Goal: Task Accomplishment & Management: Use online tool/utility

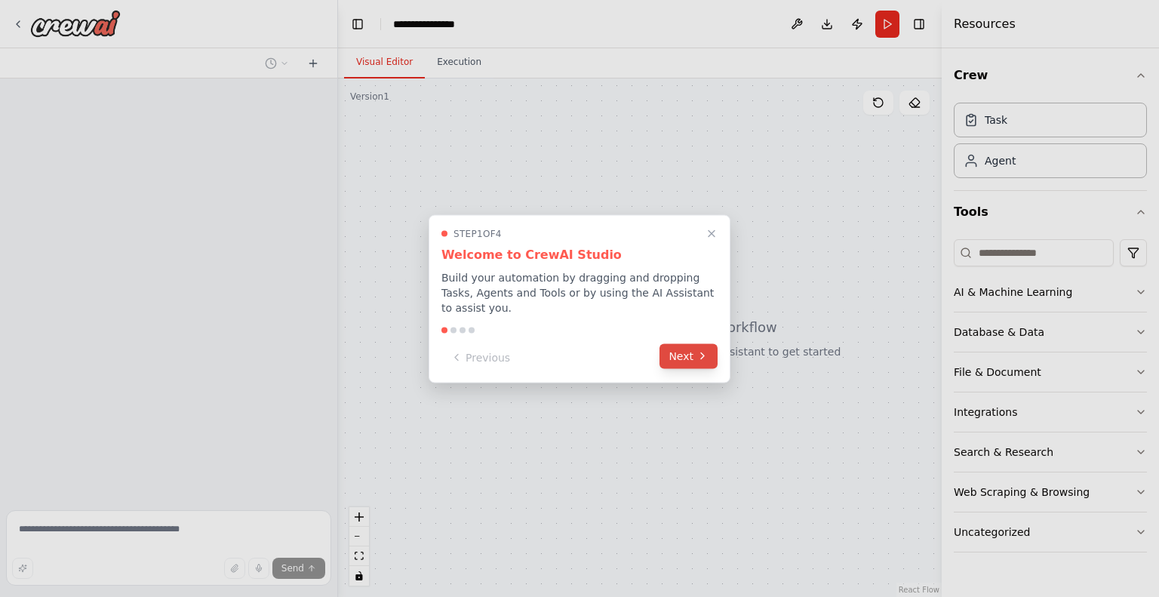
click at [688, 344] on button "Next" at bounding box center [689, 355] width 58 height 25
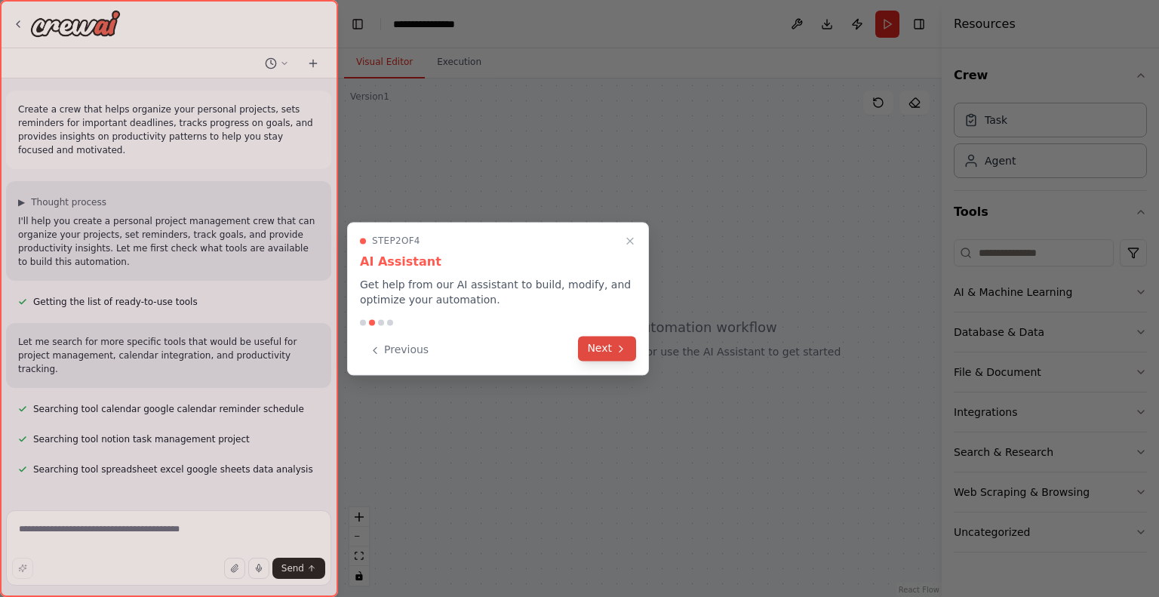
click at [611, 346] on button "Next" at bounding box center [607, 348] width 58 height 25
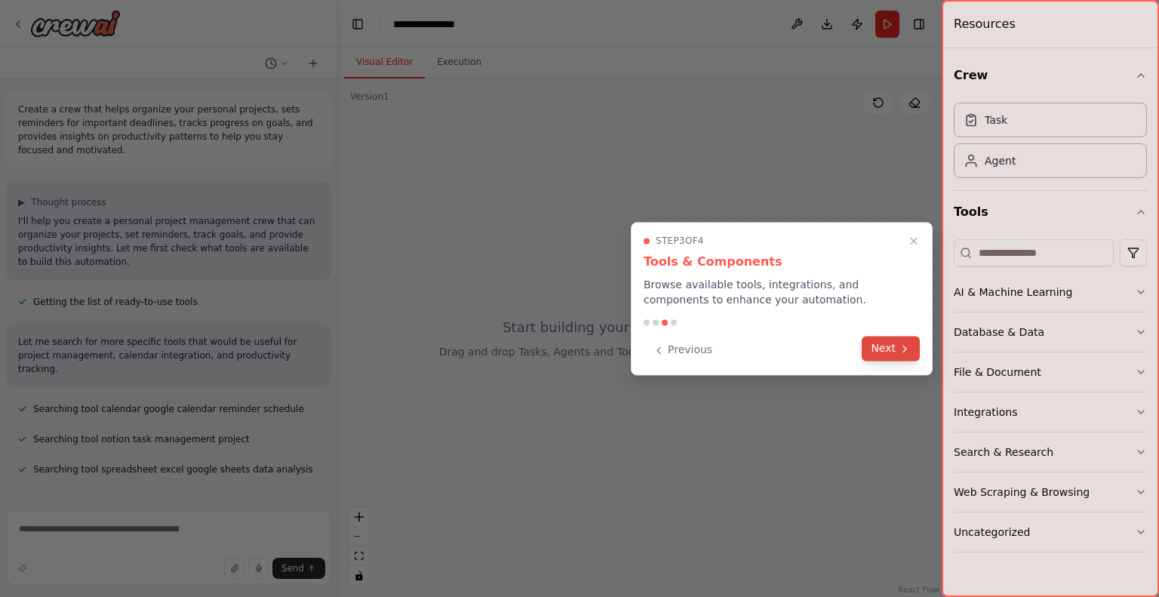
click at [876, 346] on button "Next" at bounding box center [891, 348] width 58 height 25
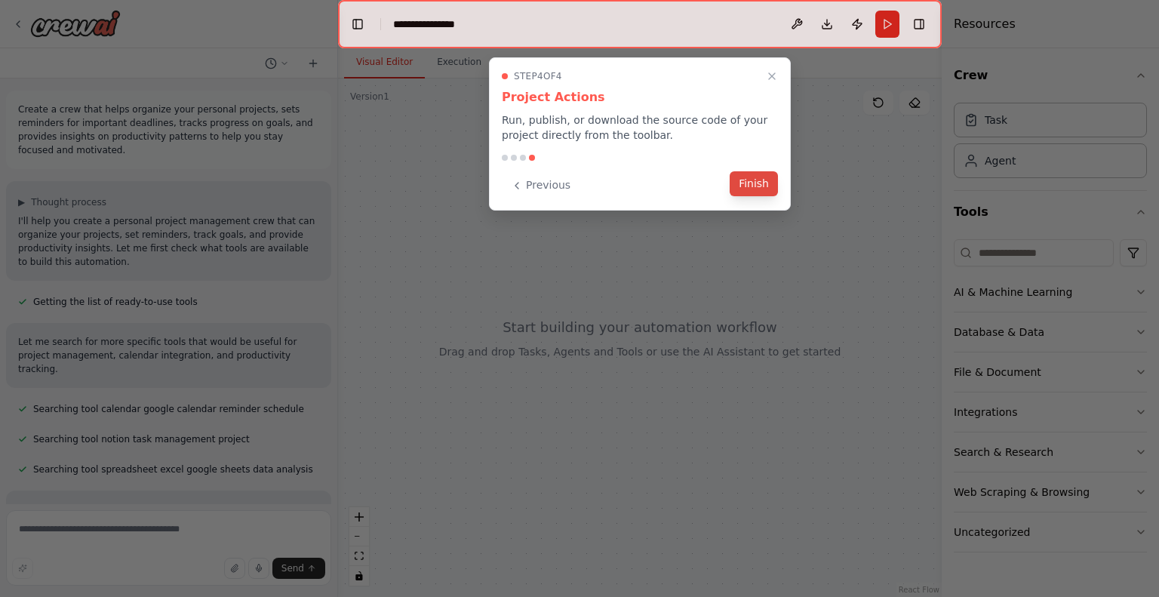
click at [757, 181] on button "Finish" at bounding box center [754, 183] width 48 height 25
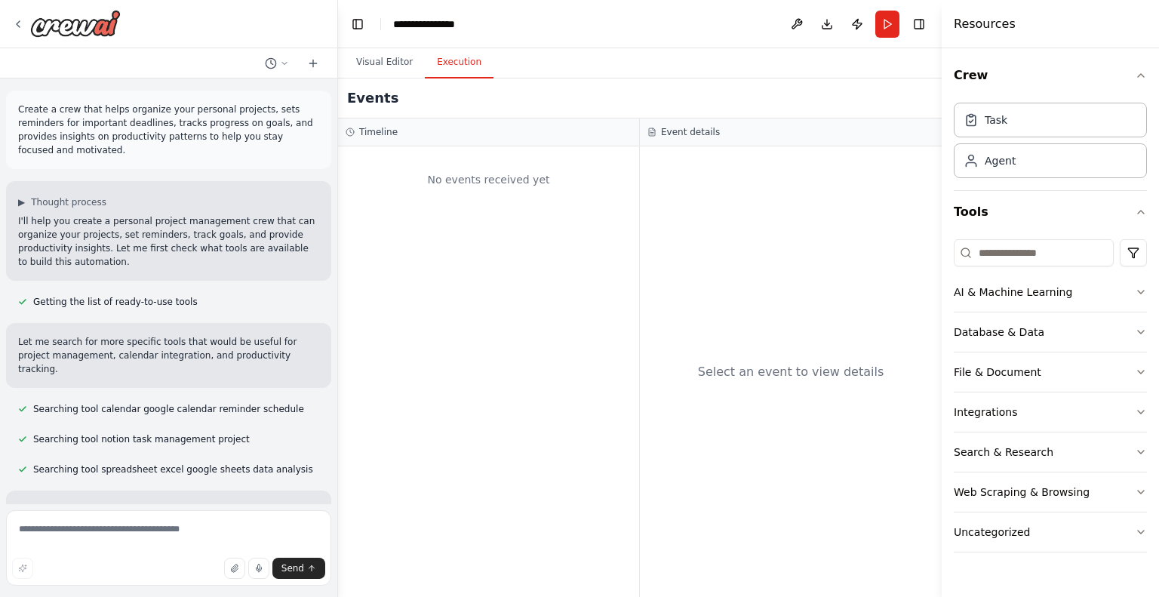
click at [450, 55] on button "Execution" at bounding box center [459, 63] width 69 height 32
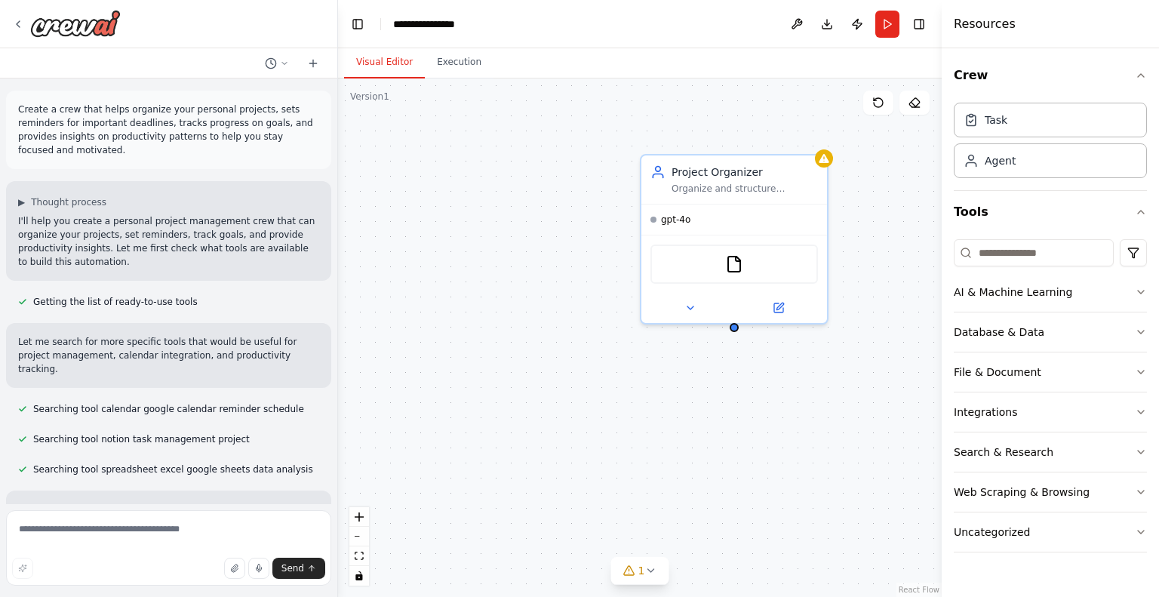
click at [372, 57] on button "Visual Editor" at bounding box center [384, 63] width 81 height 32
click at [734, 330] on div "Project Organizer Organize and structure personal projects by creating comprehe…" at bounding box center [640, 337] width 604 height 519
click at [735, 327] on div at bounding box center [734, 324] width 9 height 9
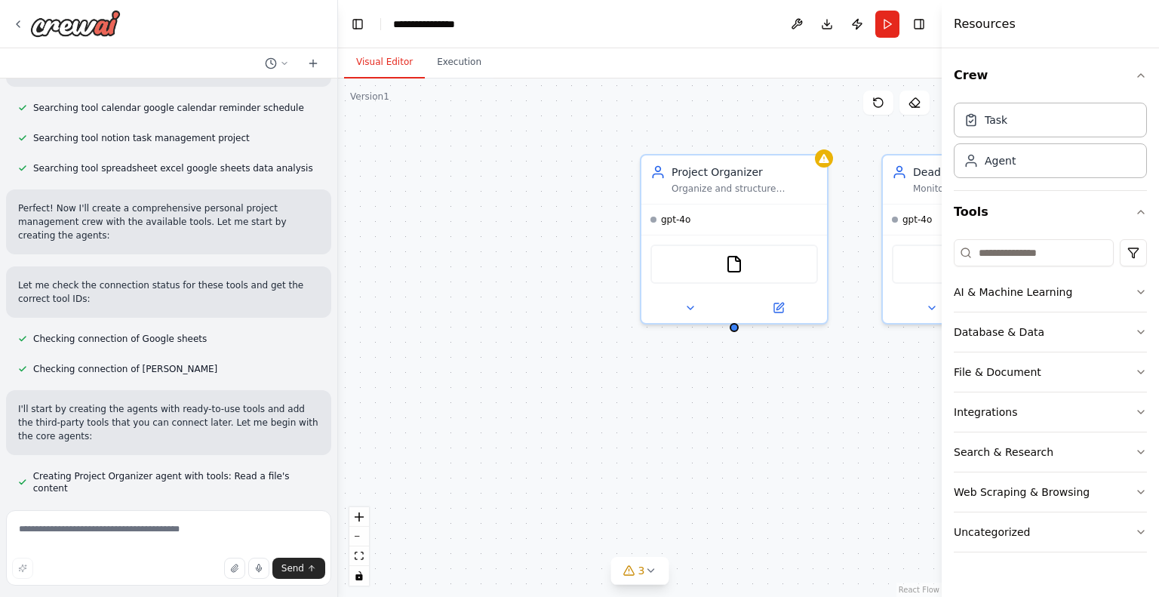
scroll to position [367, 0]
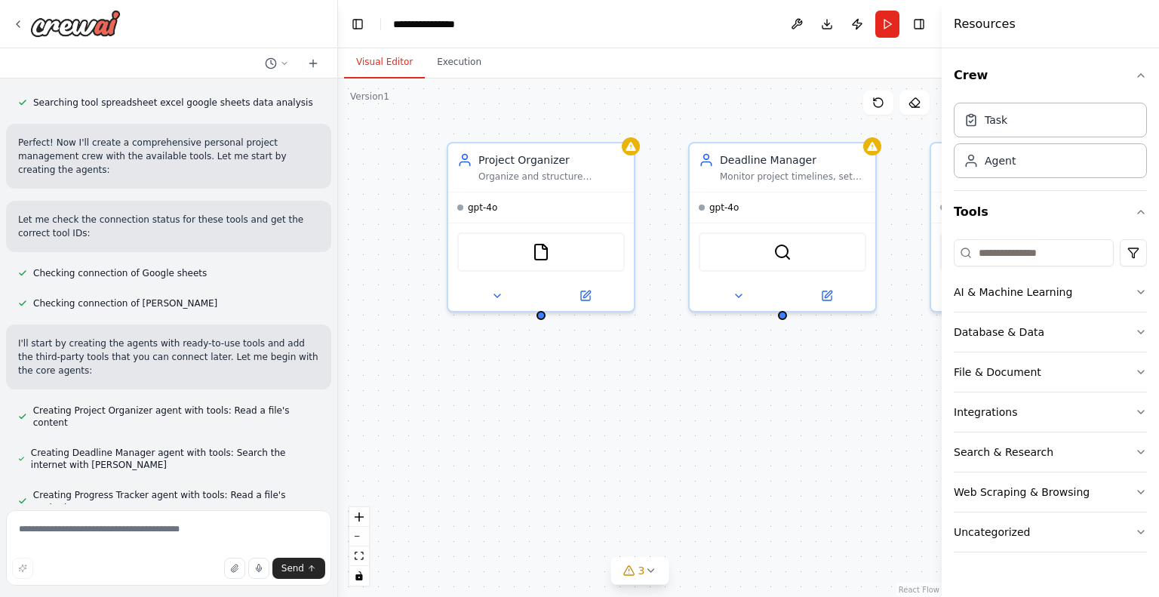
drag, startPoint x: 718, startPoint y: 458, endPoint x: 480, endPoint y: 439, distance: 238.5
click at [480, 439] on div "Project Organizer Organize and structure personal projects by creating comprehe…" at bounding box center [640, 337] width 604 height 519
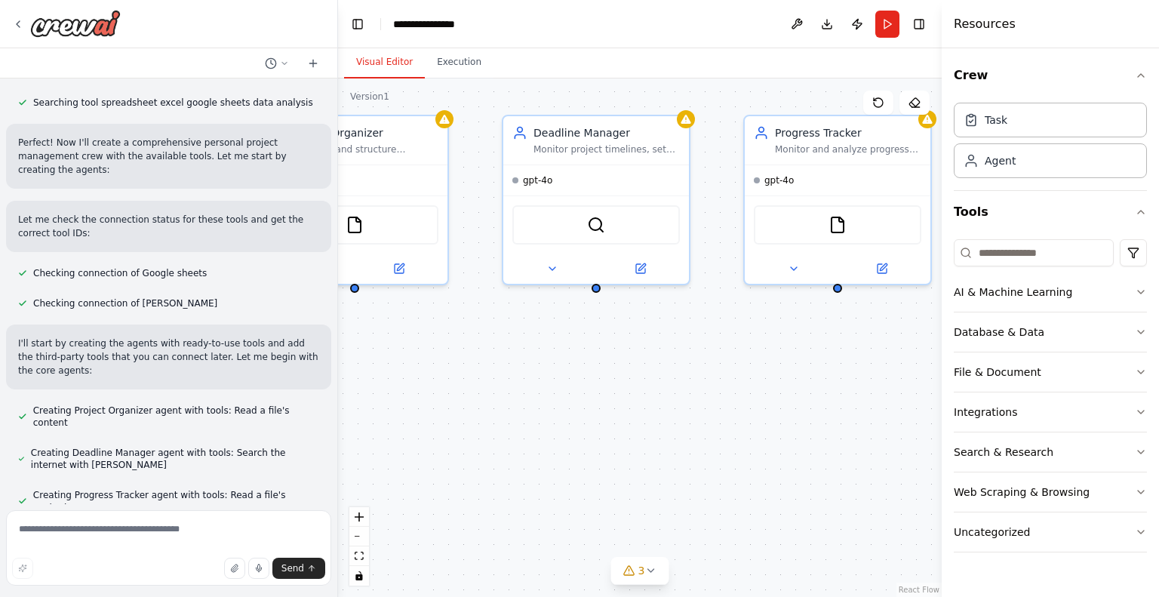
drag, startPoint x: 714, startPoint y: 417, endPoint x: 528, endPoint y: 380, distance: 190.1
click at [528, 380] on div "Project Organizer Organize and structure personal projects by creating comprehe…" at bounding box center [640, 337] width 604 height 519
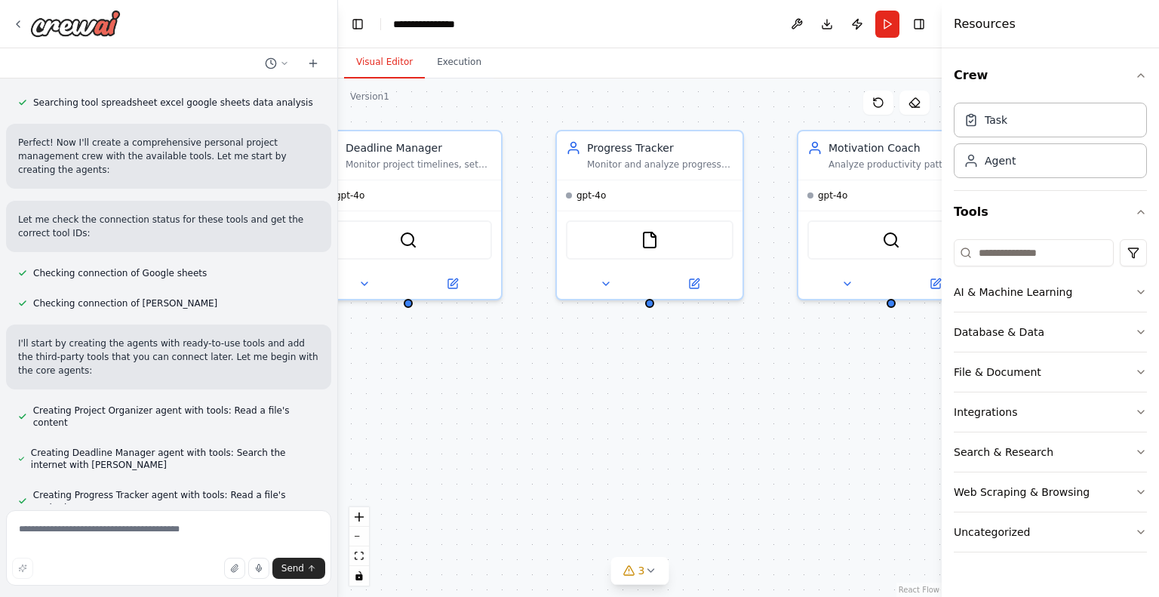
drag, startPoint x: 665, startPoint y: 389, endPoint x: 482, endPoint y: 422, distance: 185.5
click at [482, 422] on div "Project Organizer Organize and structure personal projects by creating comprehe…" at bounding box center [640, 337] width 604 height 519
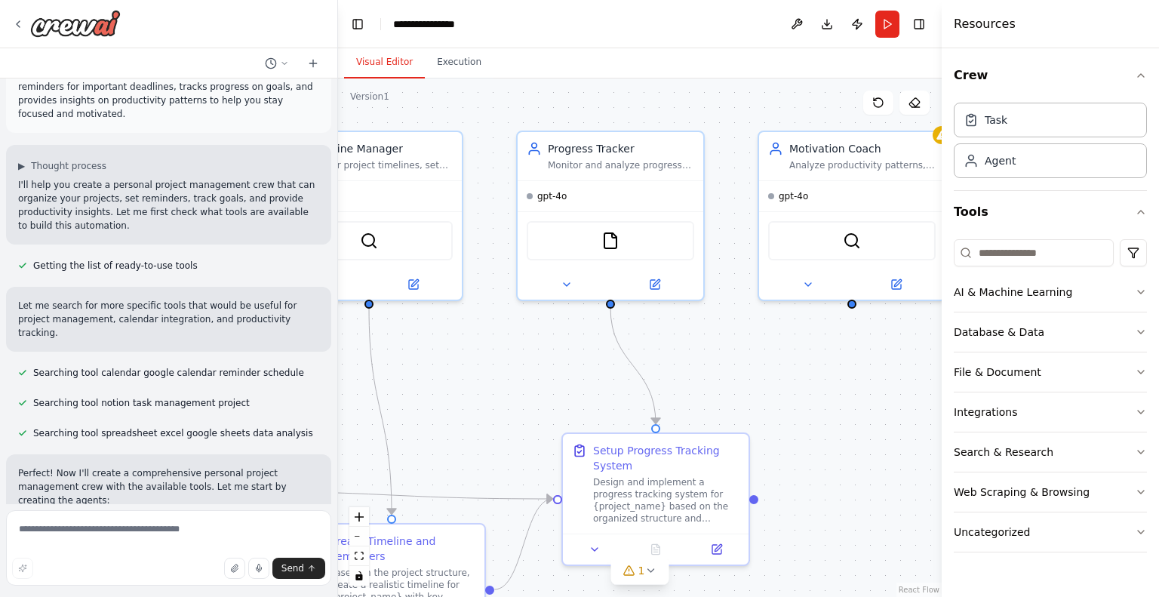
scroll to position [0, 0]
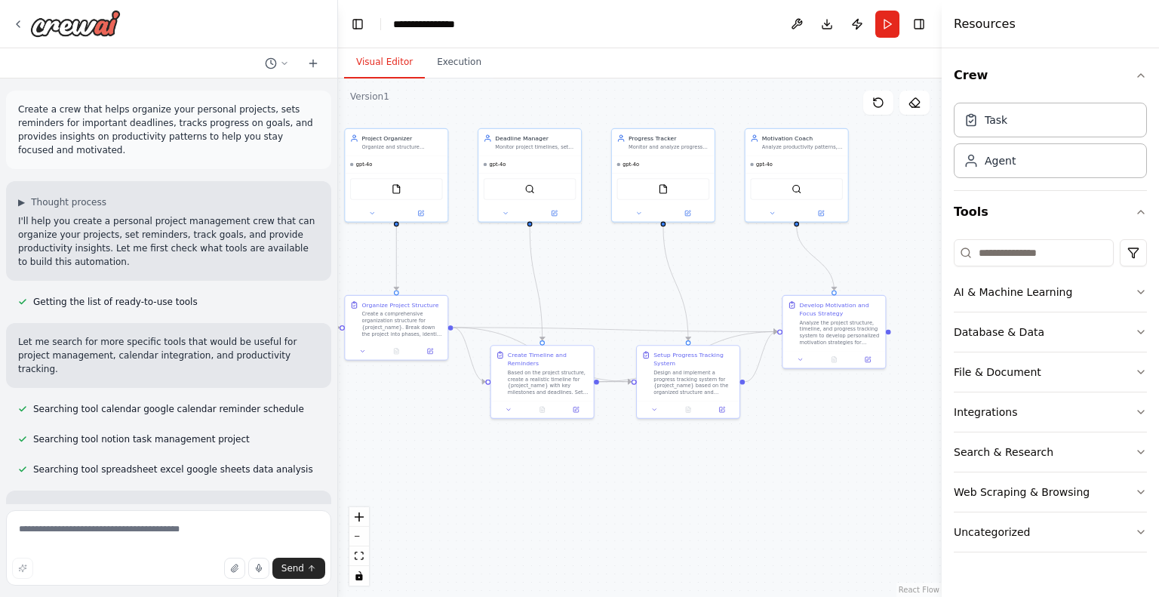
drag, startPoint x: 568, startPoint y: 334, endPoint x: 697, endPoint y: 223, distance: 170.2
click at [697, 223] on div ".deletable-edge-delete-btn { width: 20px; height: 20px; border: 0px solid #ffff…" at bounding box center [640, 337] width 604 height 519
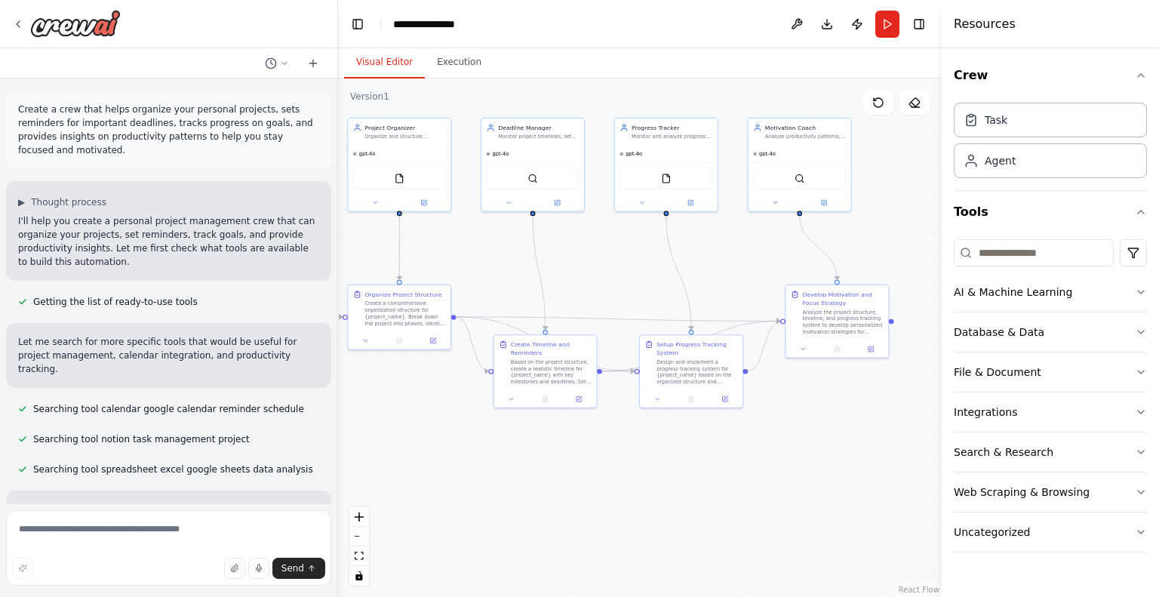
click at [645, 305] on div ".deletable-edge-delete-btn { width: 20px; height: 20px; border: 0px solid #ffff…" at bounding box center [640, 337] width 604 height 519
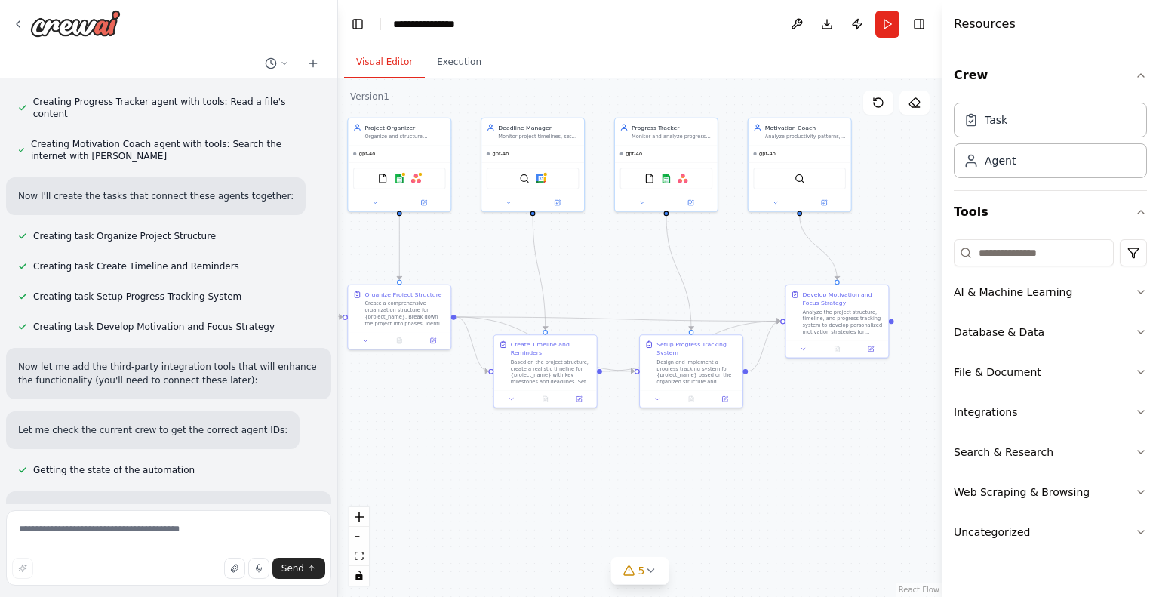
scroll to position [915, 0]
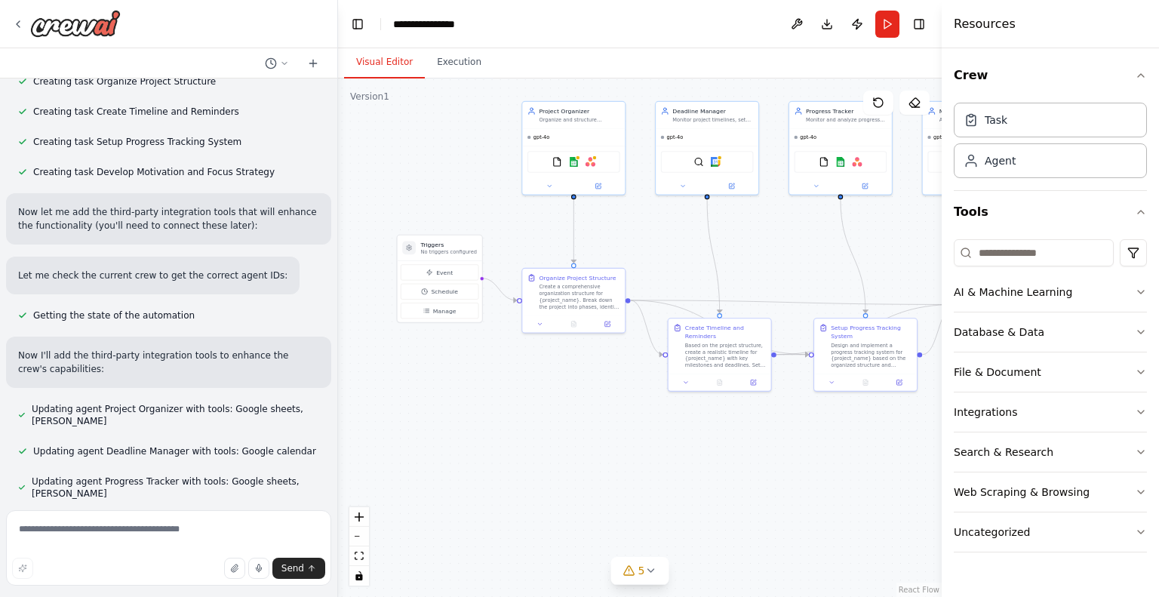
drag, startPoint x: 661, startPoint y: 448, endPoint x: 835, endPoint y: 431, distance: 175.1
click at [835, 431] on div ".deletable-edge-delete-btn { width: 20px; height: 20px; border: 0px solid #ffff…" at bounding box center [640, 337] width 604 height 519
click at [570, 405] on div ".deletable-edge-delete-btn { width: 20px; height: 20px; border: 0px solid #ffff…" at bounding box center [640, 337] width 604 height 519
click at [634, 571] on icon at bounding box center [629, 571] width 12 height 12
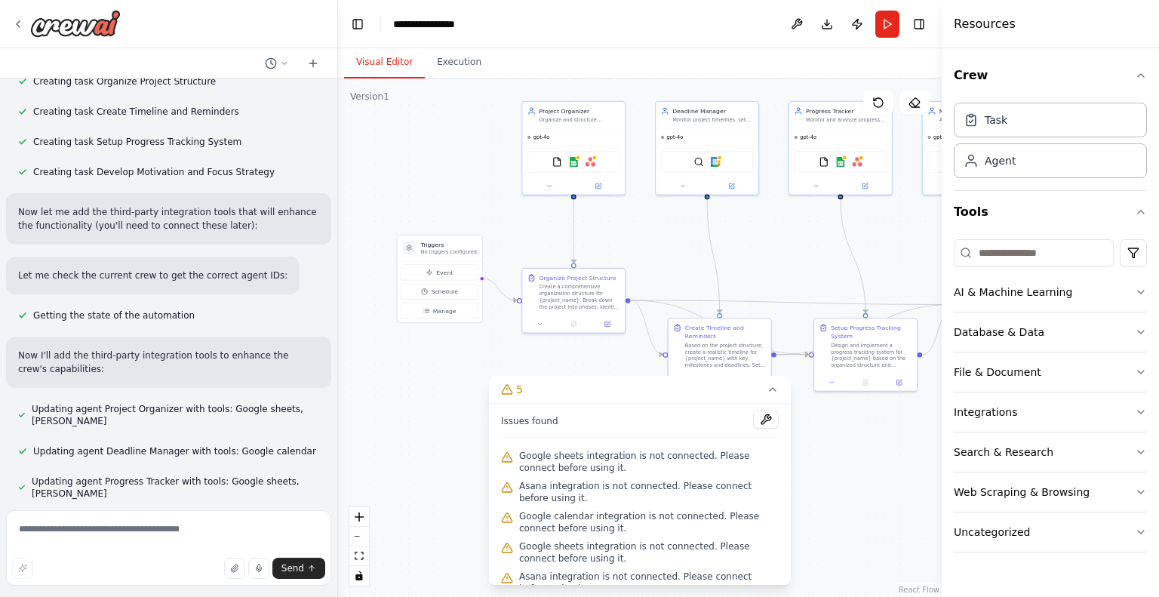
click at [429, 418] on div ".deletable-edge-delete-btn { width: 20px; height: 20px; border: 0px solid #ffff…" at bounding box center [640, 337] width 604 height 519
click at [858, 469] on div ".deletable-edge-delete-btn { width: 20px; height: 20px; border: 0px solid #ffff…" at bounding box center [640, 337] width 604 height 519
click at [883, 29] on button "Run" at bounding box center [887, 24] width 24 height 27
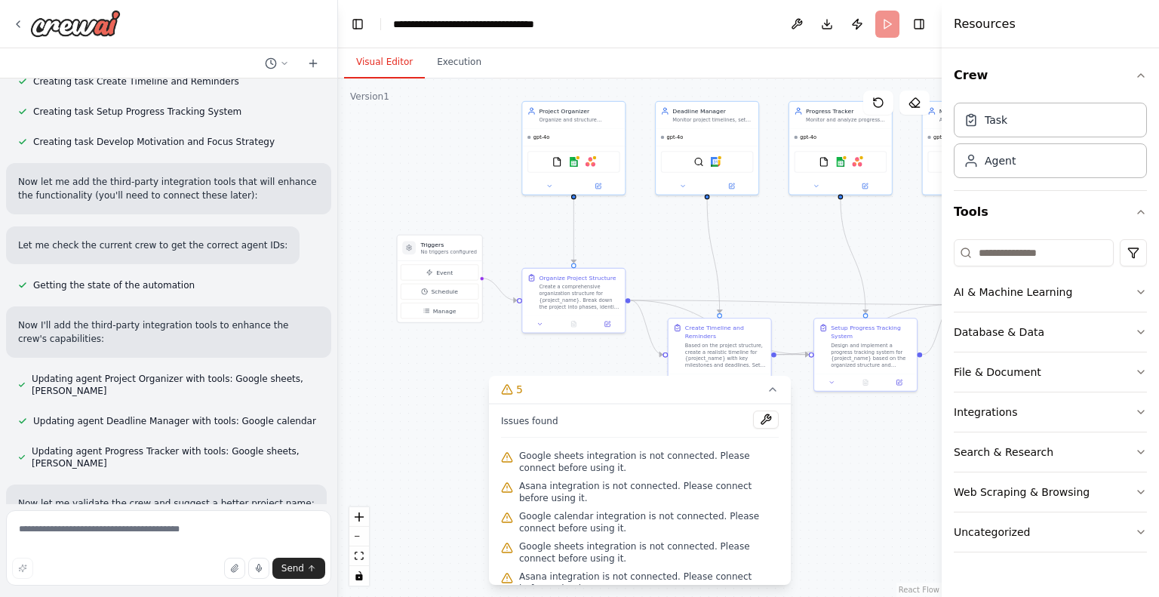
click at [902, 490] on div ".deletable-edge-delete-btn { width: 20px; height: 20px; border: 0px solid #ffff…" at bounding box center [640, 337] width 604 height 519
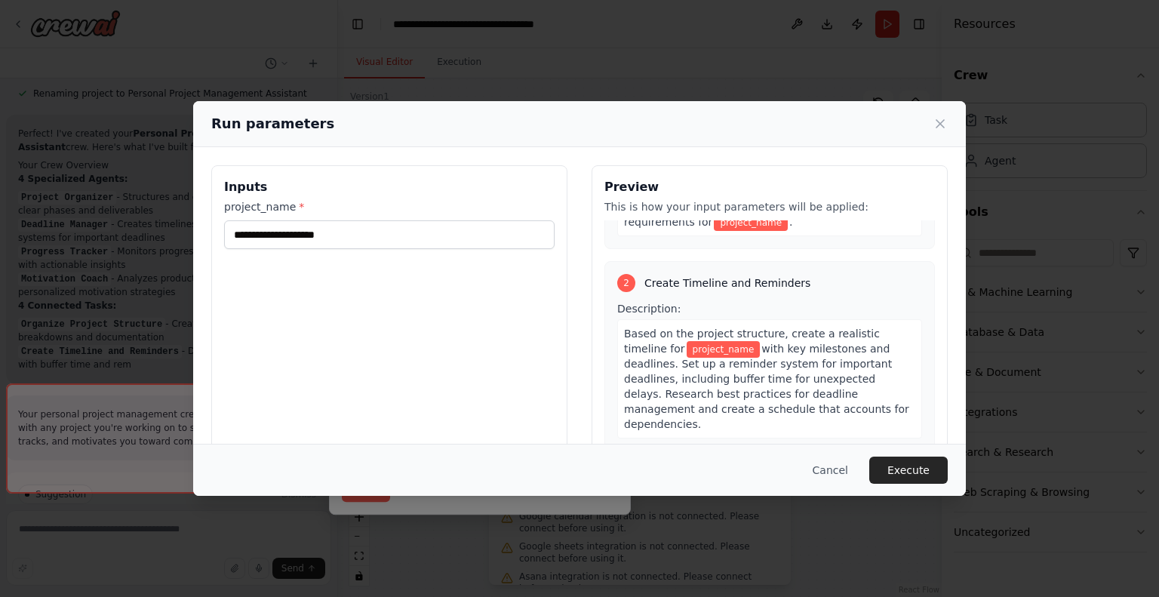
scroll to position [264, 0]
click at [940, 125] on icon at bounding box center [940, 123] width 15 height 15
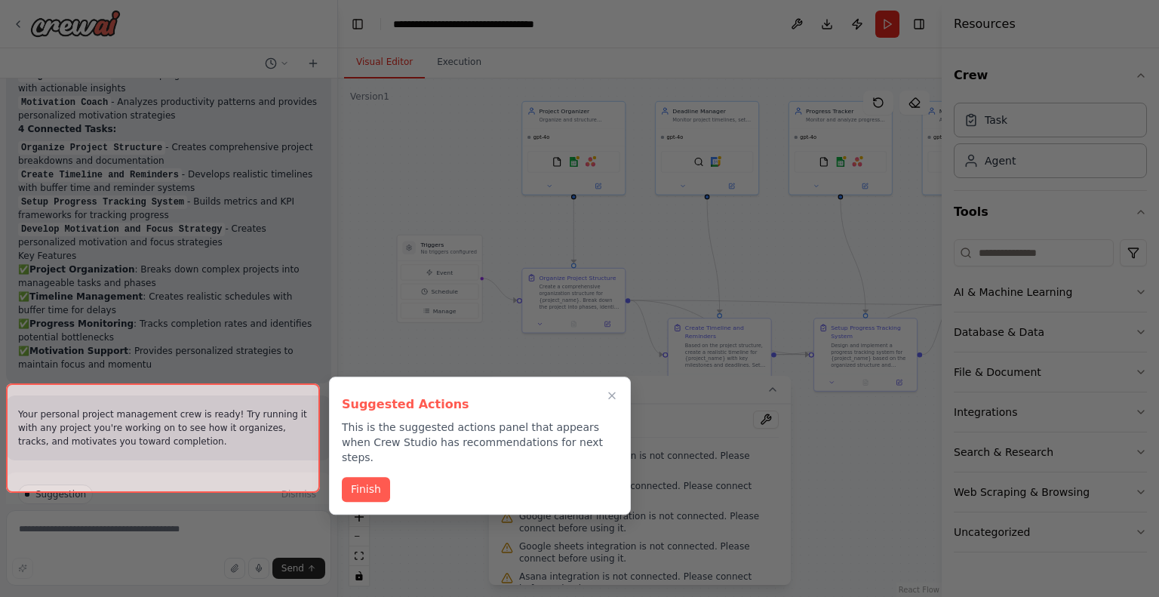
scroll to position [1615, 0]
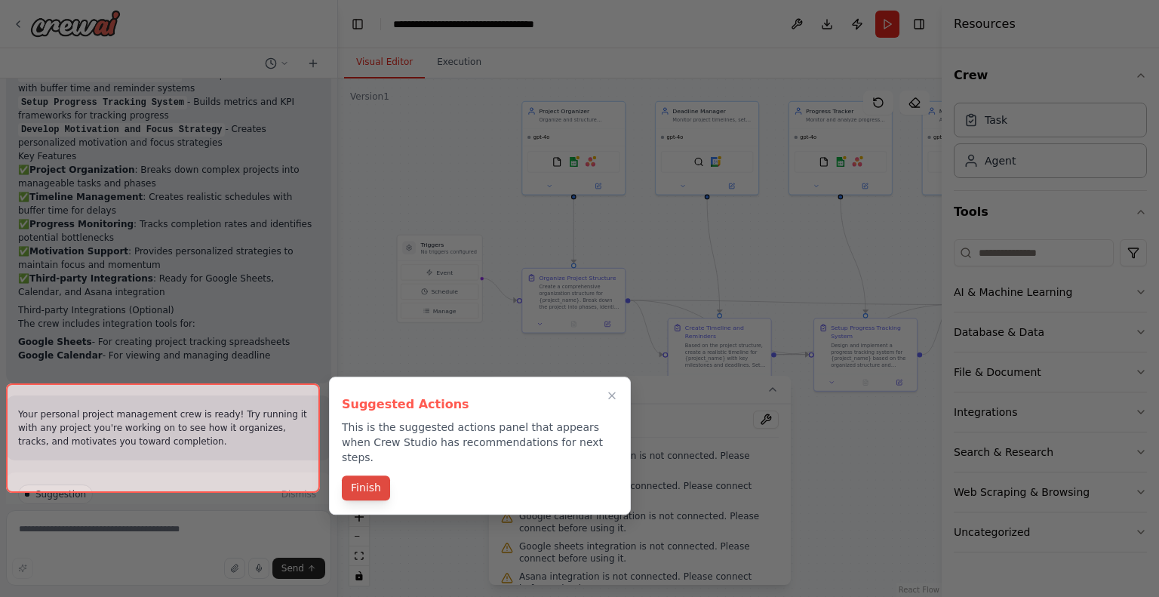
click at [371, 481] on button "Finish" at bounding box center [366, 487] width 48 height 25
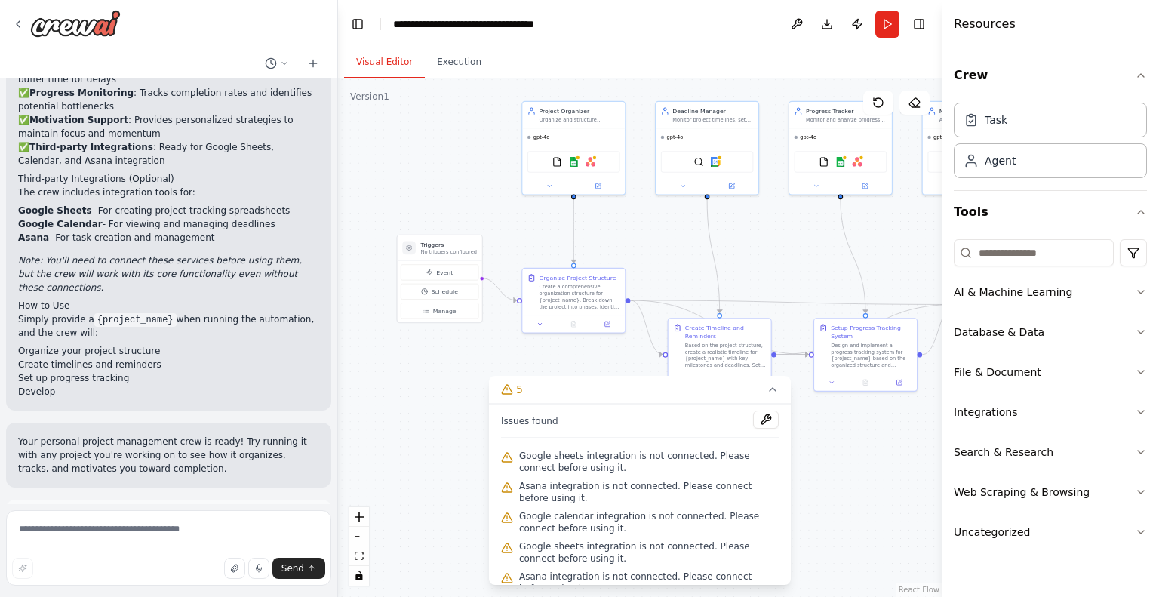
scroll to position [1846, 0]
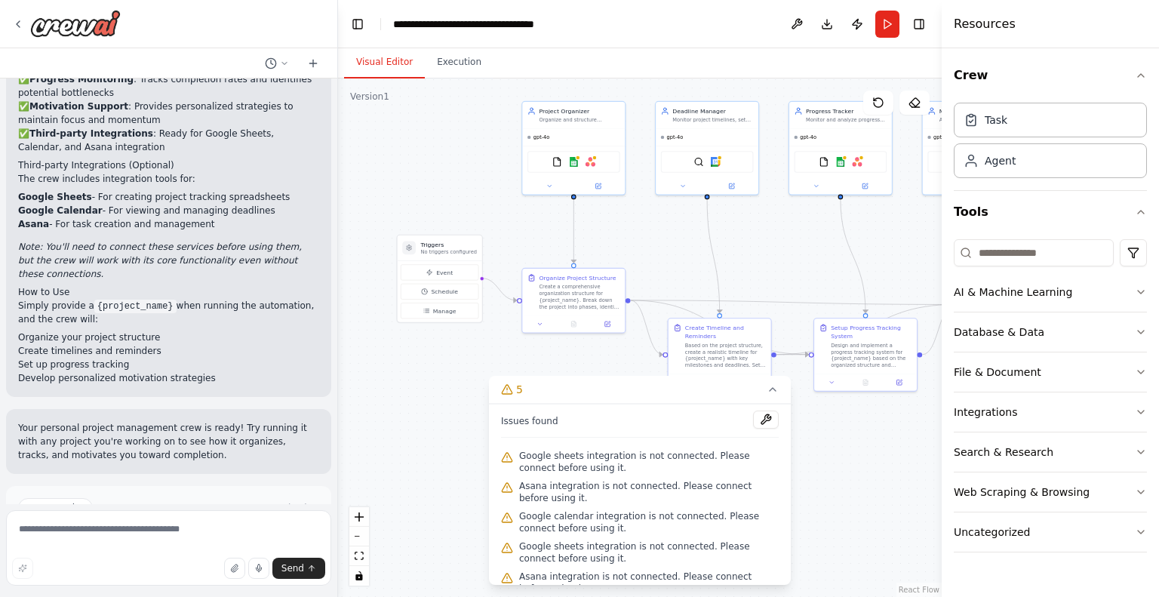
click at [133, 560] on button "Run Automation" at bounding box center [168, 572] width 301 height 24
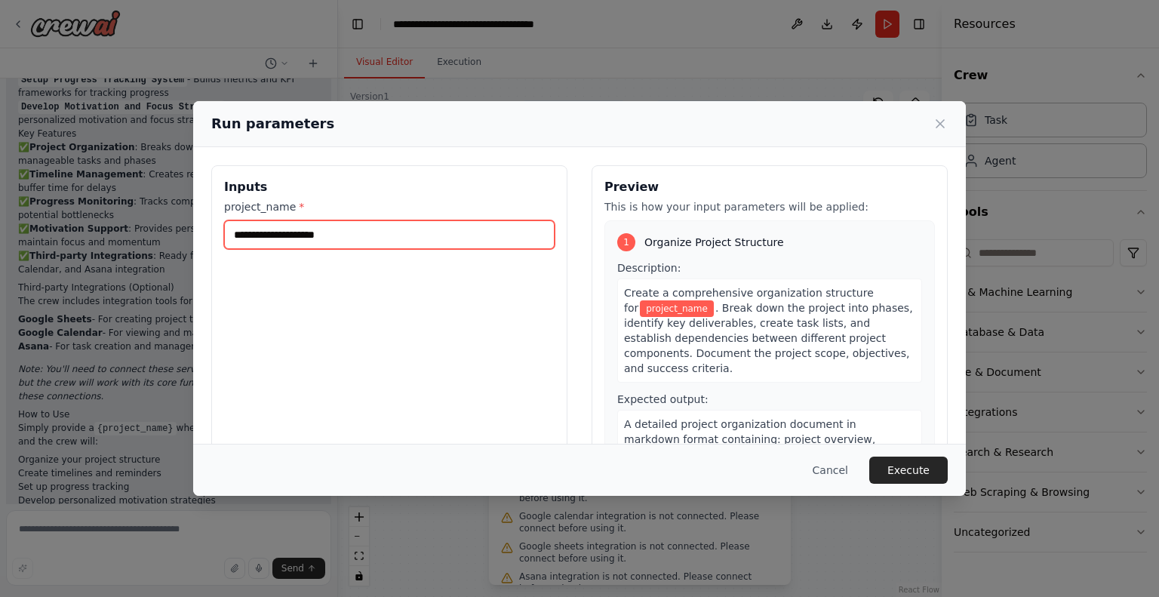
click at [331, 237] on input "project_name *" at bounding box center [389, 234] width 331 height 29
click at [233, 232] on input "**********" at bounding box center [389, 234] width 331 height 29
click at [297, 235] on input "**********" at bounding box center [389, 234] width 331 height 29
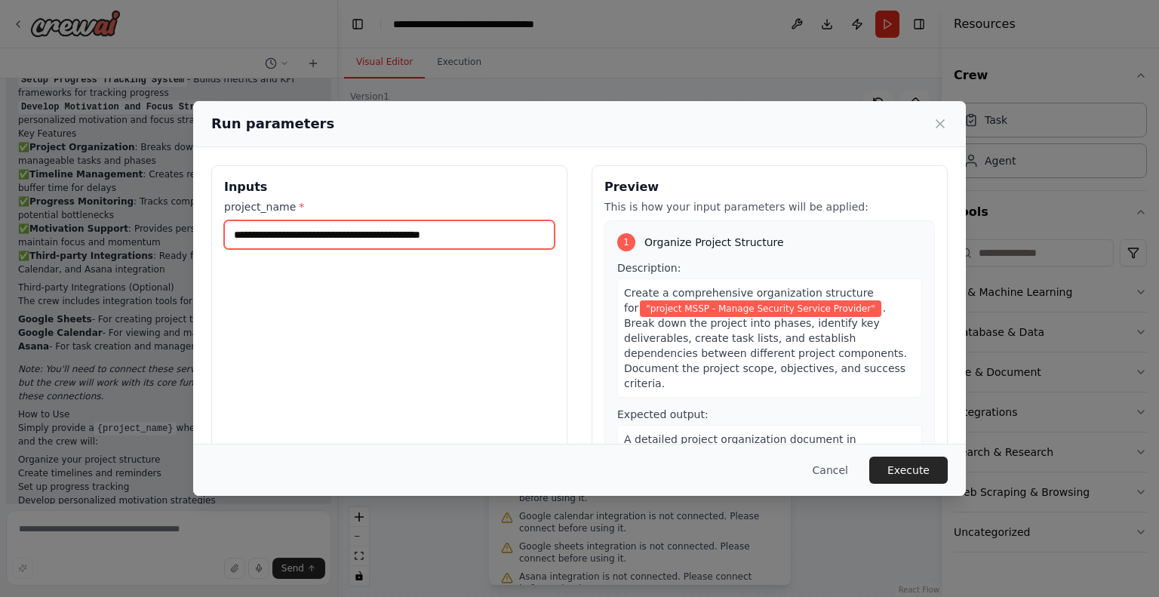
click at [346, 232] on input "**********" at bounding box center [389, 234] width 331 height 29
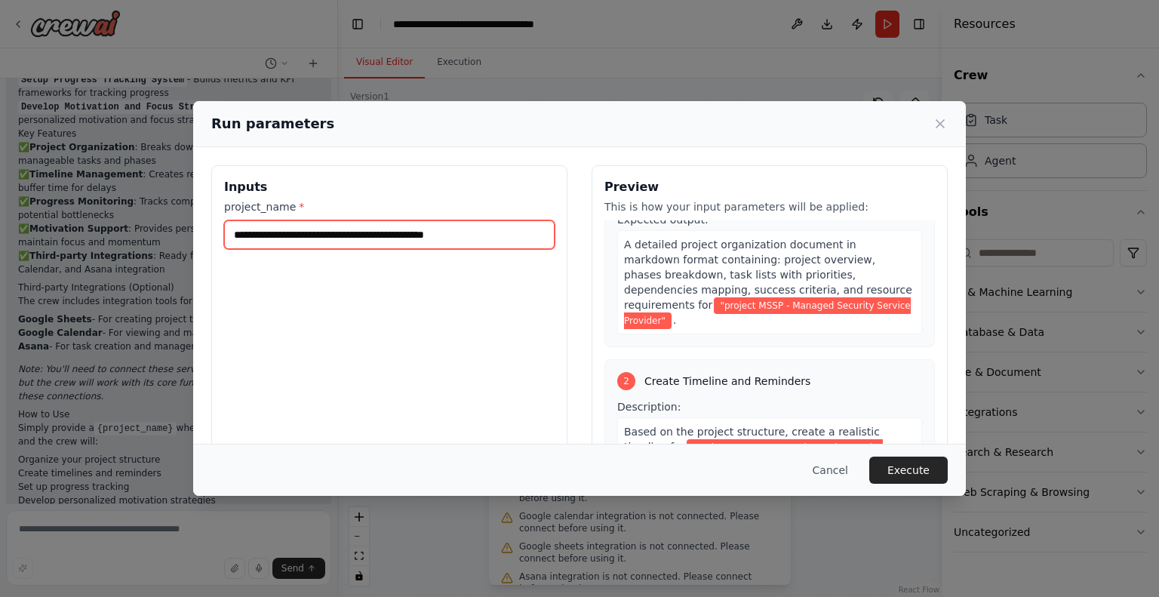
scroll to position [223, 0]
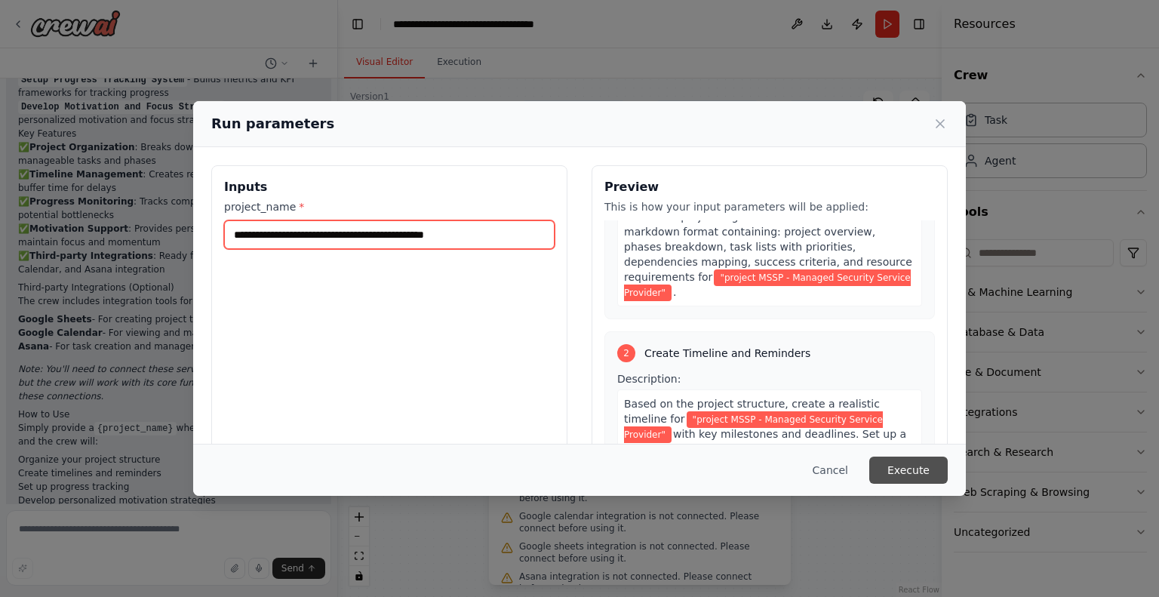
type input "**********"
click at [897, 470] on button "Execute" at bounding box center [908, 470] width 78 height 27
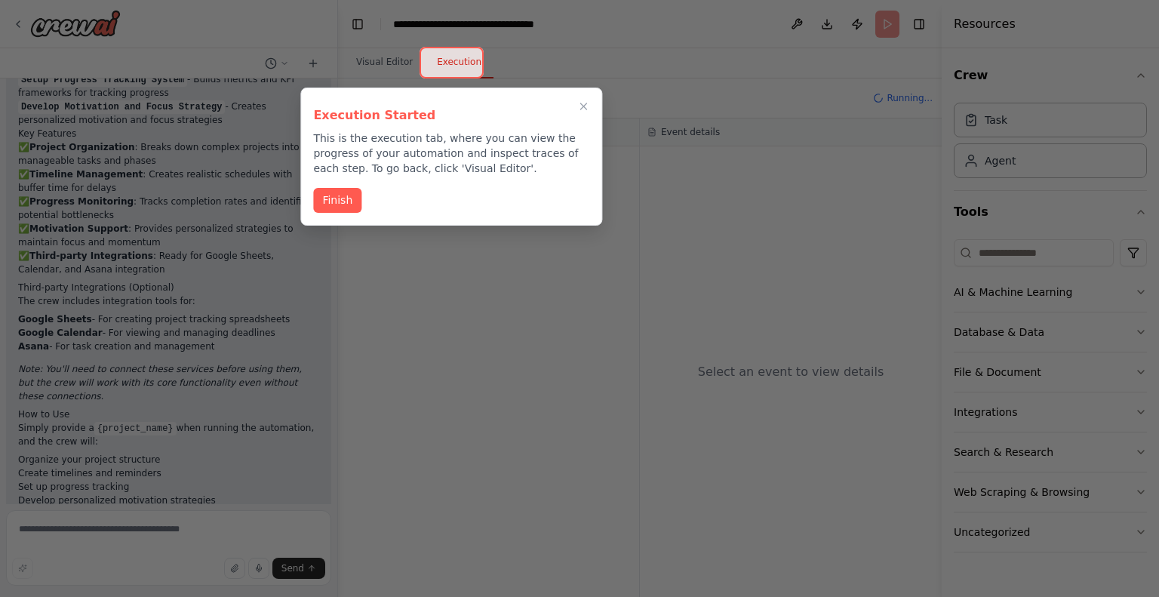
click at [453, 62] on div at bounding box center [452, 63] width 64 height 32
click at [392, 165] on p "This is the execution tab, where you can view the progress of your automation a…" at bounding box center [451, 153] width 276 height 45
click at [354, 206] on button "Finish" at bounding box center [337, 198] width 48 height 25
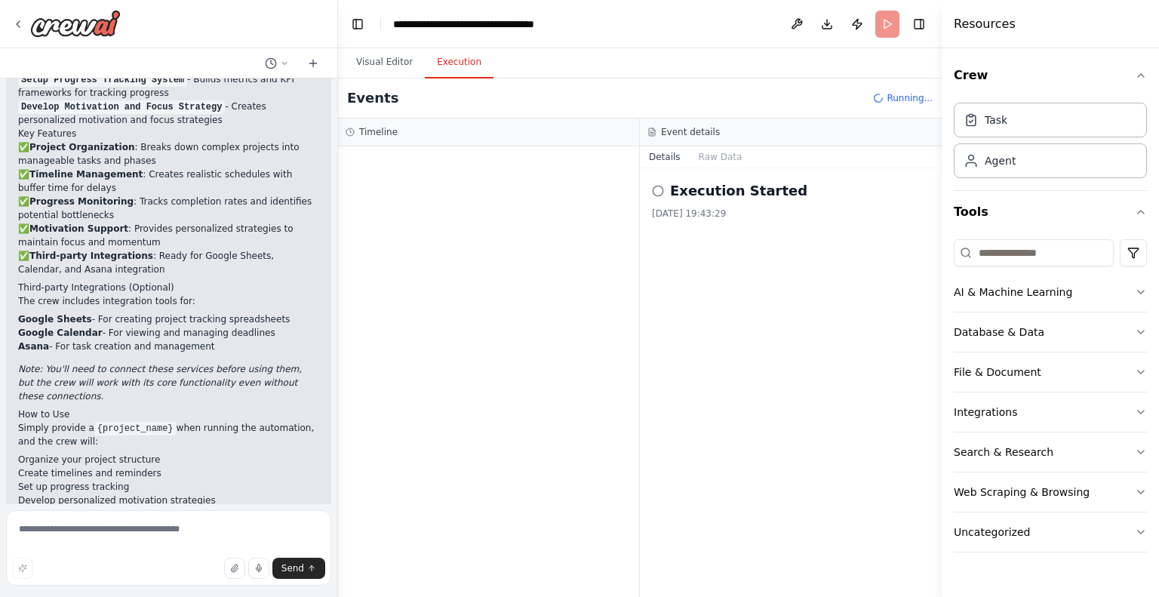
click at [705, 197] on h2 "Execution Started" at bounding box center [738, 190] width 137 height 21
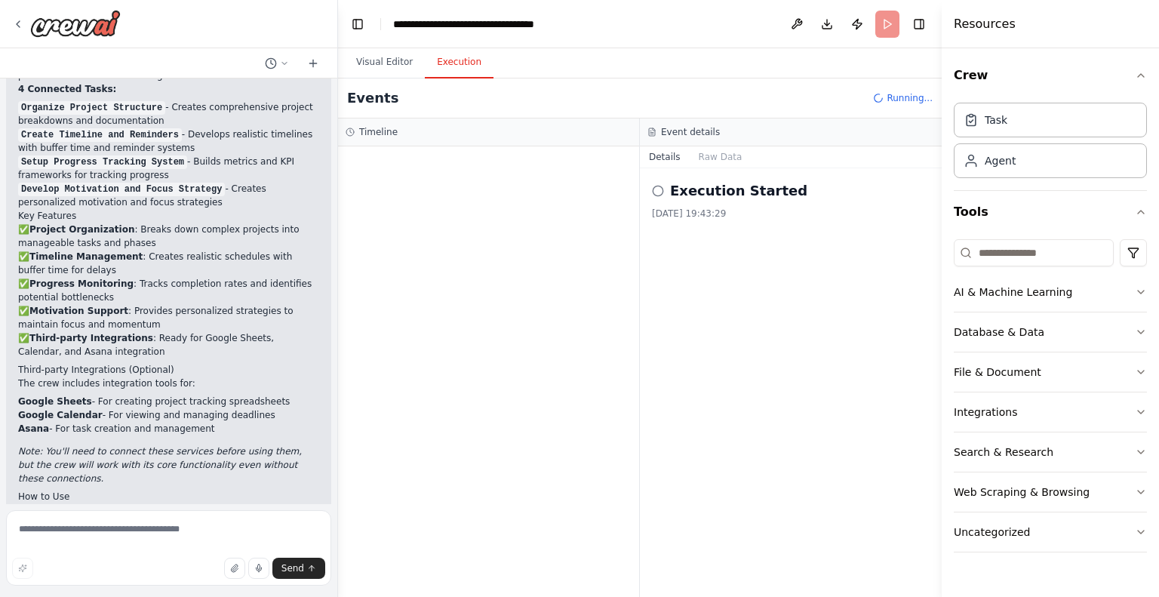
scroll to position [1724, 0]
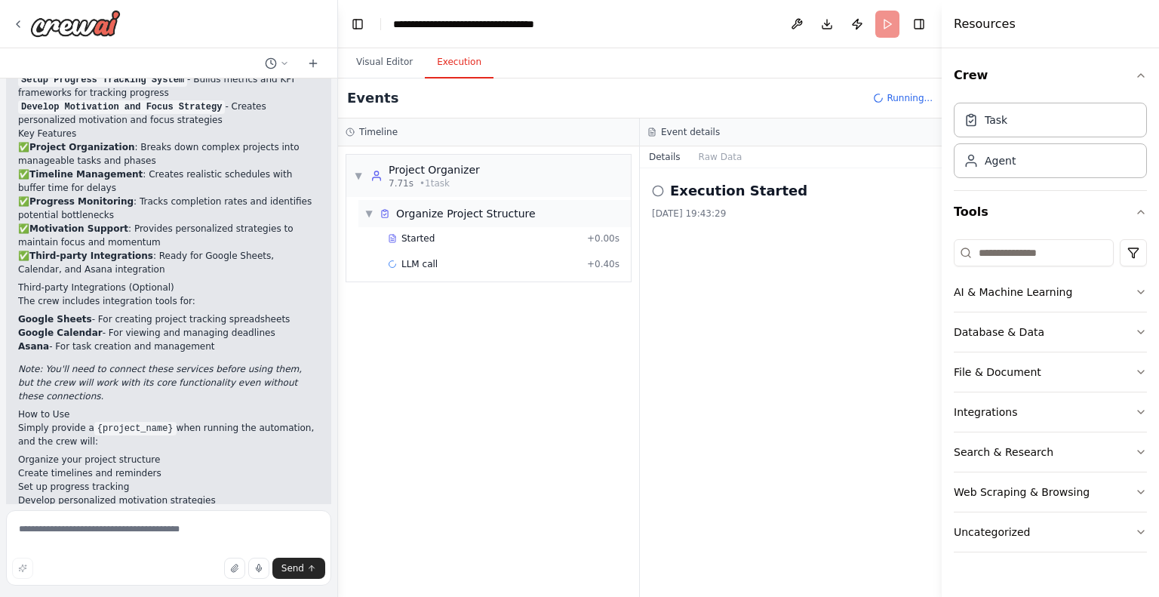
click at [460, 212] on span "Organize Project Structure" at bounding box center [466, 213] width 140 height 15
click at [420, 235] on span "Started" at bounding box center [418, 238] width 33 height 12
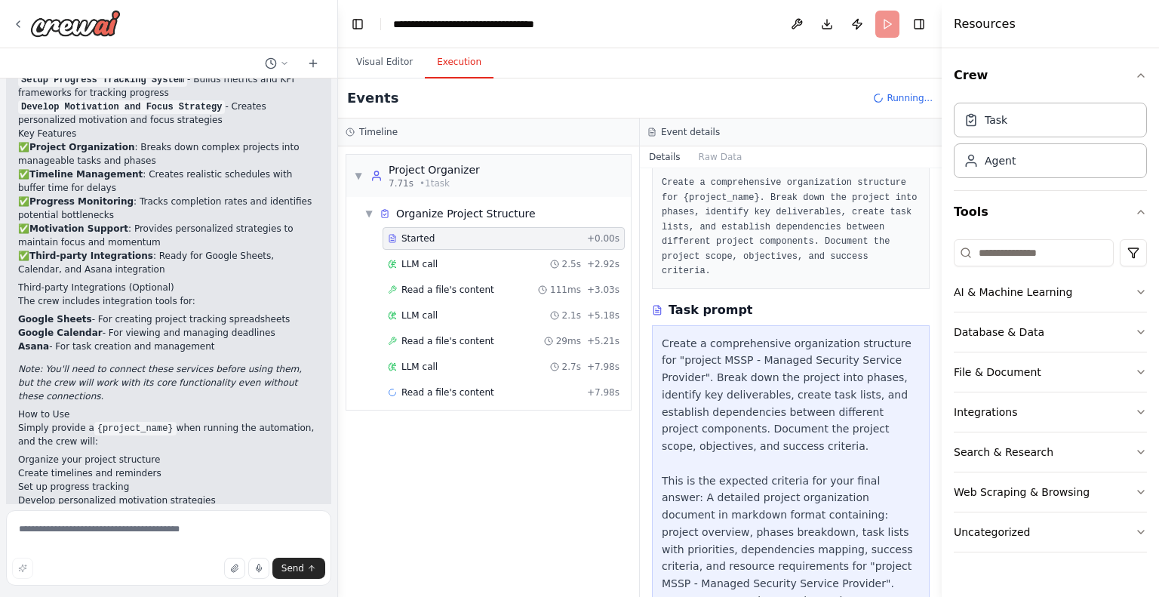
scroll to position [134, 0]
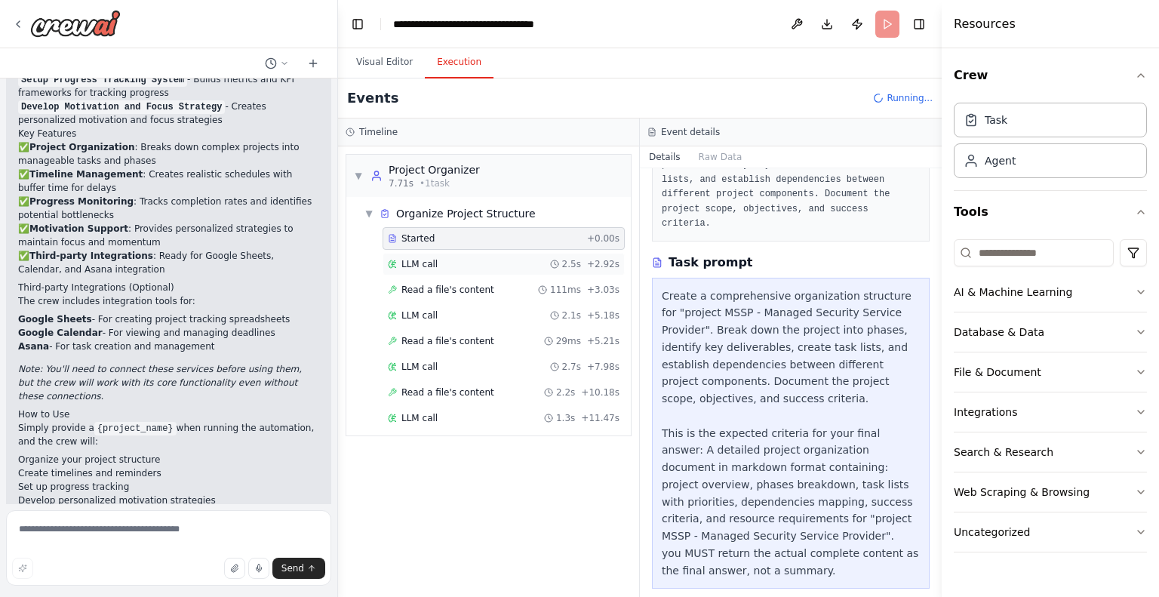
click at [428, 264] on span "LLM call" at bounding box center [420, 264] width 36 height 12
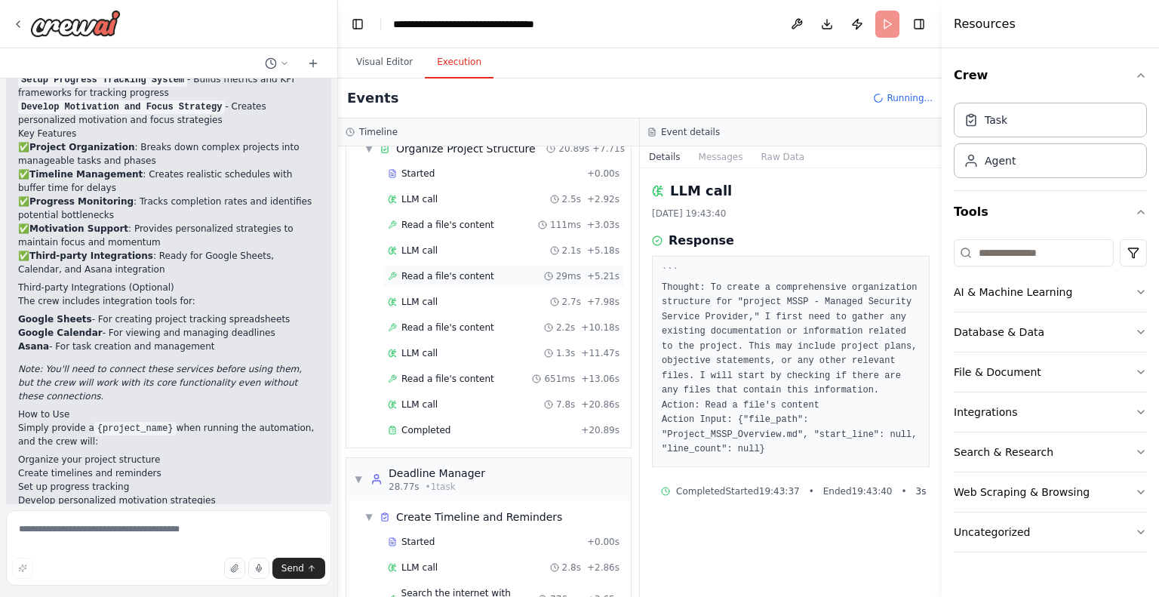
scroll to position [115, 0]
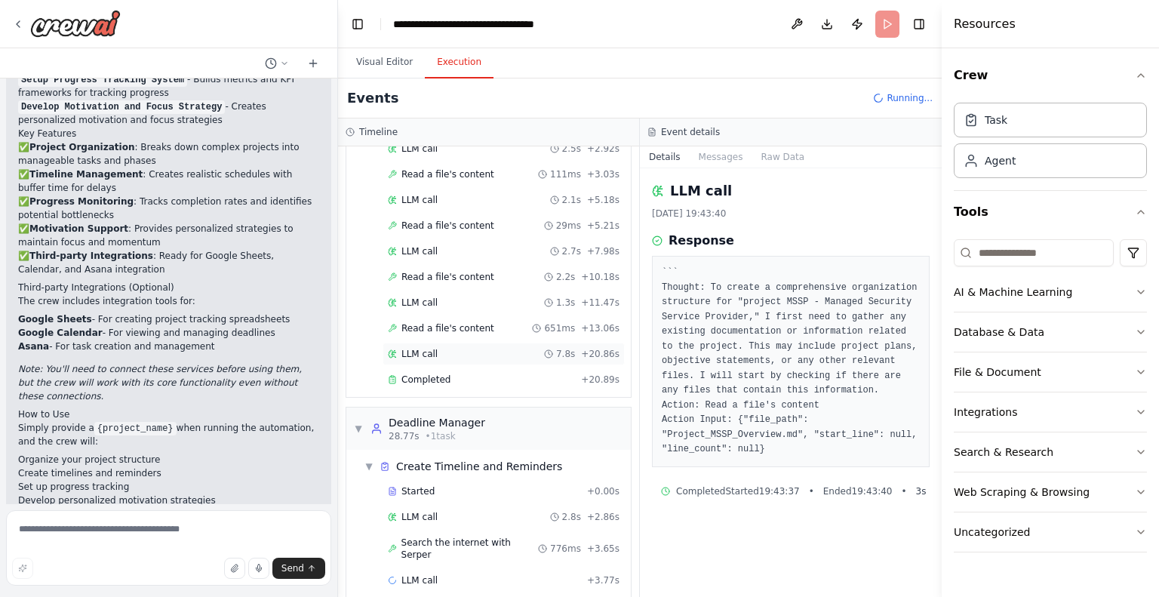
click at [417, 349] on span "LLM call" at bounding box center [420, 354] width 36 height 12
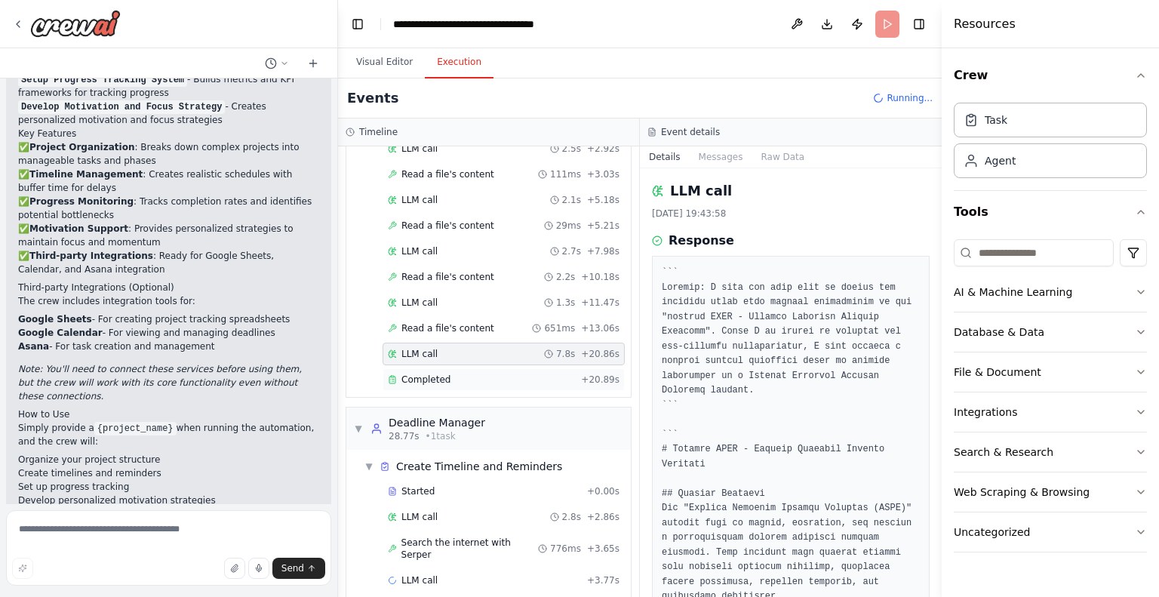
click at [421, 374] on span "Completed" at bounding box center [426, 380] width 49 height 12
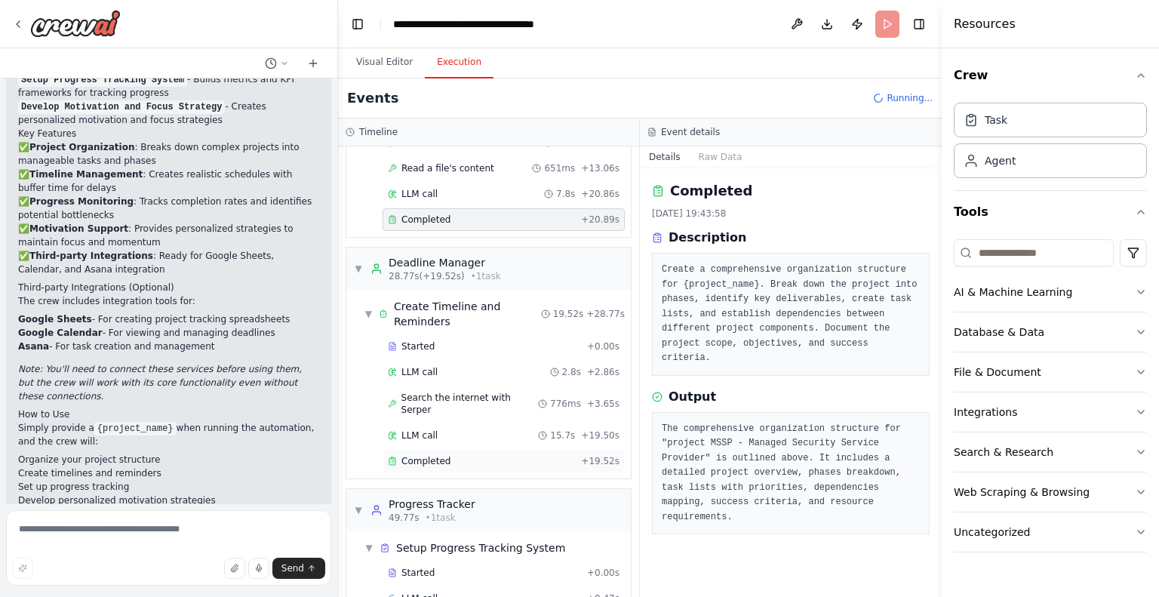
scroll to position [276, 0]
click at [442, 454] on span "Completed" at bounding box center [426, 460] width 49 height 12
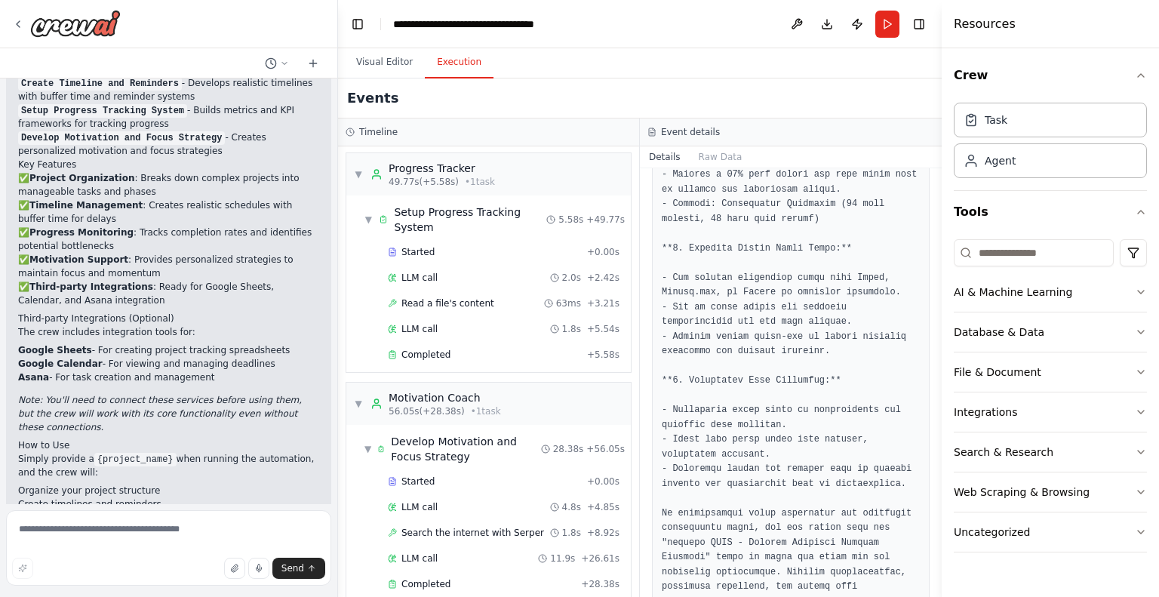
scroll to position [1846, 0]
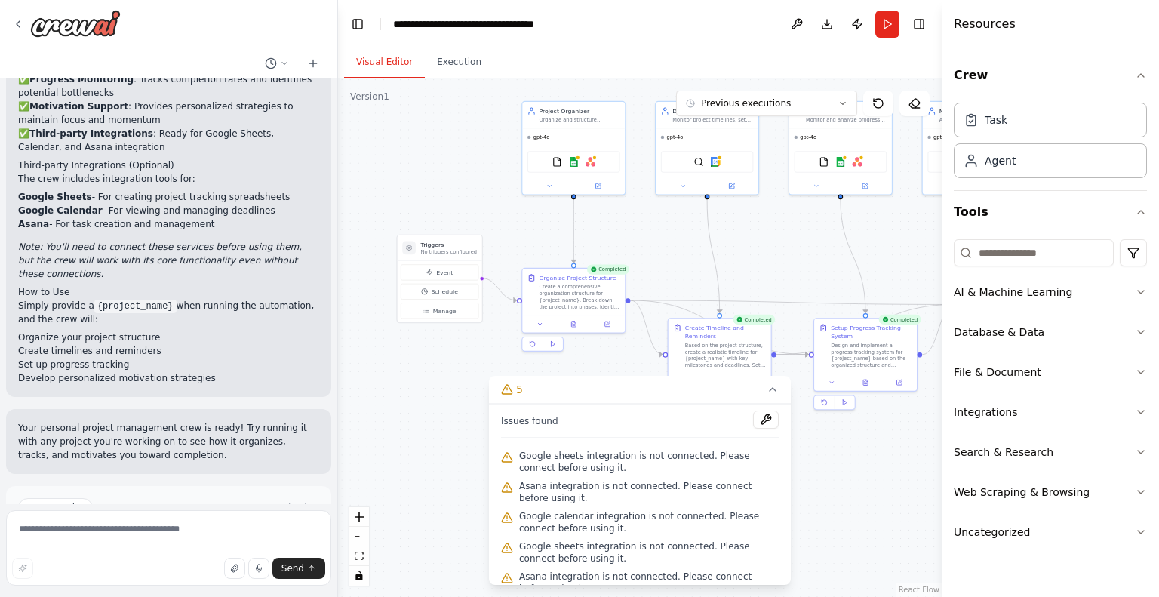
click at [374, 54] on button "Visual Editor" at bounding box center [384, 63] width 81 height 32
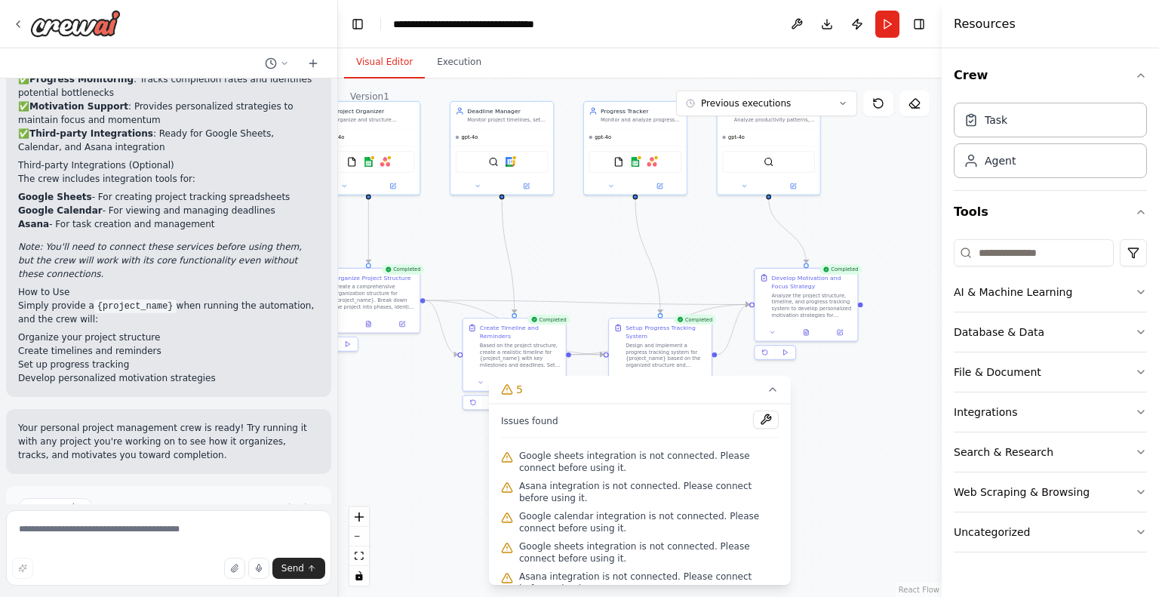
drag, startPoint x: 885, startPoint y: 461, endPoint x: 679, endPoint y: 461, distance: 206.0
click at [679, 461] on div "Version 1 Previous executions Show Tools Hide Agents .deletable-edge-delete-btn…" at bounding box center [640, 337] width 604 height 519
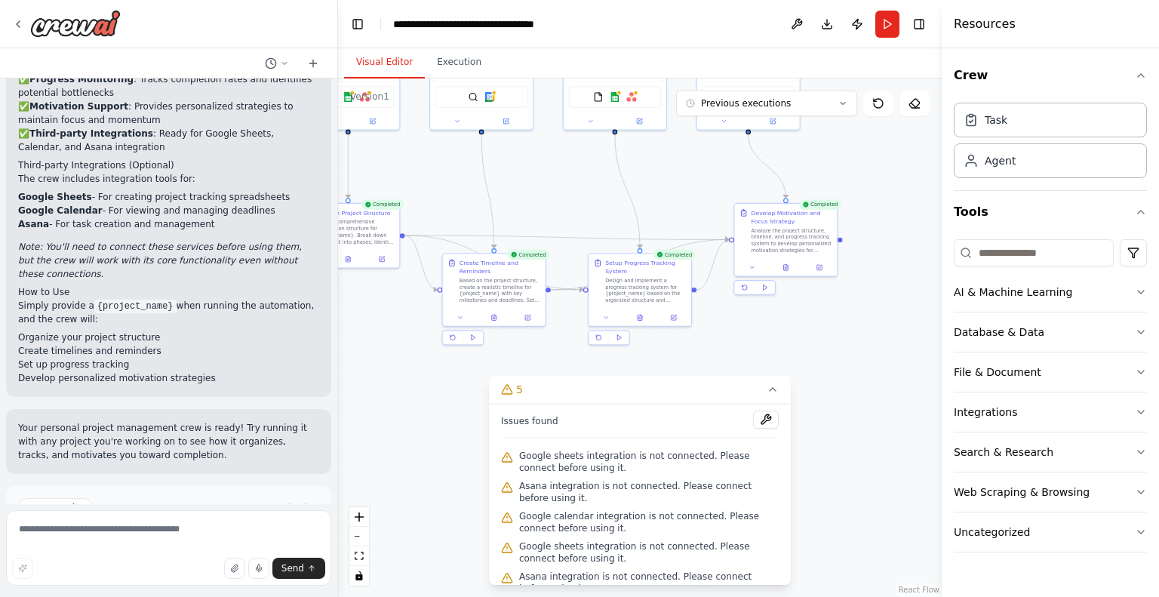
drag, startPoint x: 866, startPoint y: 417, endPoint x: 846, endPoint y: 352, distance: 67.8
click at [846, 352] on div ".deletable-edge-delete-btn { width: 20px; height: 20px; border: 0px solid #ffff…" at bounding box center [640, 337] width 604 height 519
click at [795, 232] on div "Analyze the project structure, timeline, and progress tracking system to develo…" at bounding box center [792, 239] width 81 height 26
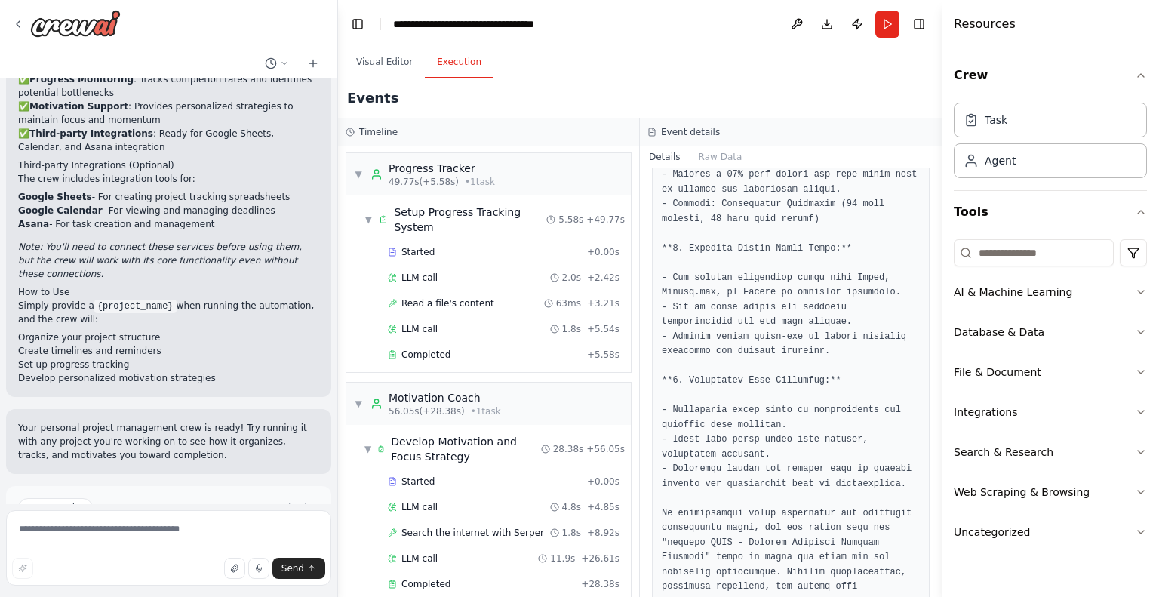
click at [454, 58] on button "Execution" at bounding box center [459, 63] width 69 height 32
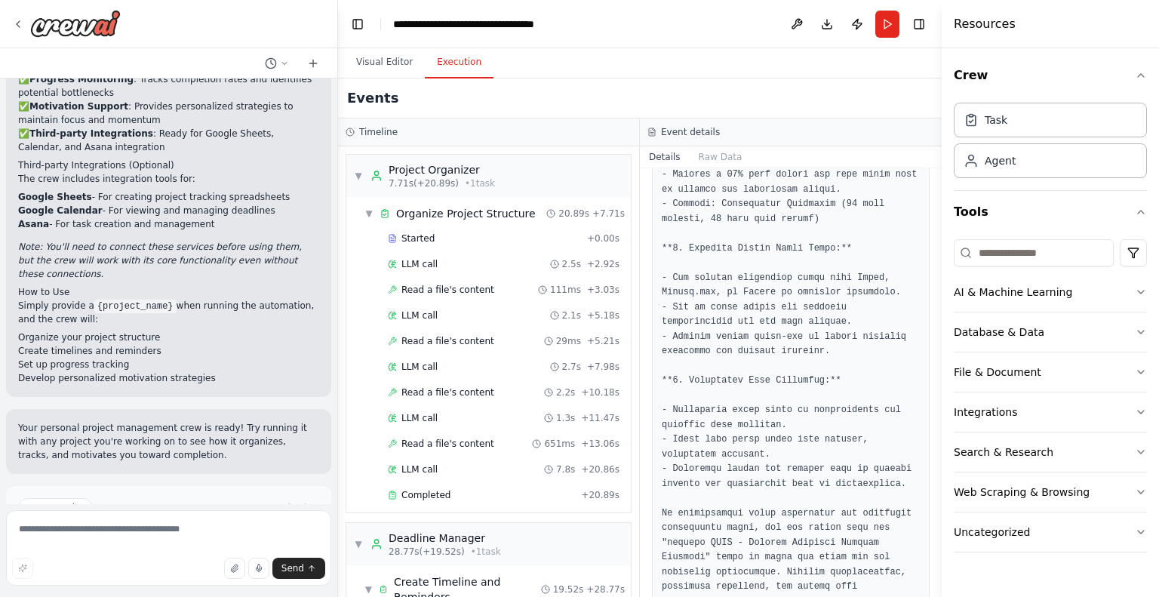
scroll to position [611, 0]
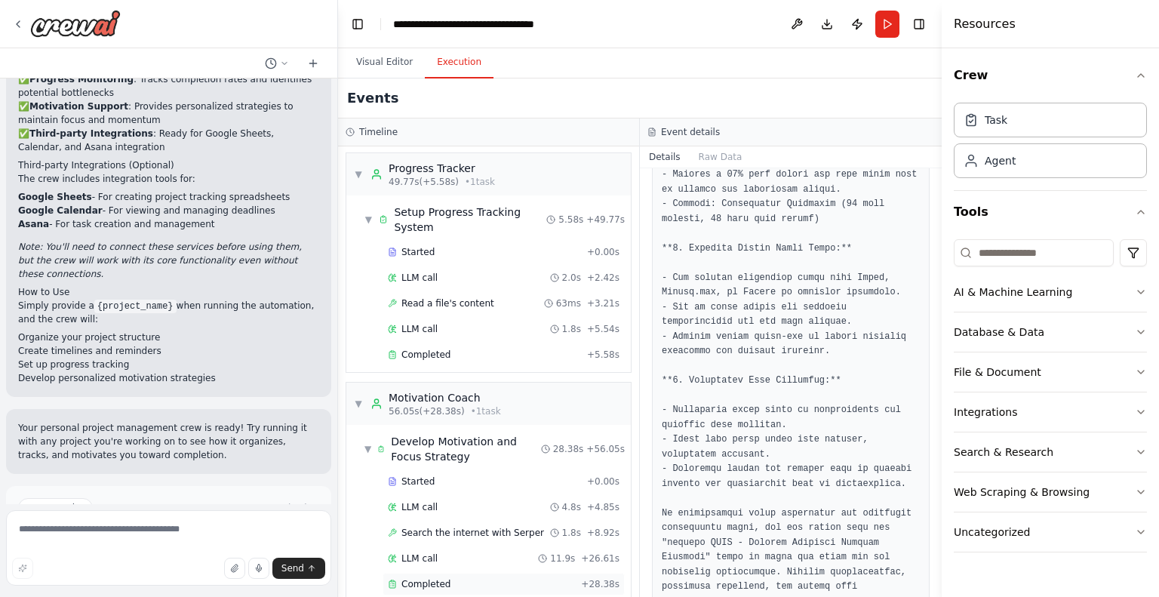
click at [420, 578] on span "Completed" at bounding box center [426, 584] width 49 height 12
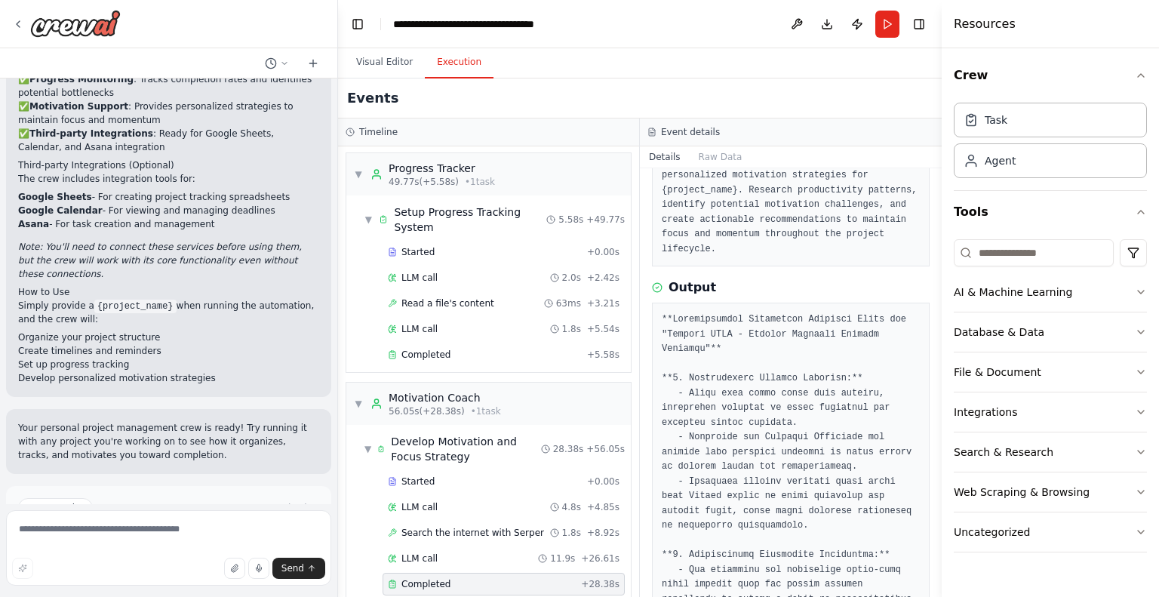
scroll to position [0, 0]
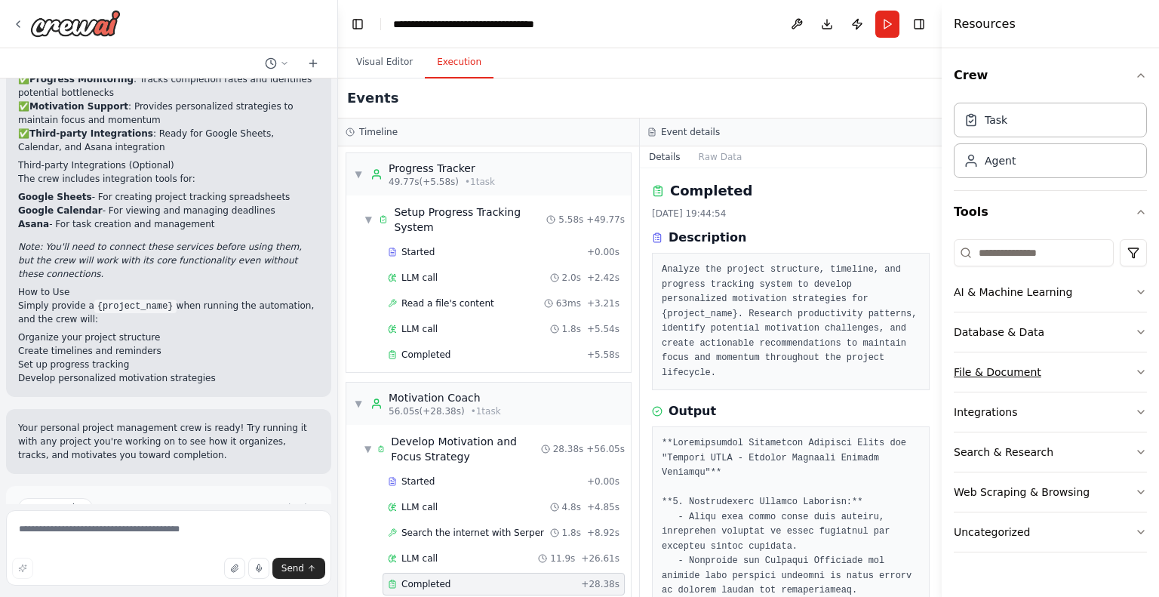
click at [1132, 370] on button "File & Document" at bounding box center [1050, 371] width 193 height 39
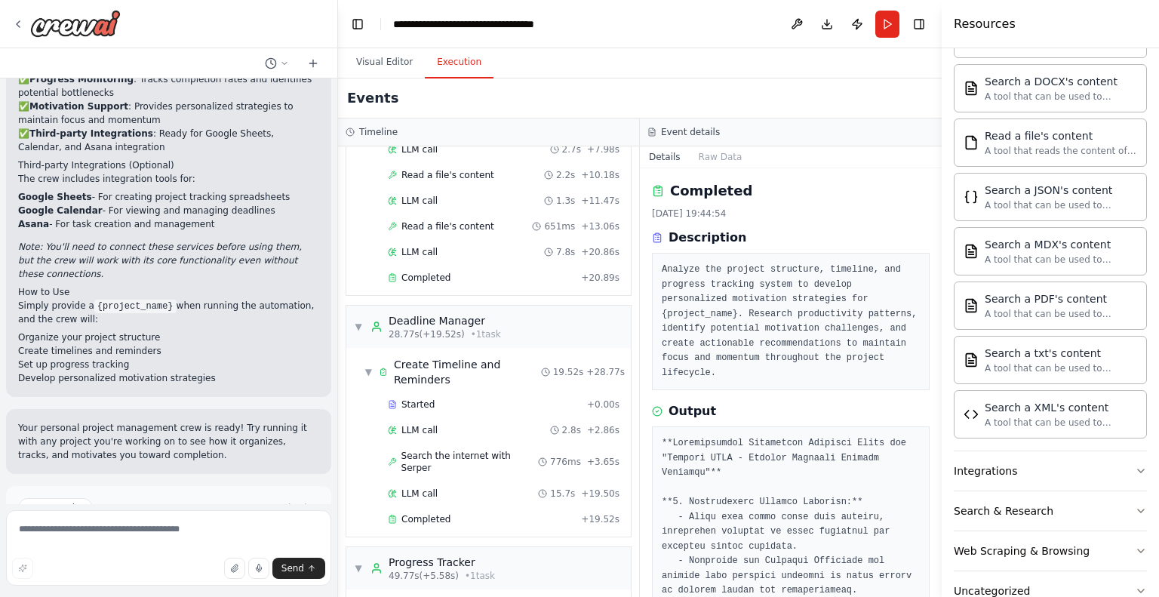
scroll to position [28, 0]
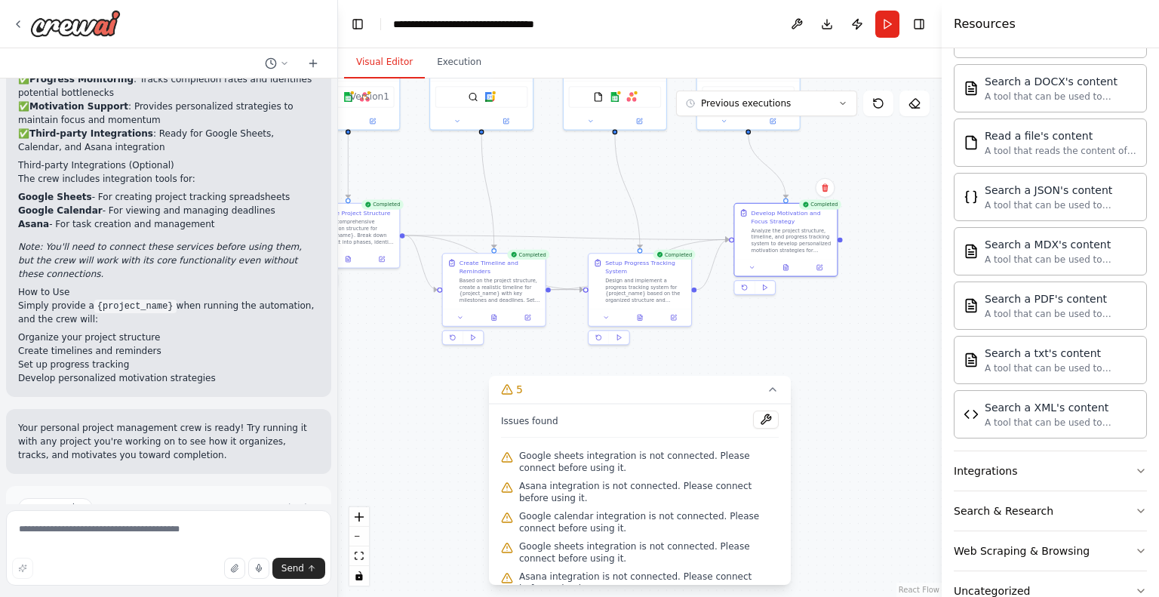
click at [373, 52] on button "Visual Editor" at bounding box center [384, 63] width 81 height 32
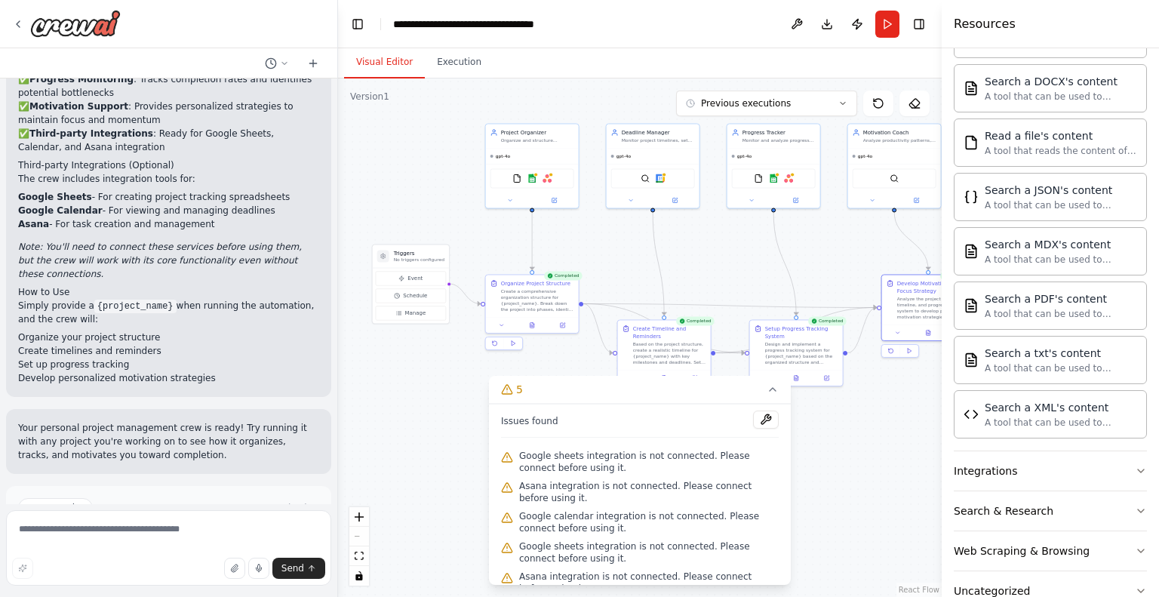
drag, startPoint x: 444, startPoint y: 183, endPoint x: 632, endPoint y: 272, distance: 207.6
click at [632, 272] on div ".deletable-edge-delete-btn { width: 20px; height: 20px; border: 0px solid #ffff…" at bounding box center [640, 337] width 604 height 519
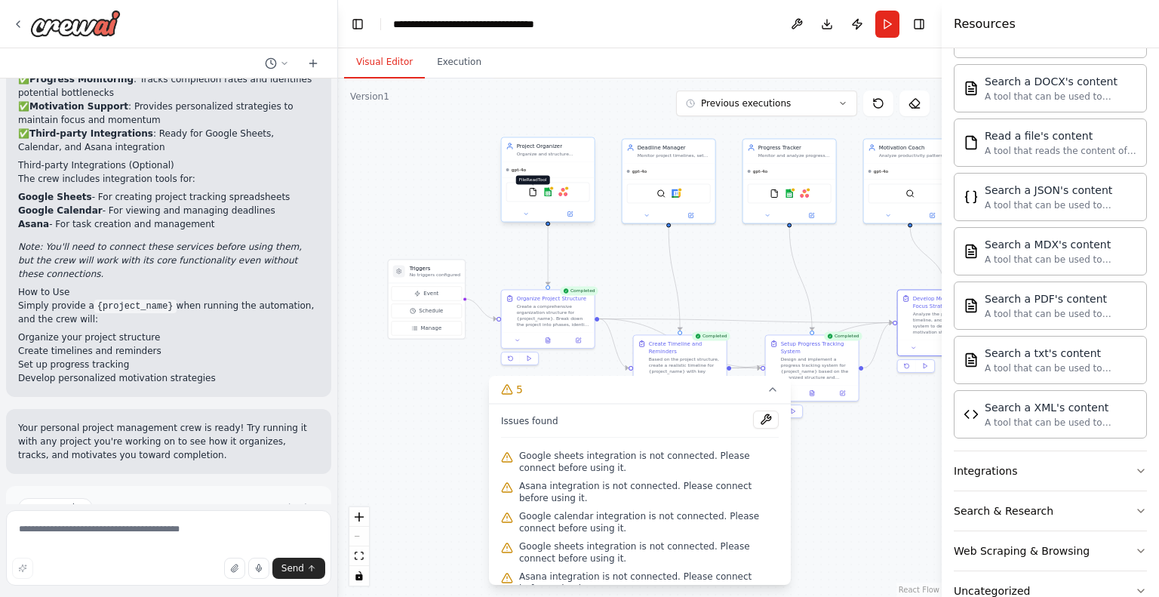
click at [531, 192] on img at bounding box center [532, 191] width 9 height 9
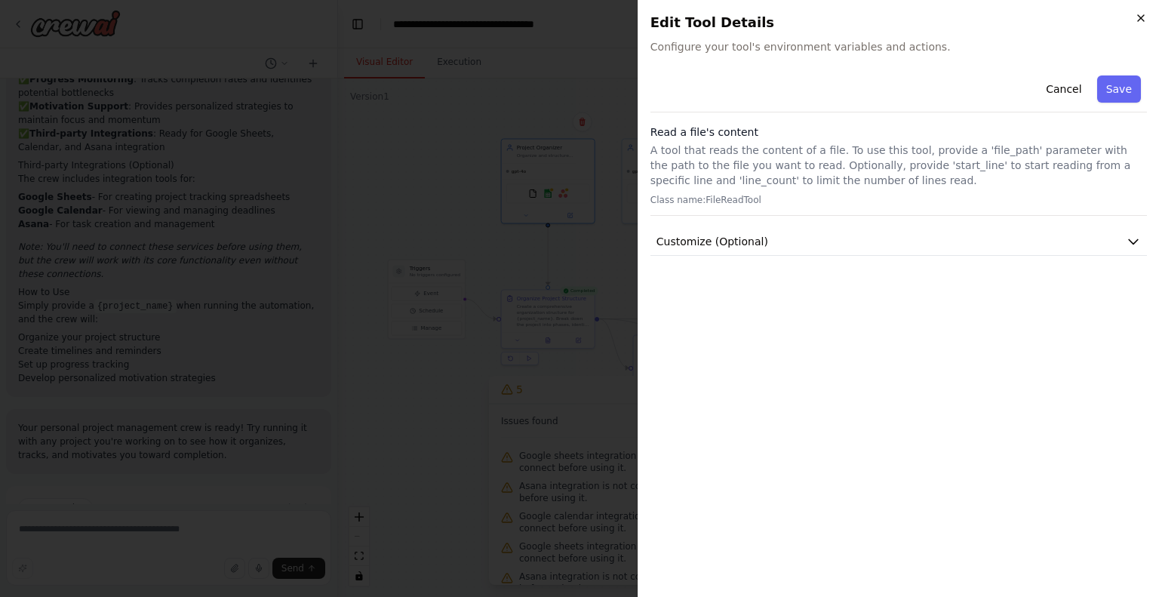
click at [1145, 19] on icon "button" at bounding box center [1141, 18] width 12 height 12
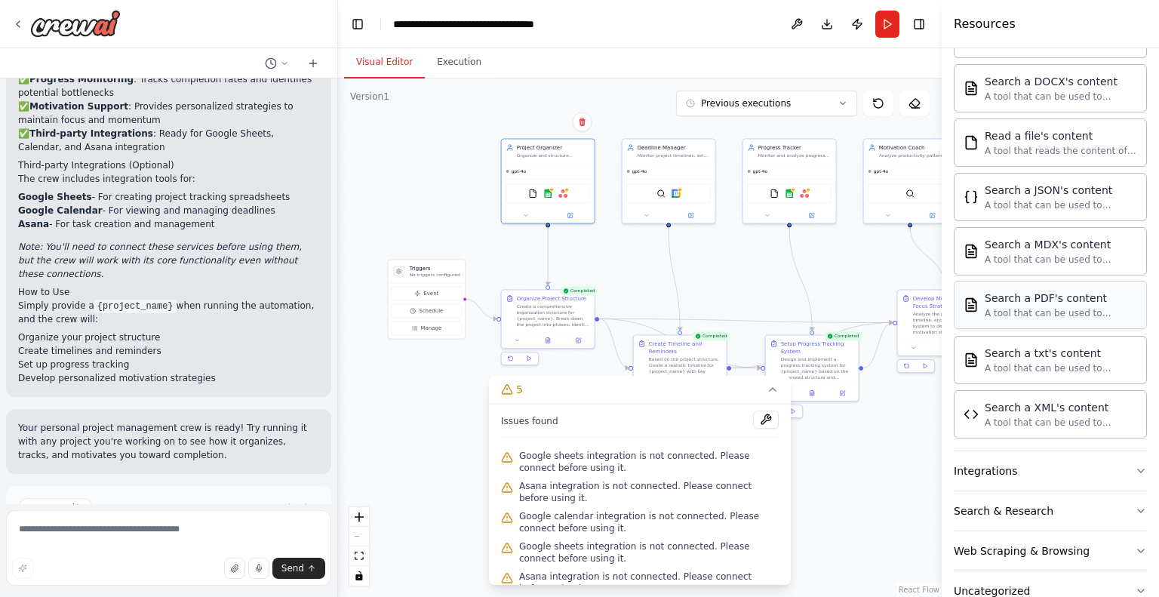
click at [1056, 309] on div "A tool that can be used to semantic search a query from a PDF's content." at bounding box center [1061, 313] width 152 height 12
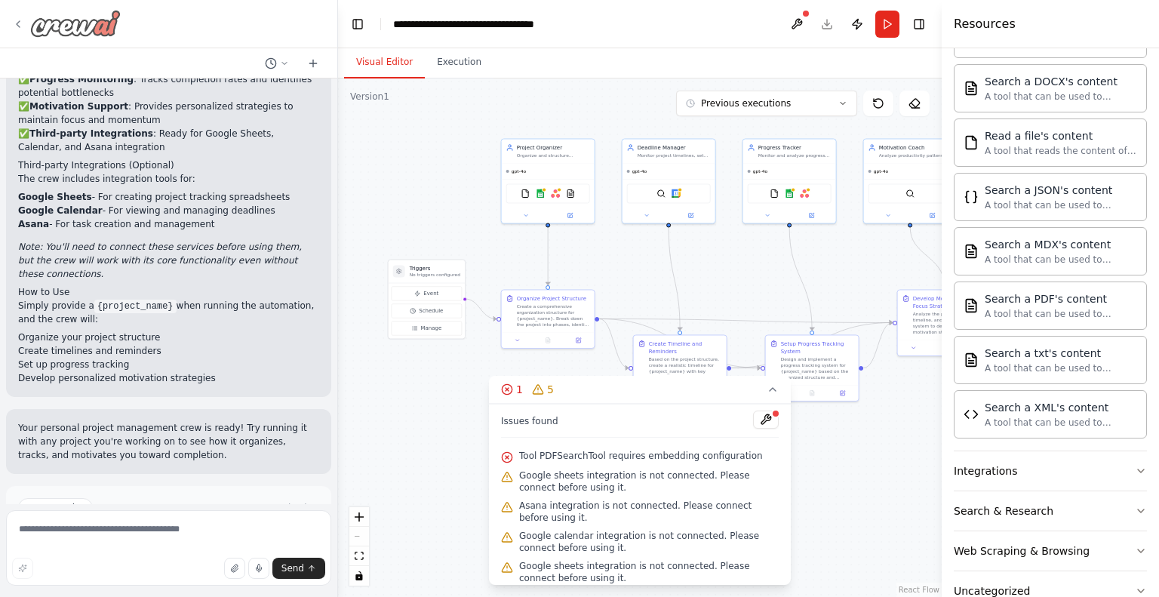
click at [15, 20] on icon at bounding box center [18, 24] width 12 height 12
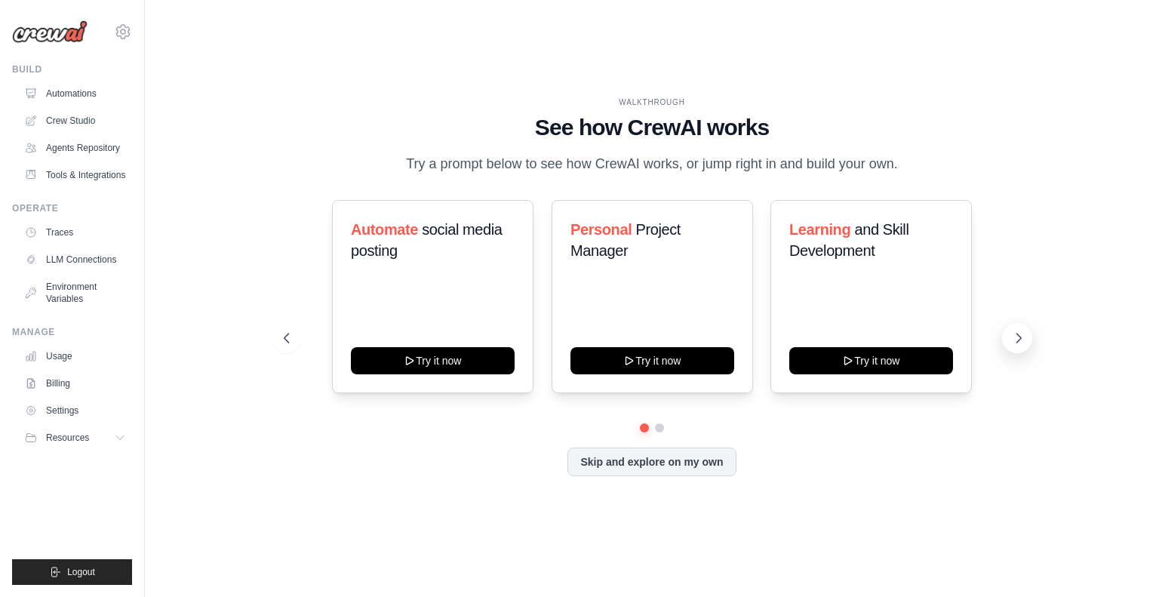
click at [1026, 342] on button at bounding box center [1017, 338] width 30 height 30
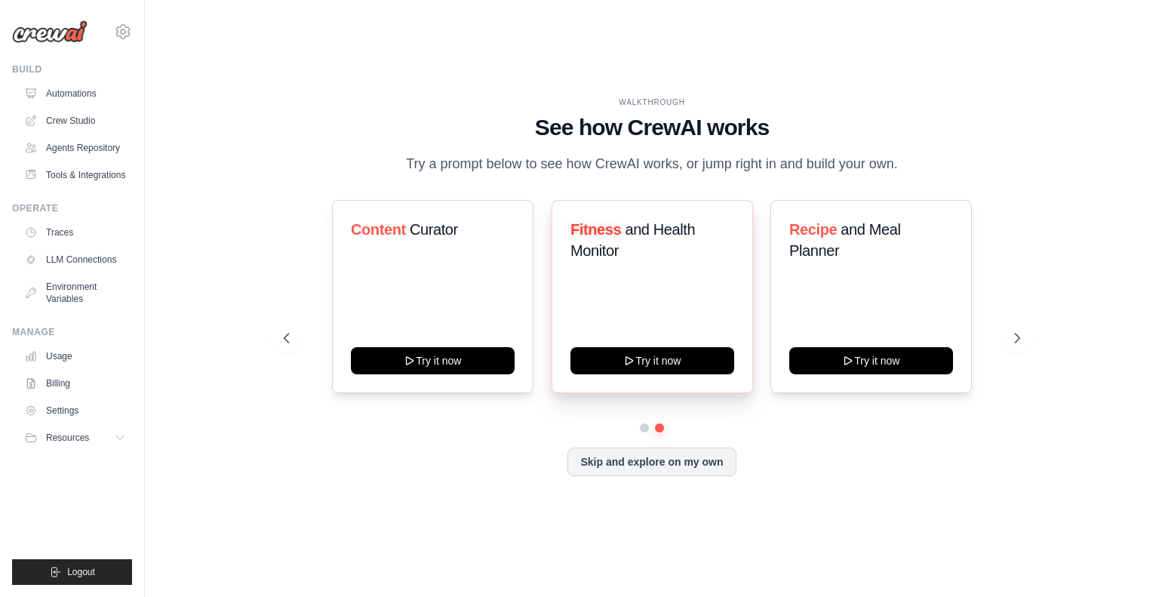
click at [655, 289] on div "Fitness and Health Monitor Try it now" at bounding box center [653, 296] width 202 height 193
click at [641, 426] on button at bounding box center [644, 427] width 11 height 11
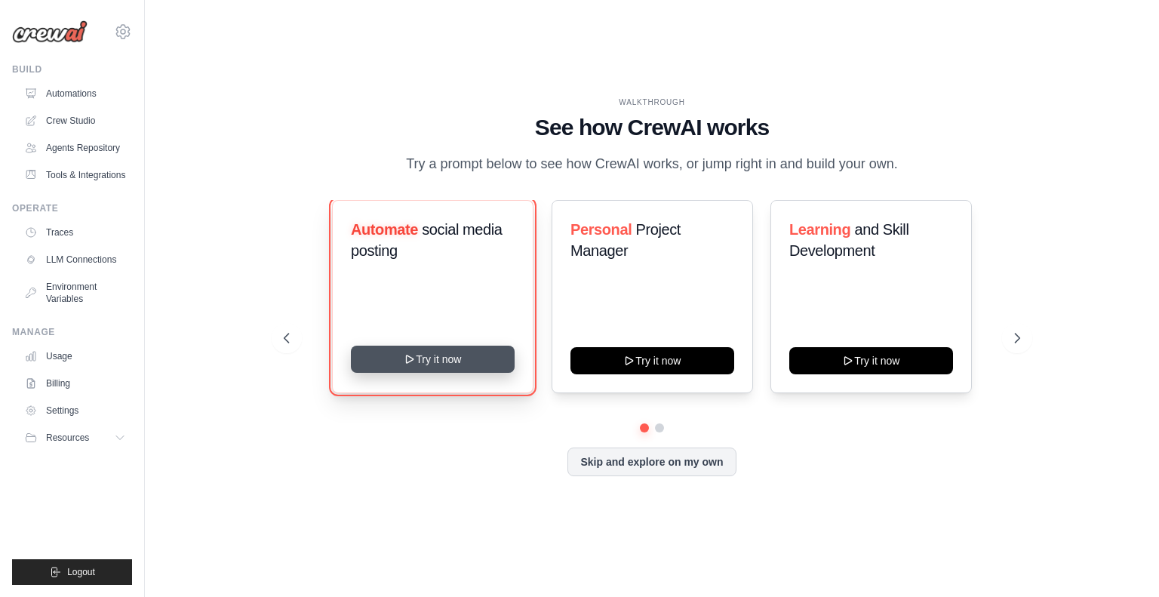
click at [451, 355] on button "Try it now" at bounding box center [433, 359] width 164 height 27
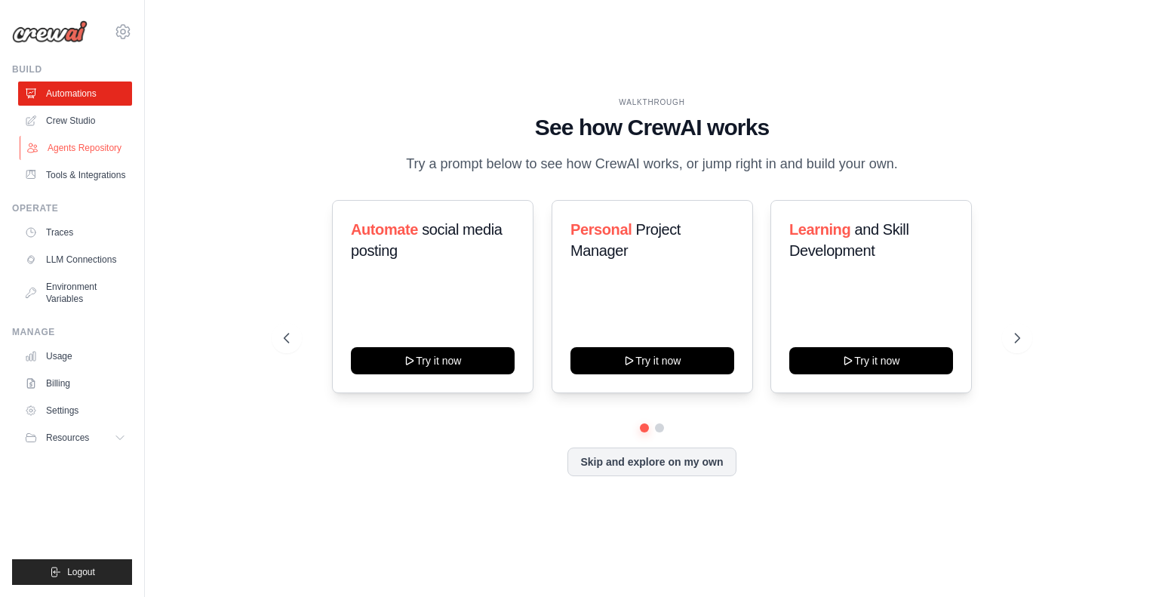
click at [107, 153] on link "Agents Repository" at bounding box center [77, 148] width 114 height 24
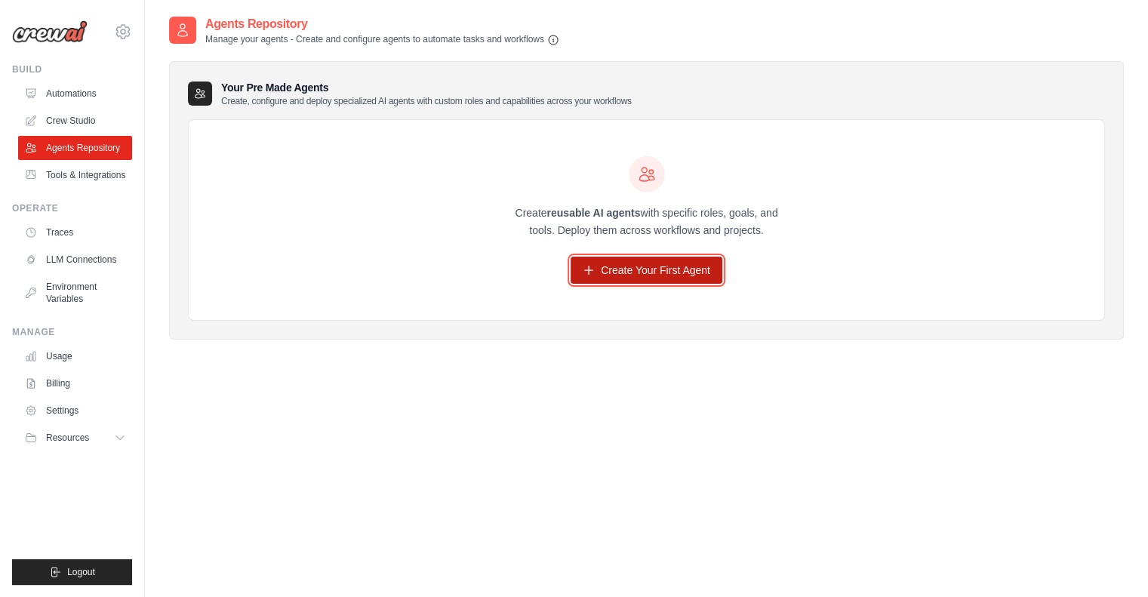
click at [654, 271] on link "Create Your First Agent" at bounding box center [647, 270] width 152 height 27
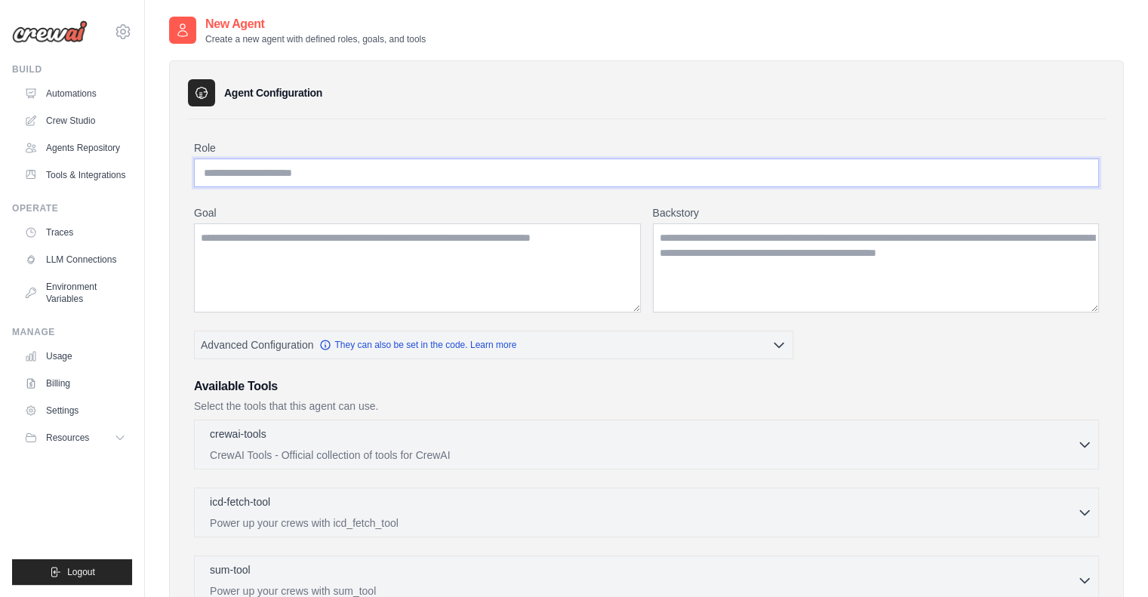
click at [307, 165] on input "Role" at bounding box center [646, 172] width 905 height 29
type input "**********"
click at [276, 291] on textarea "Goal" at bounding box center [417, 267] width 447 height 89
click at [70, 114] on link "Crew Studio" at bounding box center [77, 121] width 114 height 24
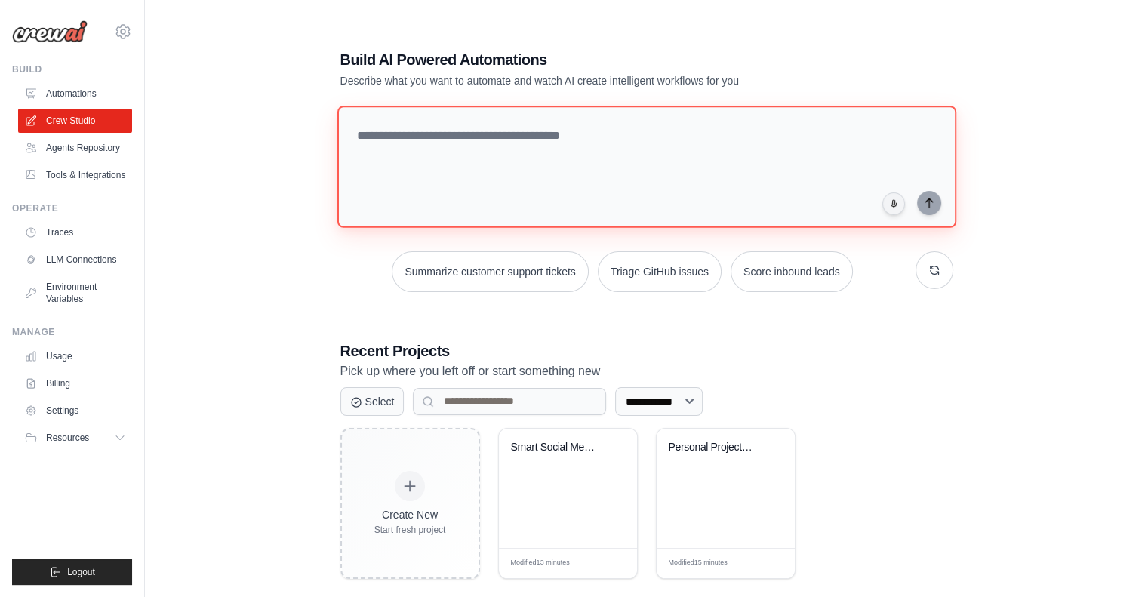
click at [435, 160] on textarea at bounding box center [646, 167] width 619 height 122
paste textarea "**********"
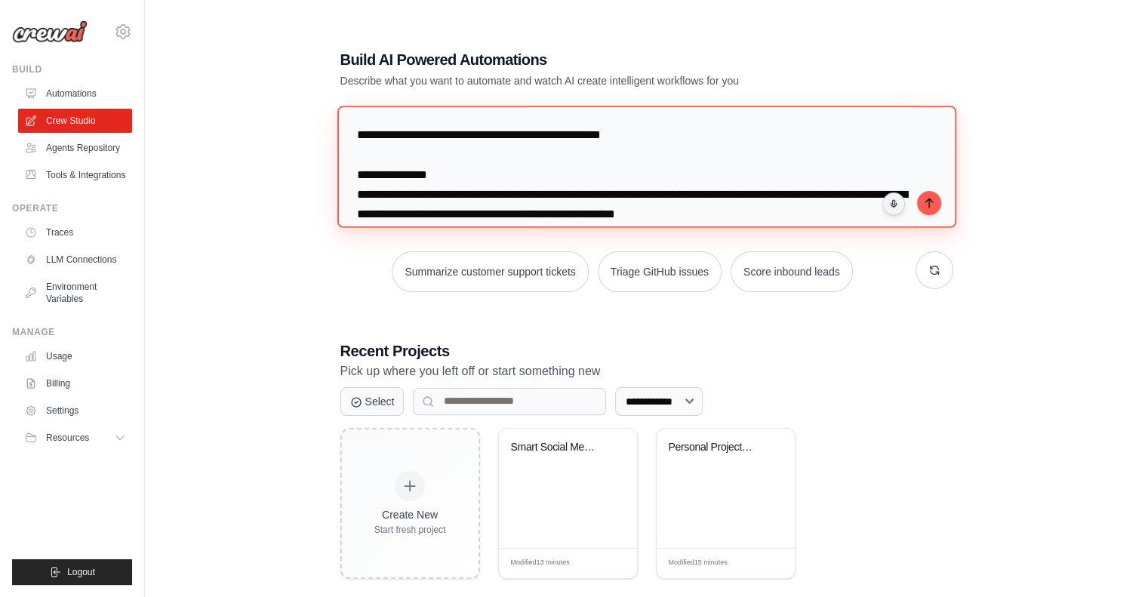
scroll to position [2074, 0]
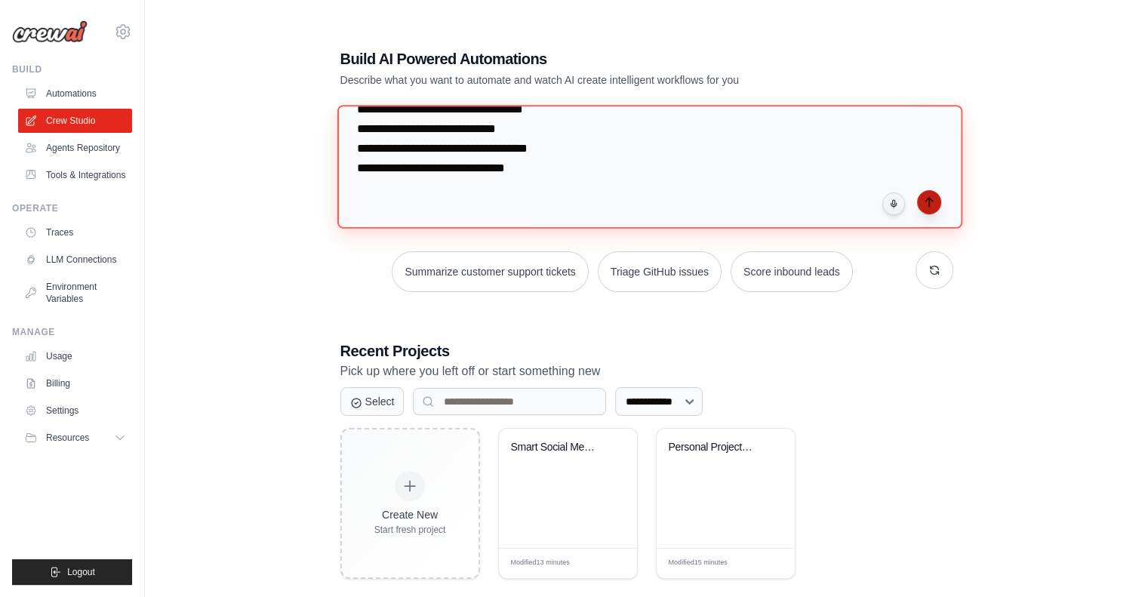
type textarea "**********"
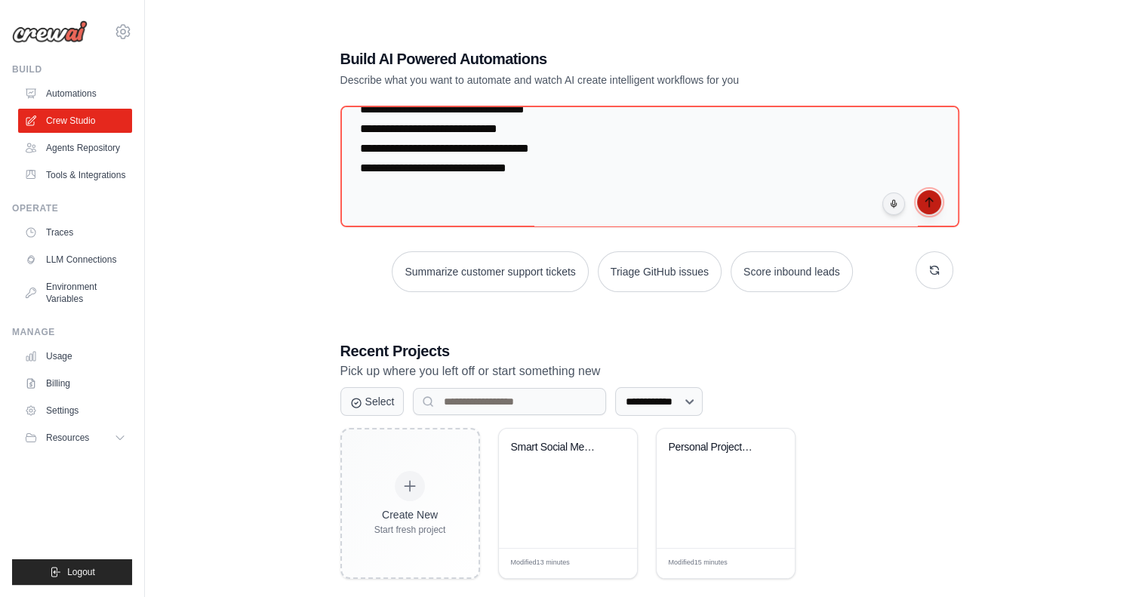
click at [925, 208] on icon "submit" at bounding box center [929, 202] width 12 height 12
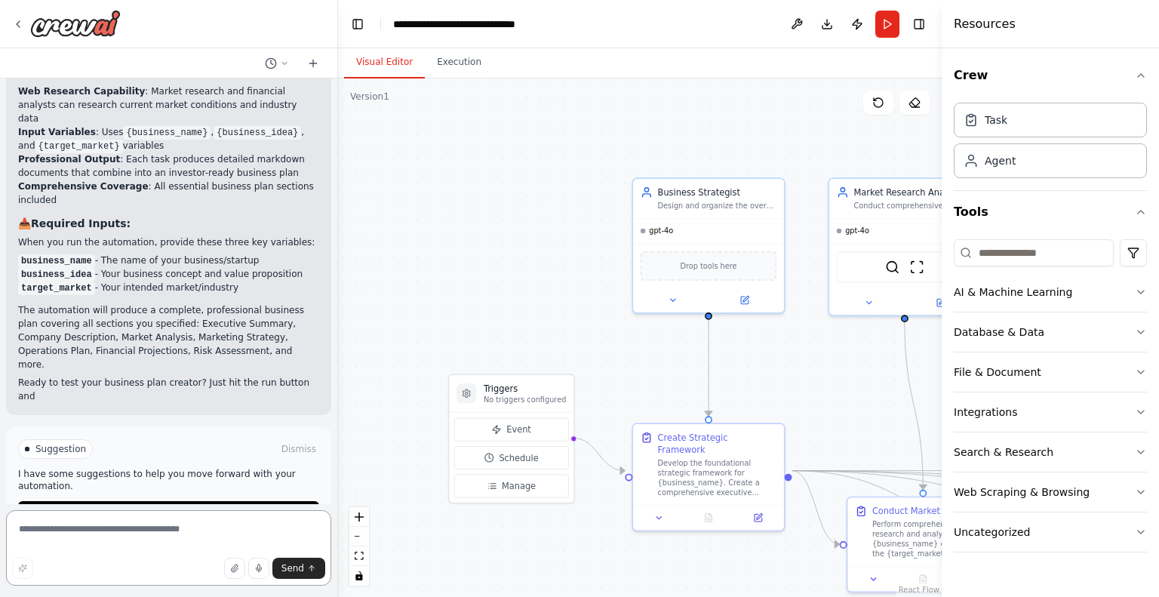
scroll to position [2761, 0]
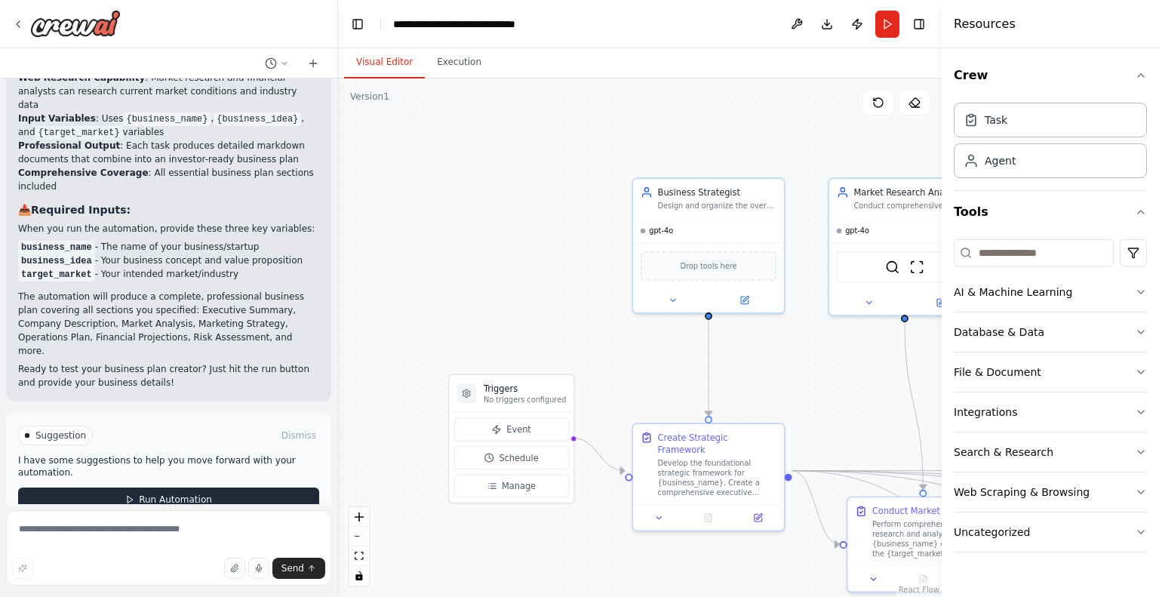
click at [146, 488] on button "Run Automation" at bounding box center [168, 500] width 301 height 24
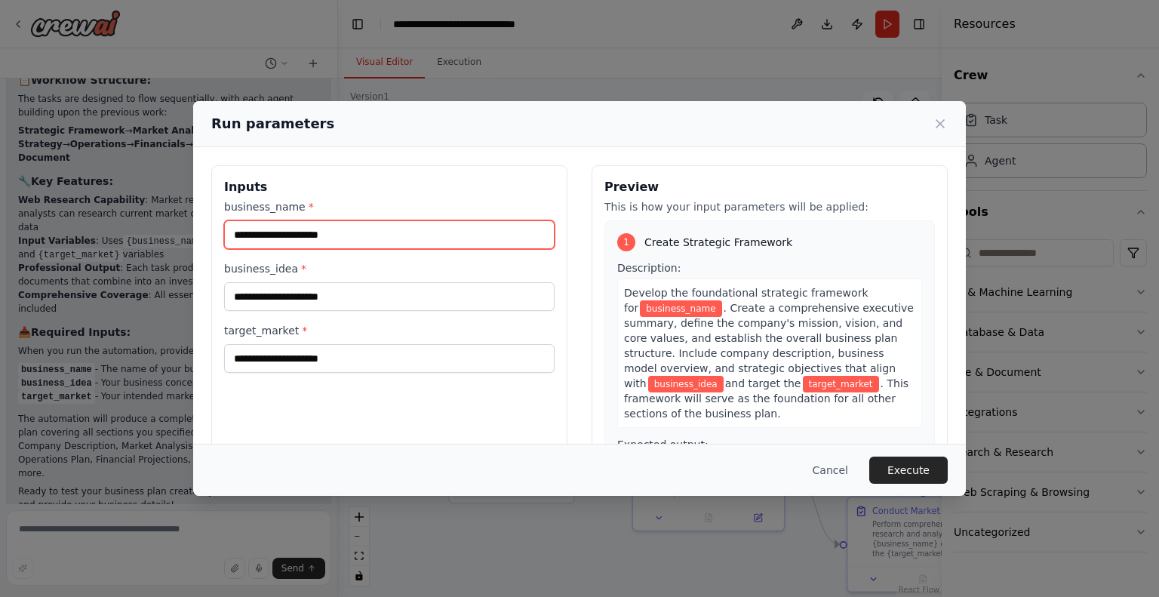
click at [383, 240] on input "business_name *" at bounding box center [389, 234] width 331 height 29
type input "**********"
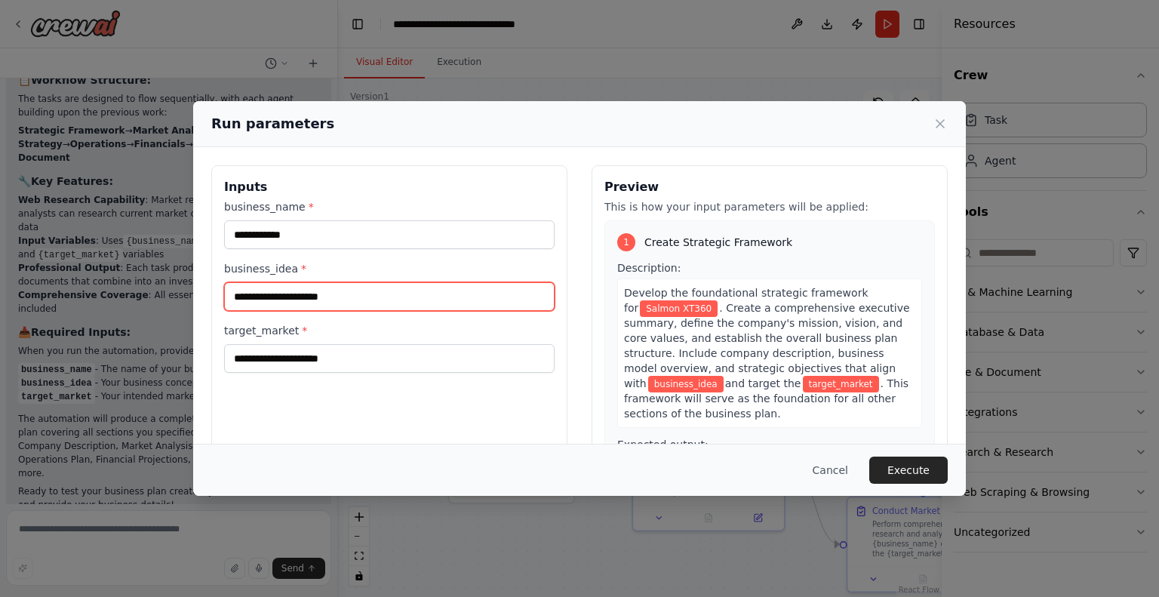
click at [355, 292] on input "business_idea *" at bounding box center [389, 296] width 331 height 29
type input "*"
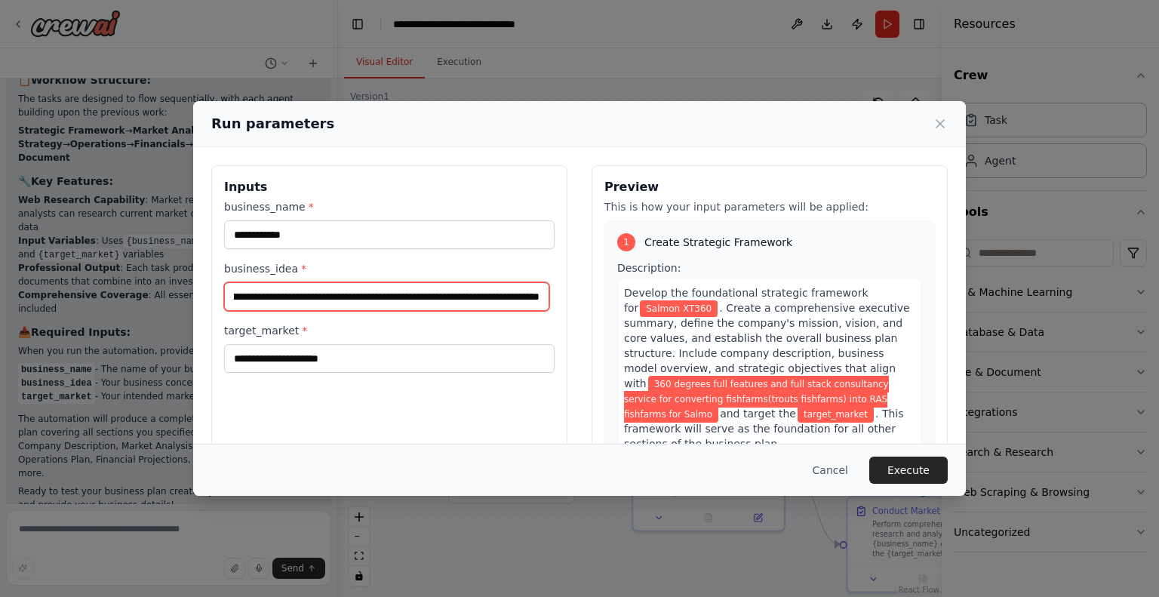
scroll to position [0, 300]
type input "**********"
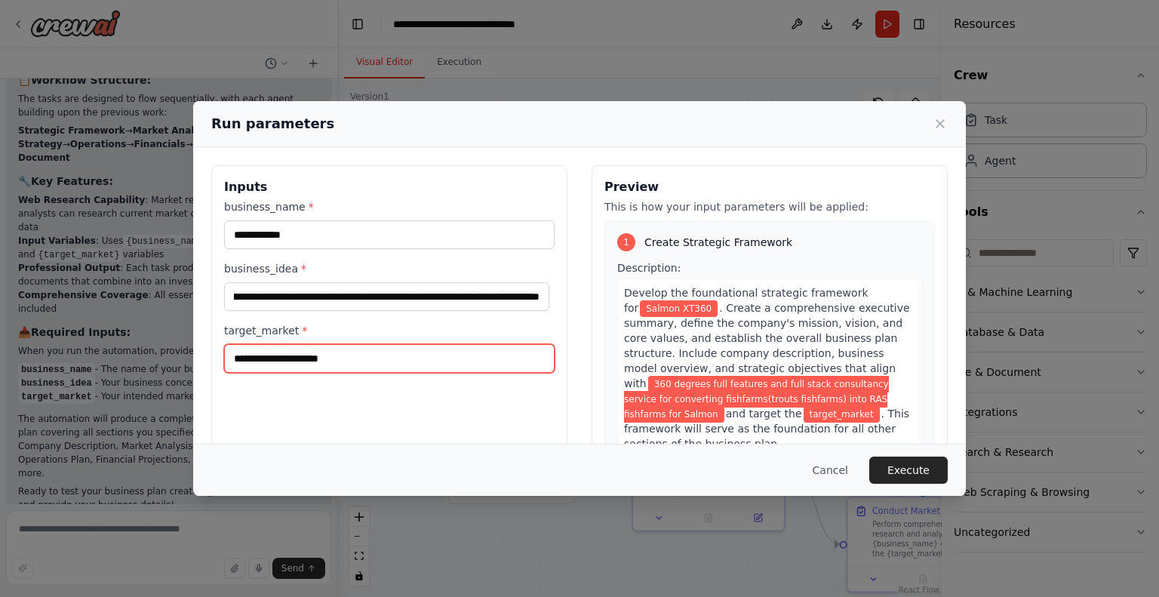
scroll to position [0, 0]
click at [391, 344] on input "target_market *" at bounding box center [389, 358] width 331 height 29
type input "*"
type input "**********"
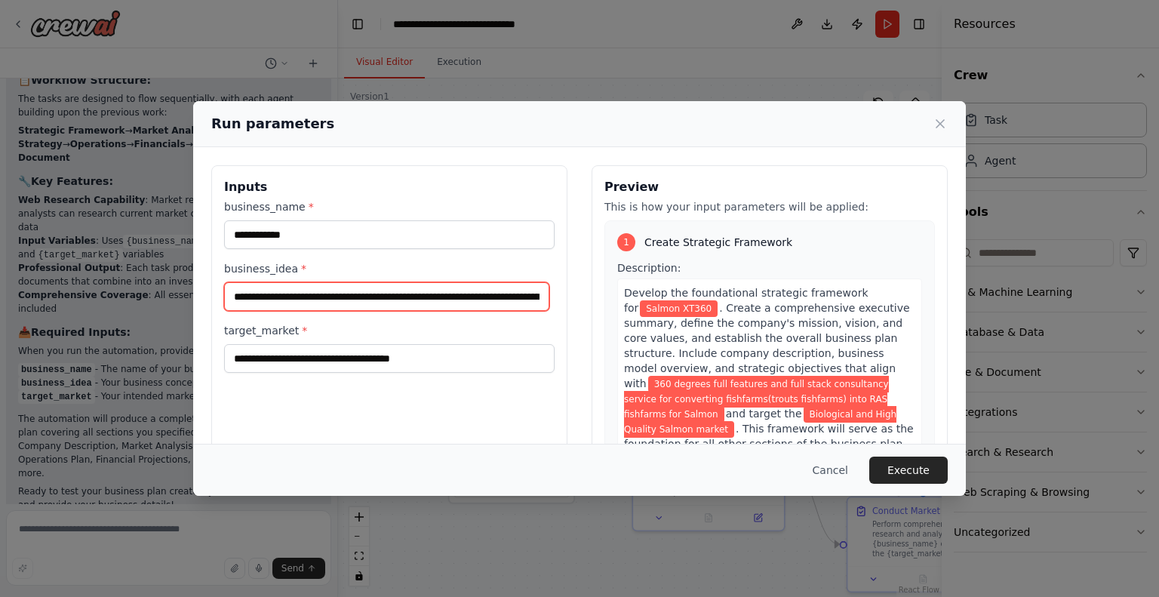
click at [241, 293] on input "**********" at bounding box center [386, 296] width 325 height 29
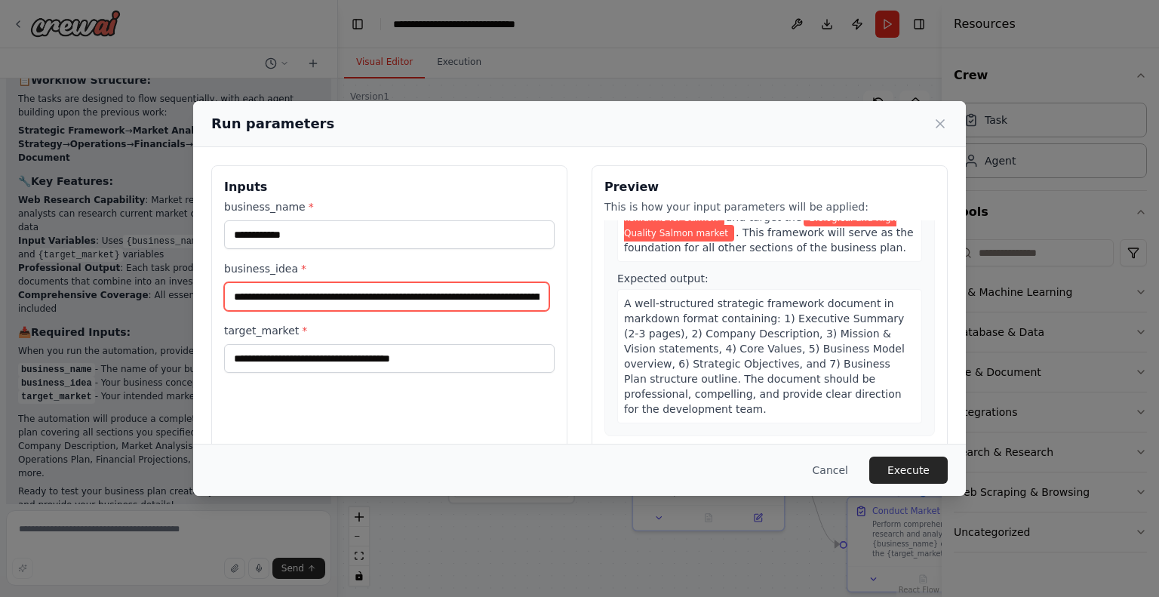
scroll to position [199, 0]
type input "**********"
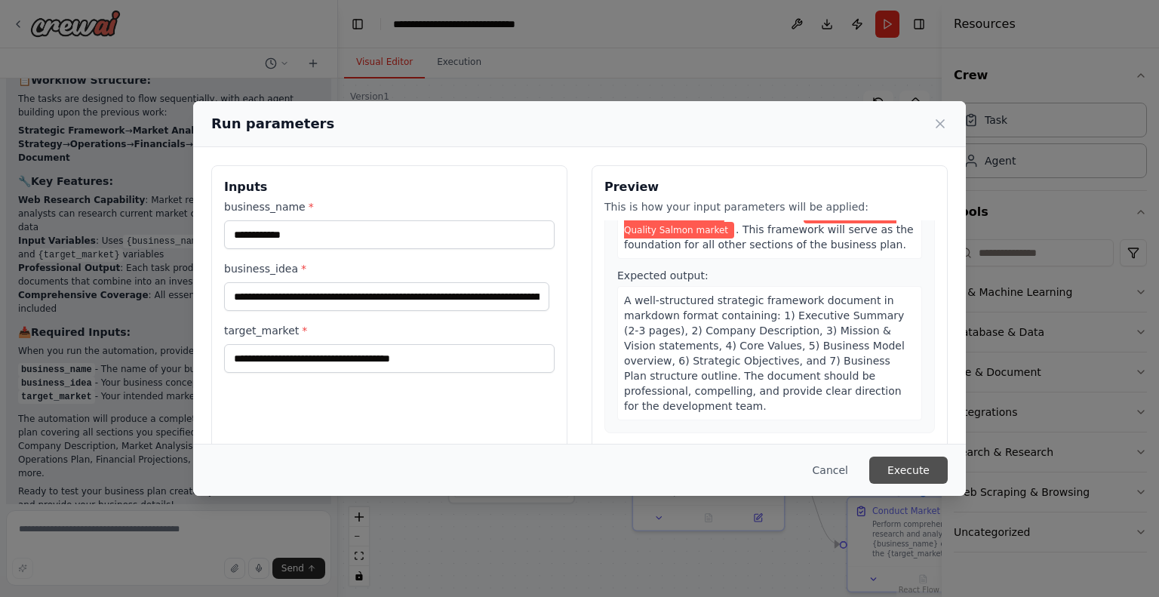
click at [916, 467] on button "Execute" at bounding box center [908, 470] width 78 height 27
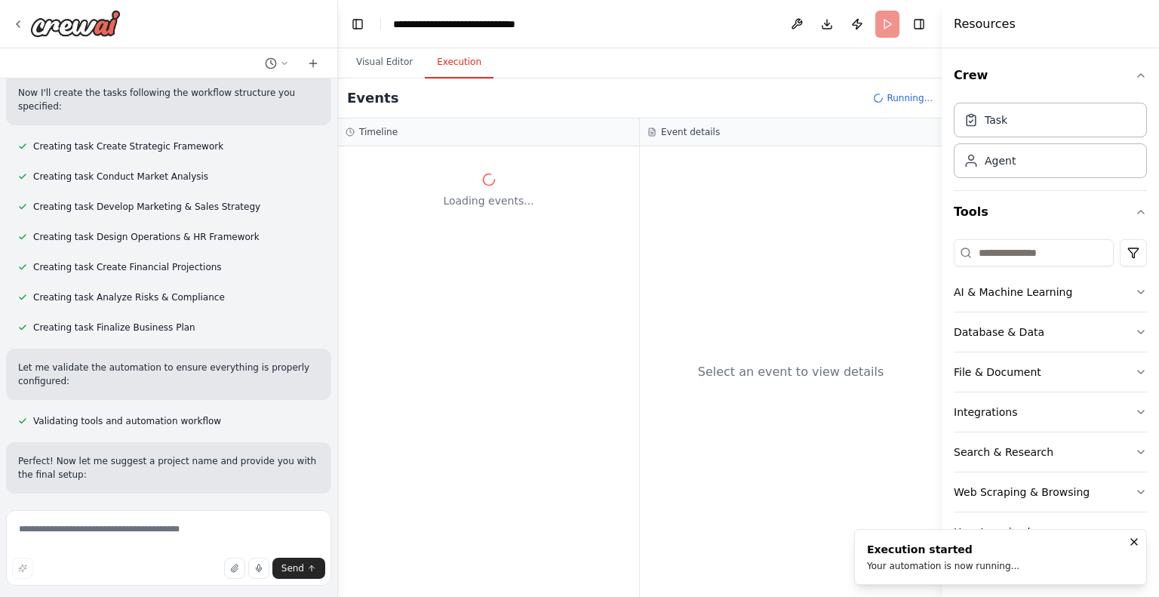
scroll to position [1908, 0]
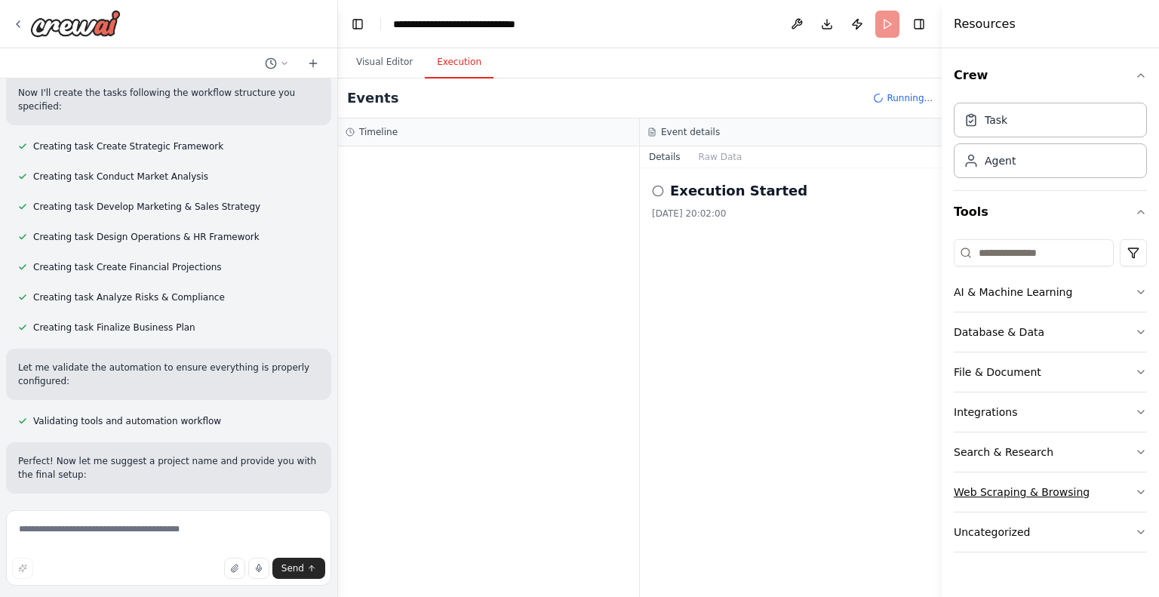
click at [1135, 486] on icon "button" at bounding box center [1141, 492] width 12 height 12
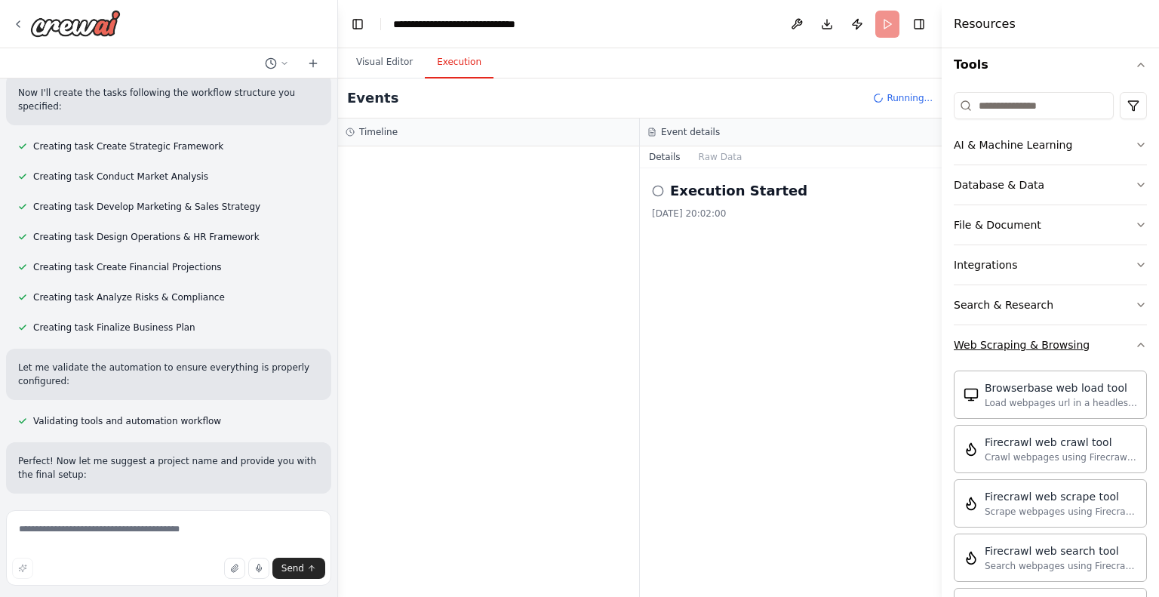
scroll to position [154, 0]
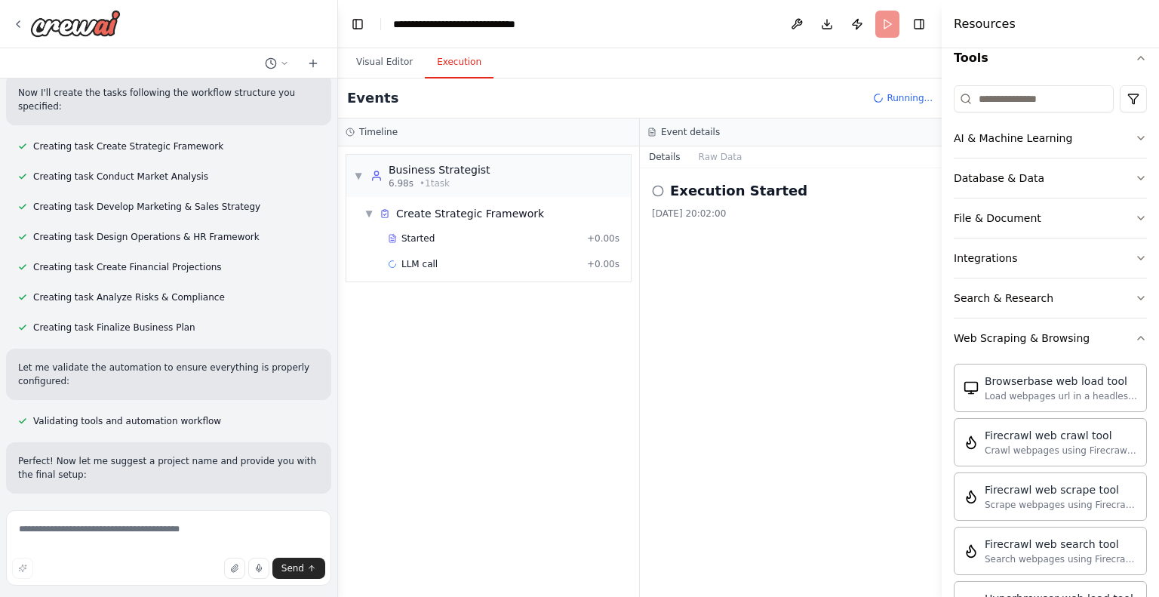
click at [722, 352] on div "Execution Started 07/10/2025, 20:02:00" at bounding box center [791, 382] width 302 height 429
click at [443, 232] on div "Started" at bounding box center [484, 238] width 193 height 12
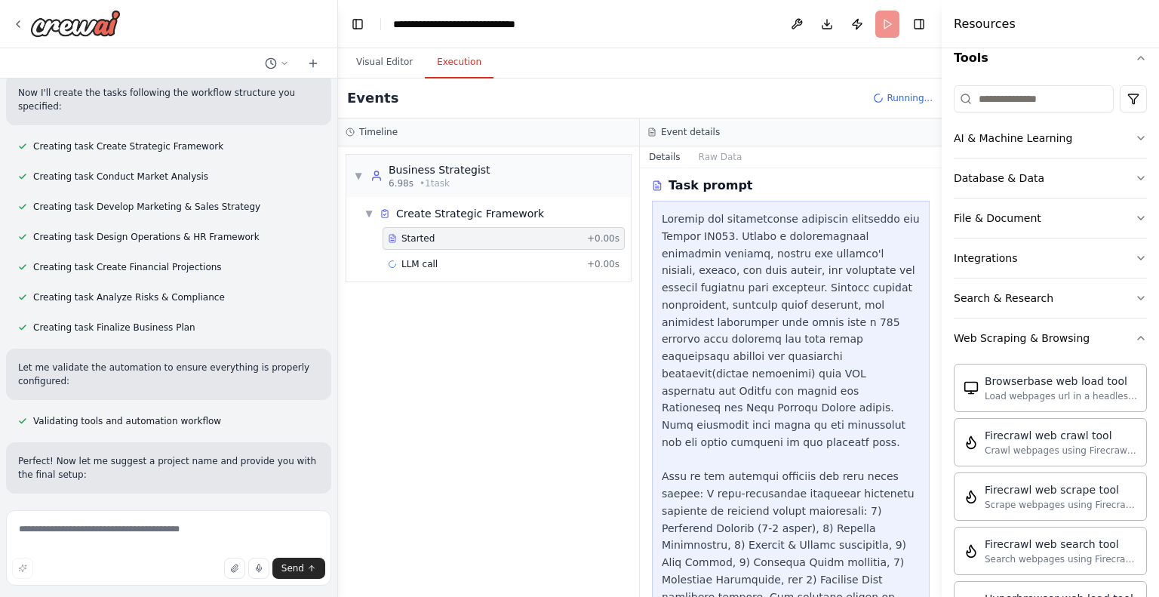
scroll to position [313, 0]
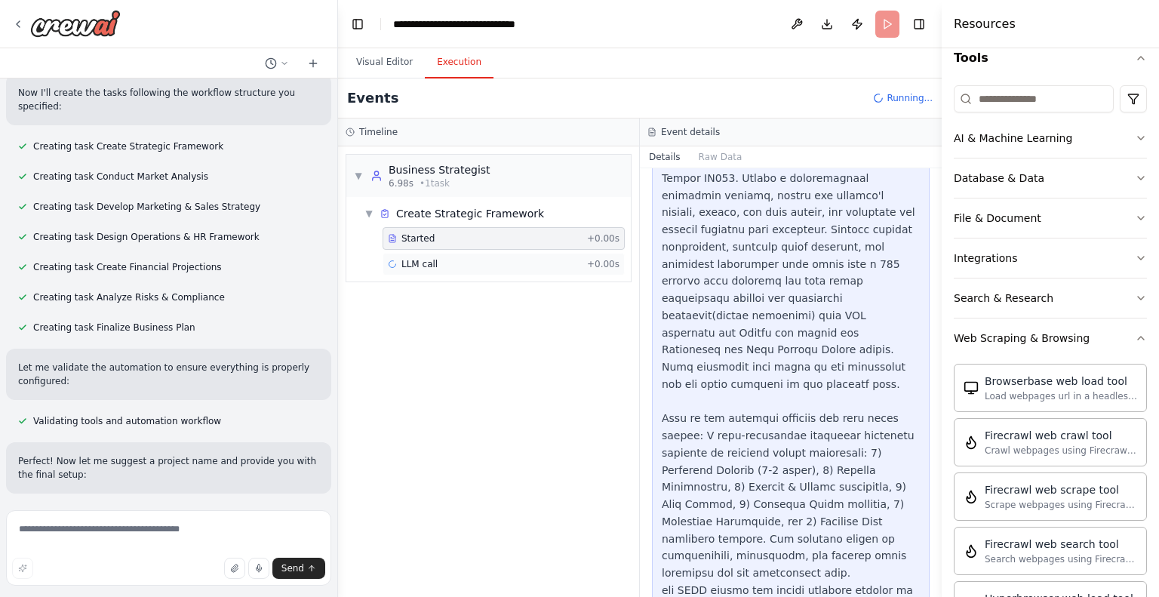
click at [427, 263] on span "LLM call" at bounding box center [420, 264] width 36 height 12
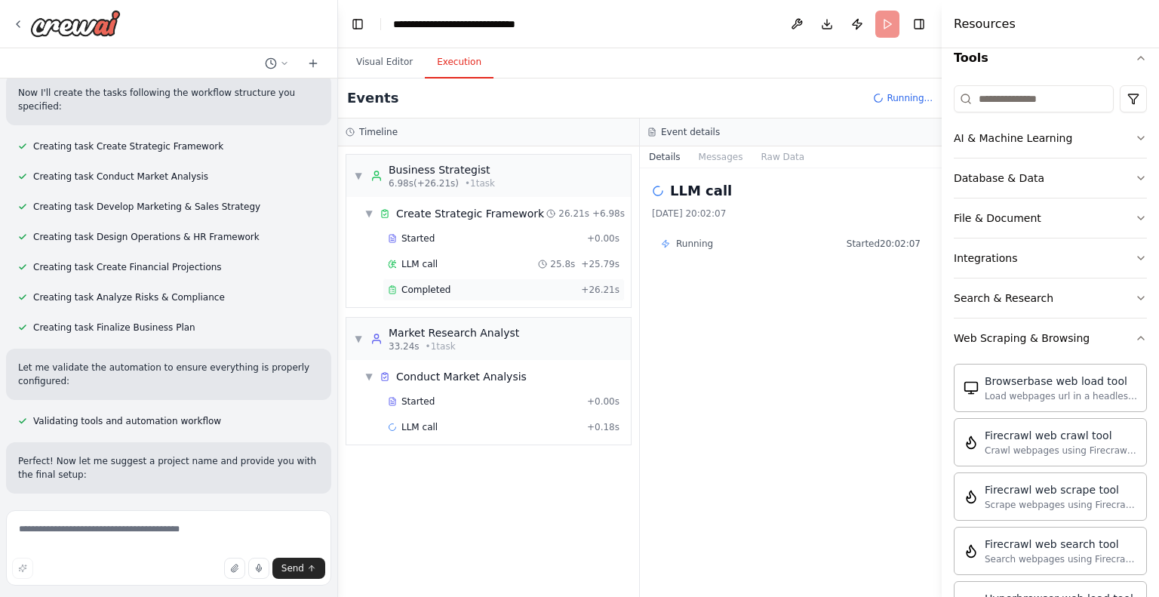
click at [411, 285] on span "Completed" at bounding box center [426, 290] width 49 height 12
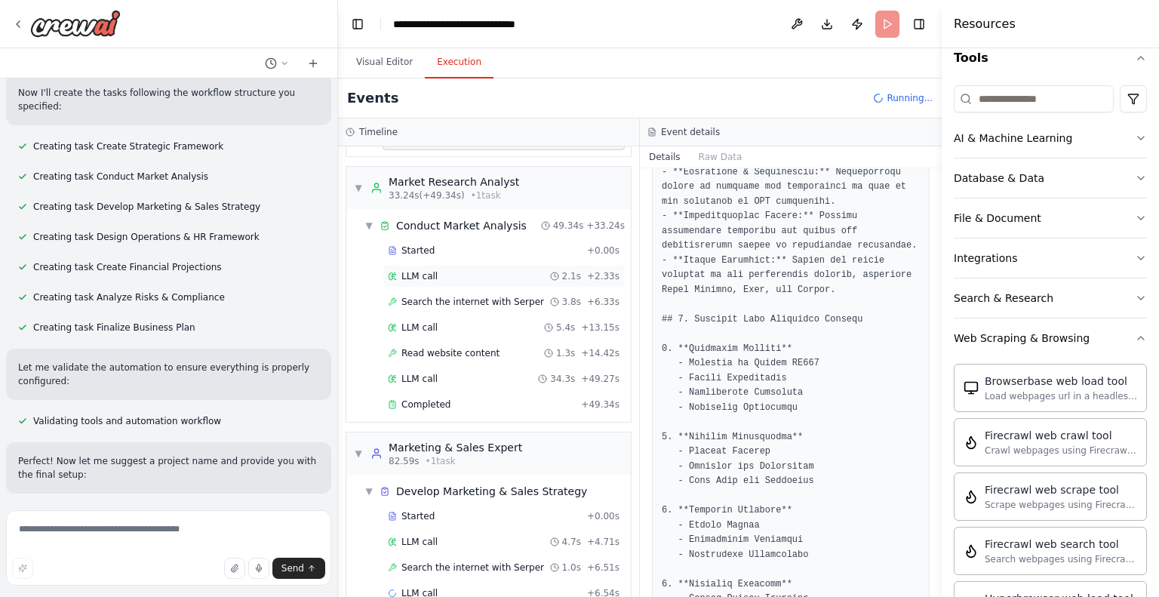
scroll to position [176, 0]
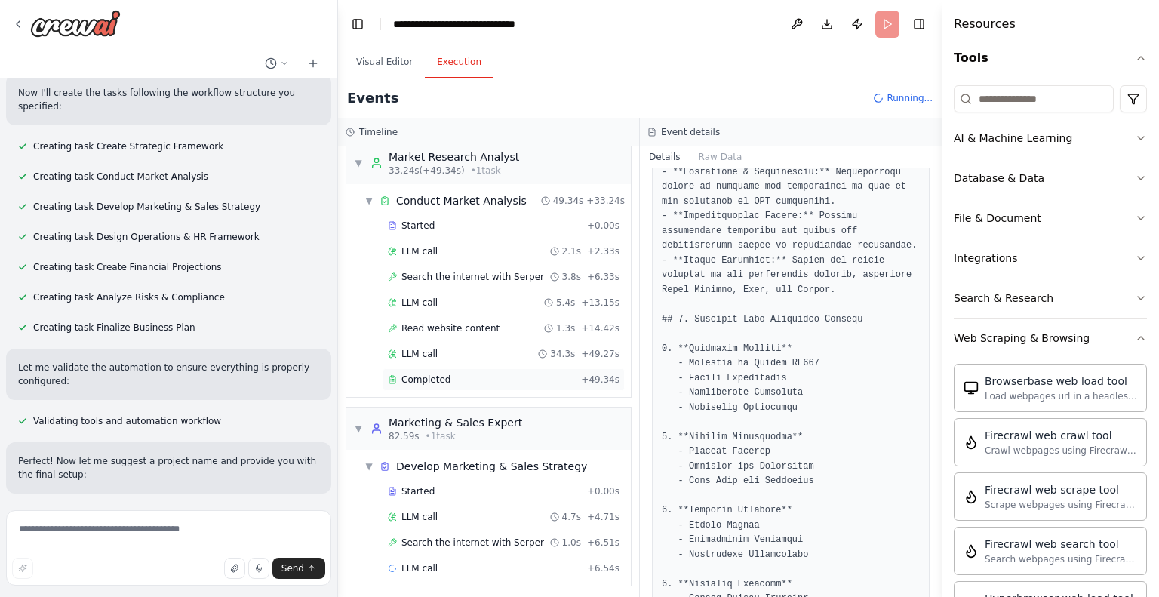
click at [415, 376] on span "Completed" at bounding box center [426, 380] width 49 height 12
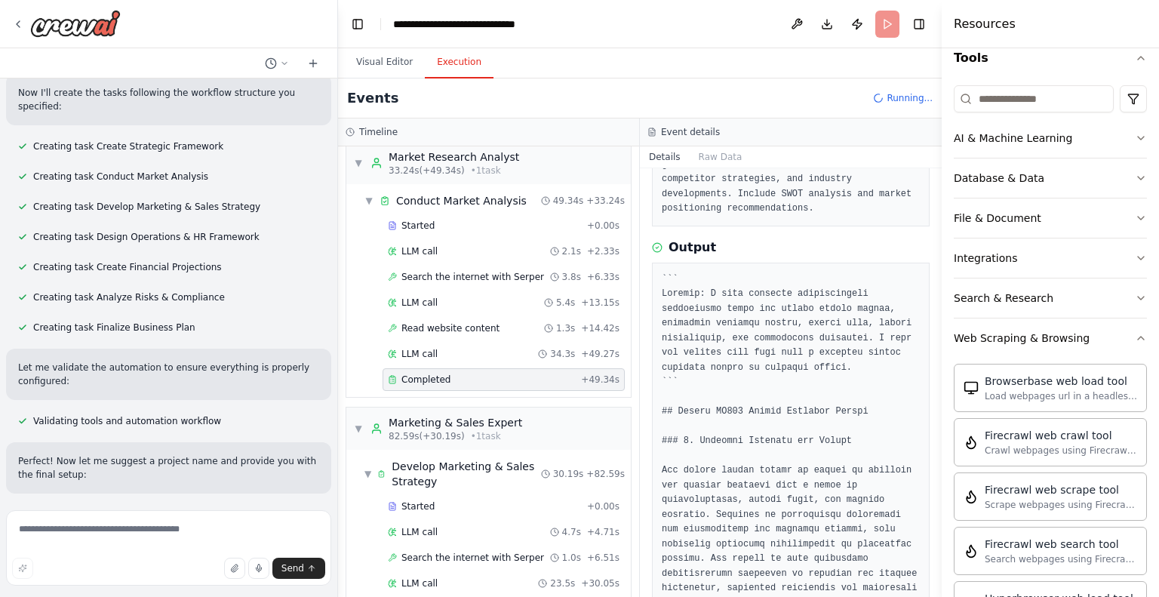
scroll to position [200, 0]
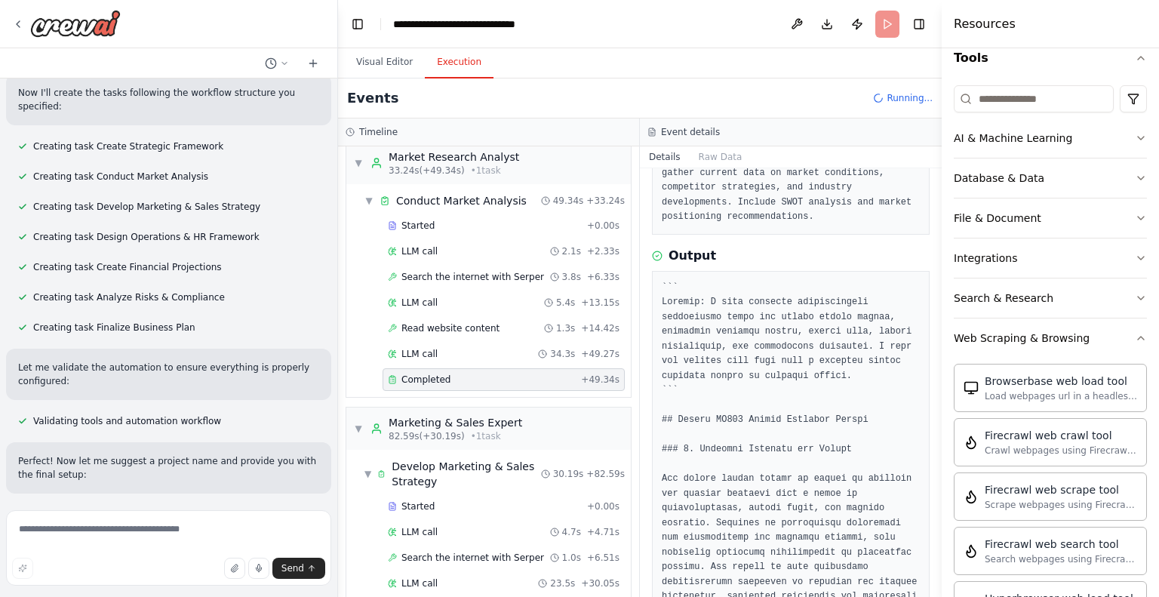
click at [73, 388] on p "Let me validate the automation to ensure everything is properly configured:" at bounding box center [168, 374] width 301 height 27
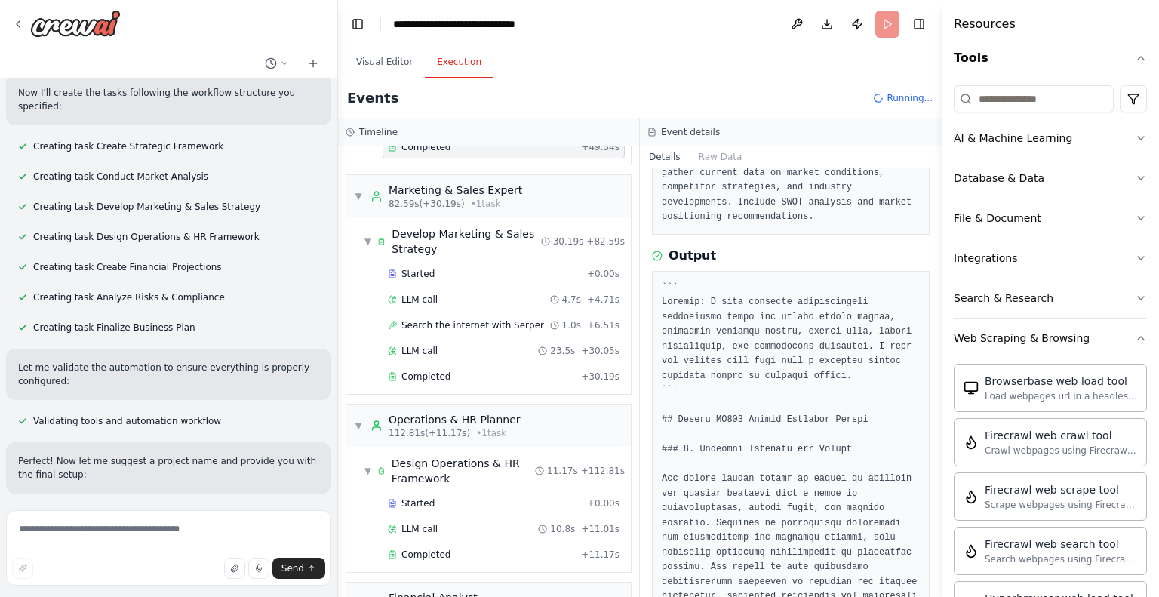
scroll to position [414, 0]
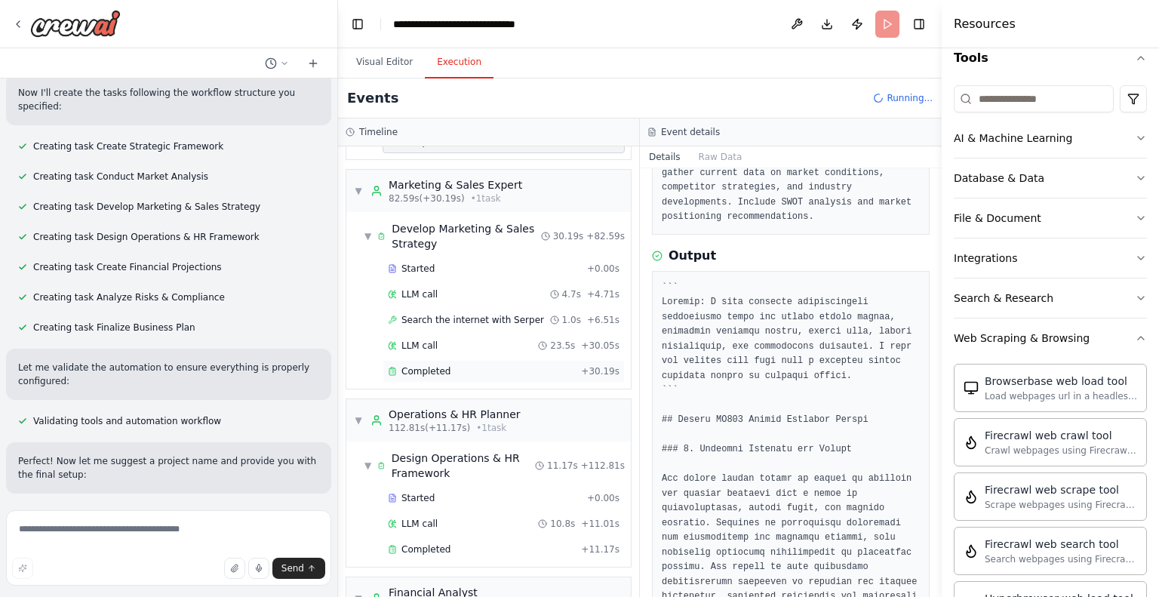
click at [447, 368] on div "Completed" at bounding box center [481, 371] width 187 height 12
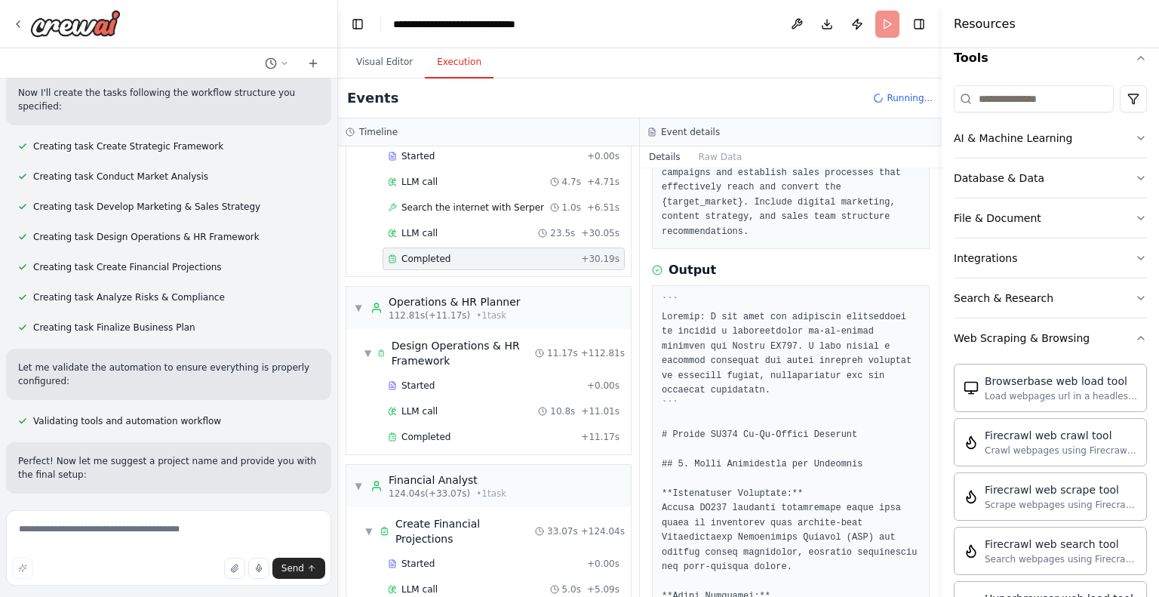
scroll to position [540, 0]
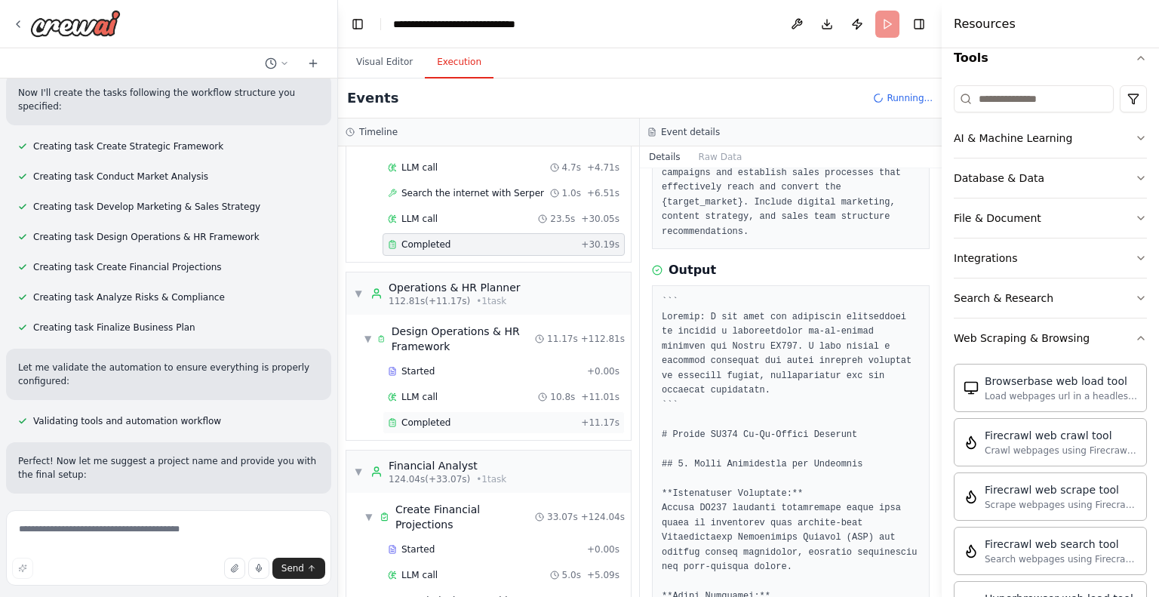
click at [432, 417] on span "Completed" at bounding box center [426, 423] width 49 height 12
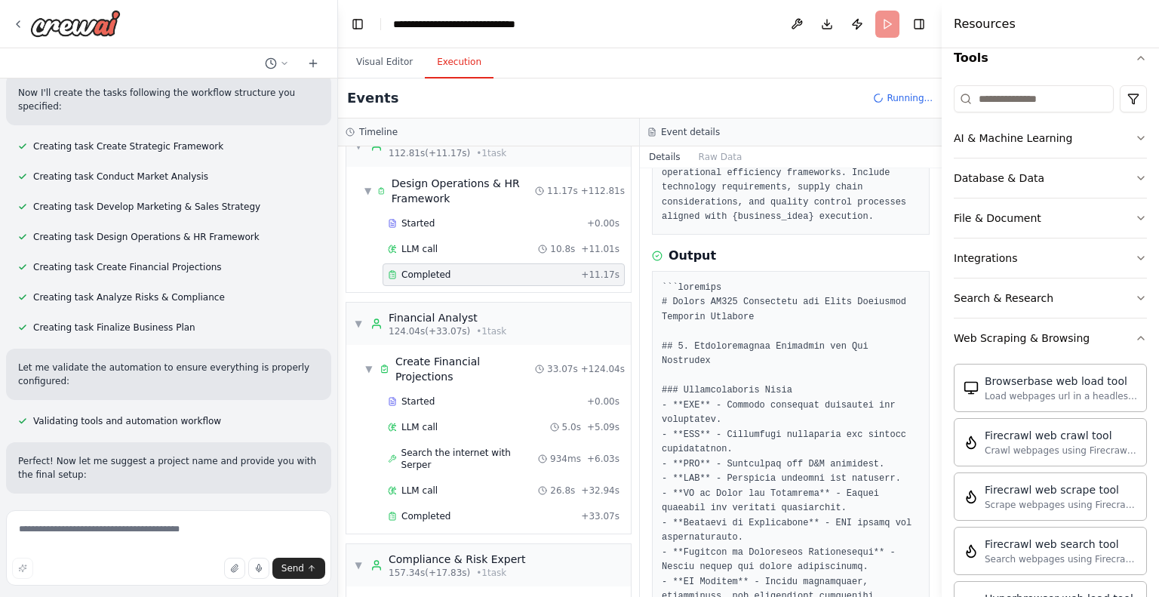
scroll to position [722, 0]
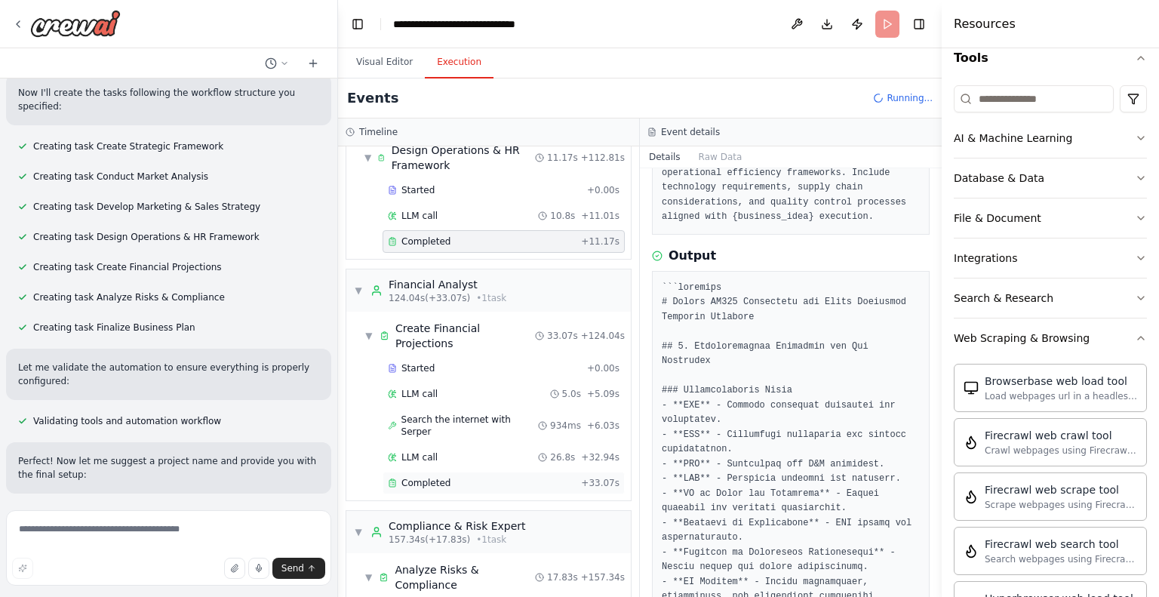
click at [443, 472] on div "Completed + 33.07s" at bounding box center [504, 483] width 242 height 23
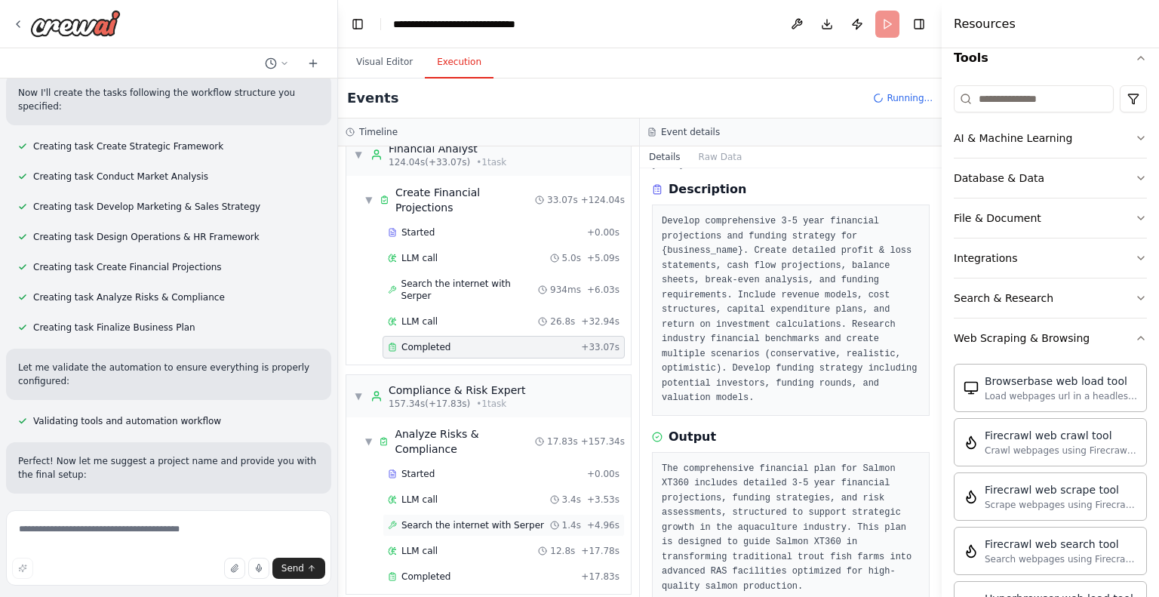
scroll to position [857, 0]
click at [444, 571] on span "Completed" at bounding box center [426, 577] width 49 height 12
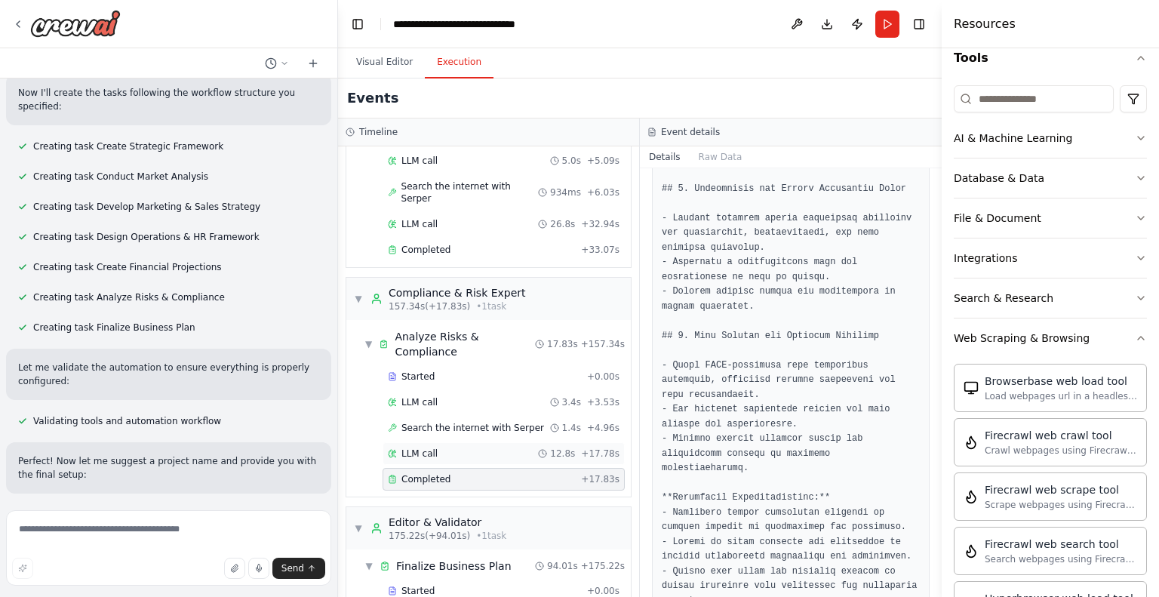
scroll to position [980, 0]
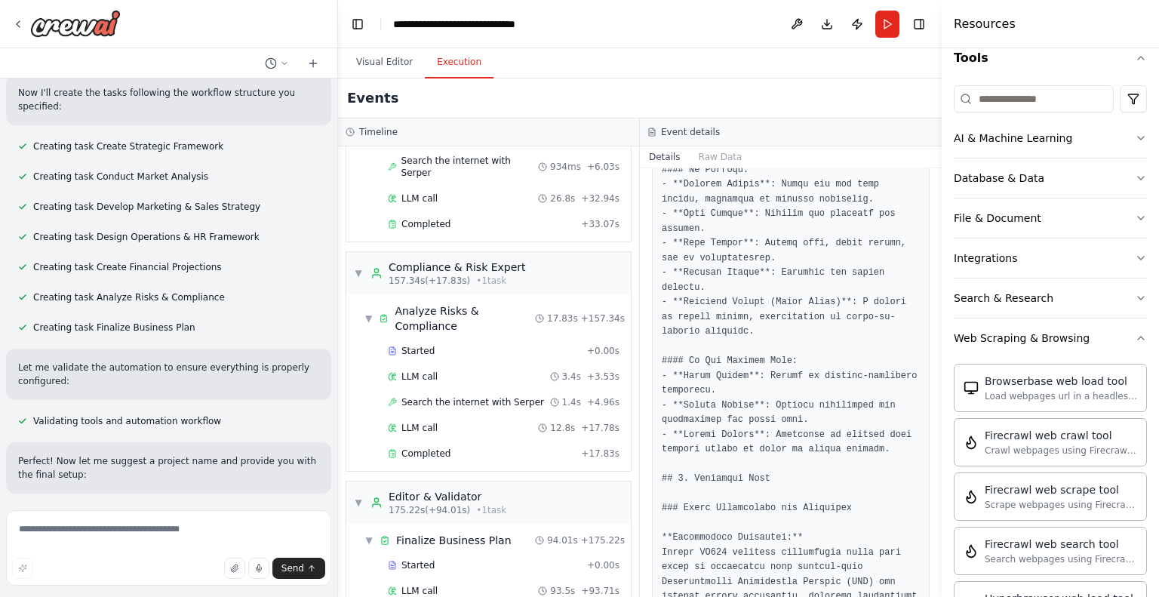
scroll to position [3528, 0]
click at [148, 531] on textarea at bounding box center [168, 547] width 325 height 75
type textarea "**********"
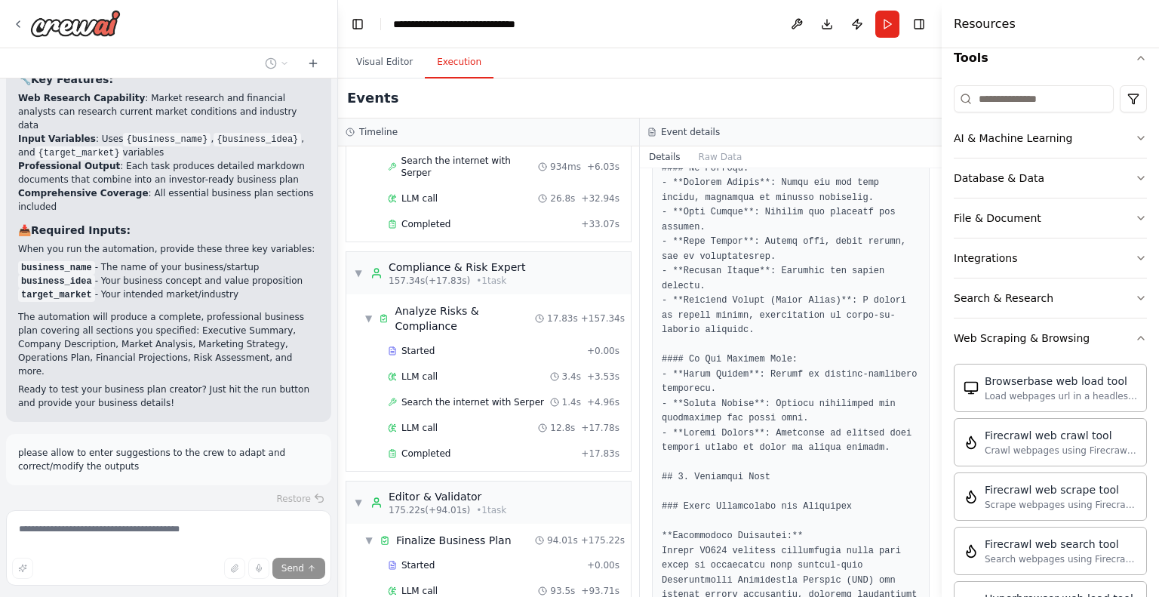
scroll to position [2785, 0]
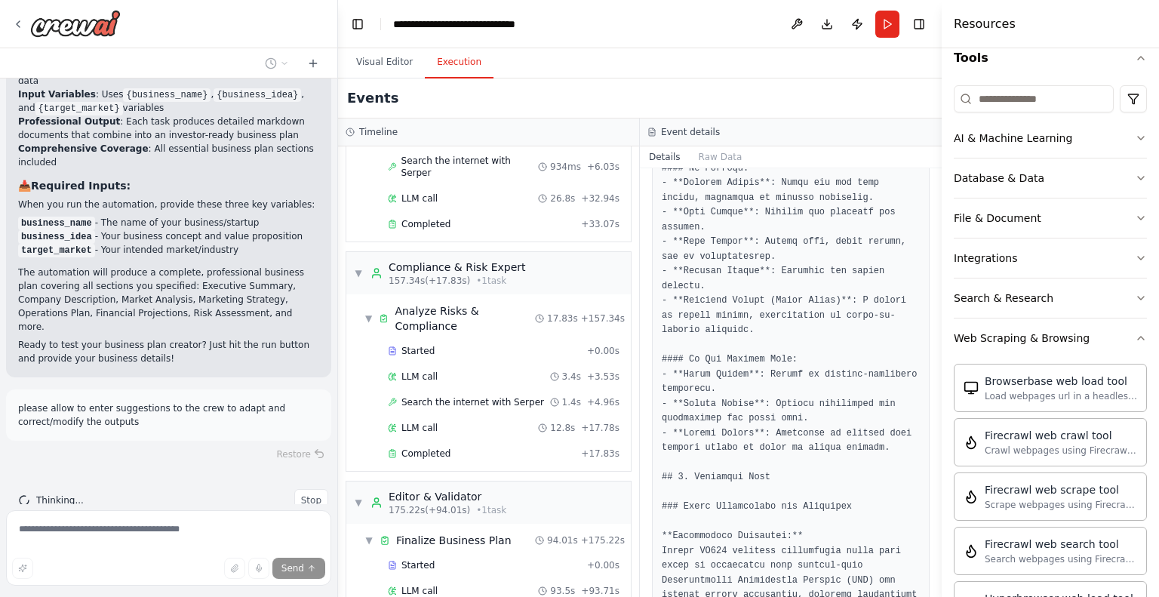
click at [140, 345] on div "🎉 Your Autonomous Business Plan Creator is Ready! I've successfully created you…" at bounding box center [168, 18] width 325 height 719
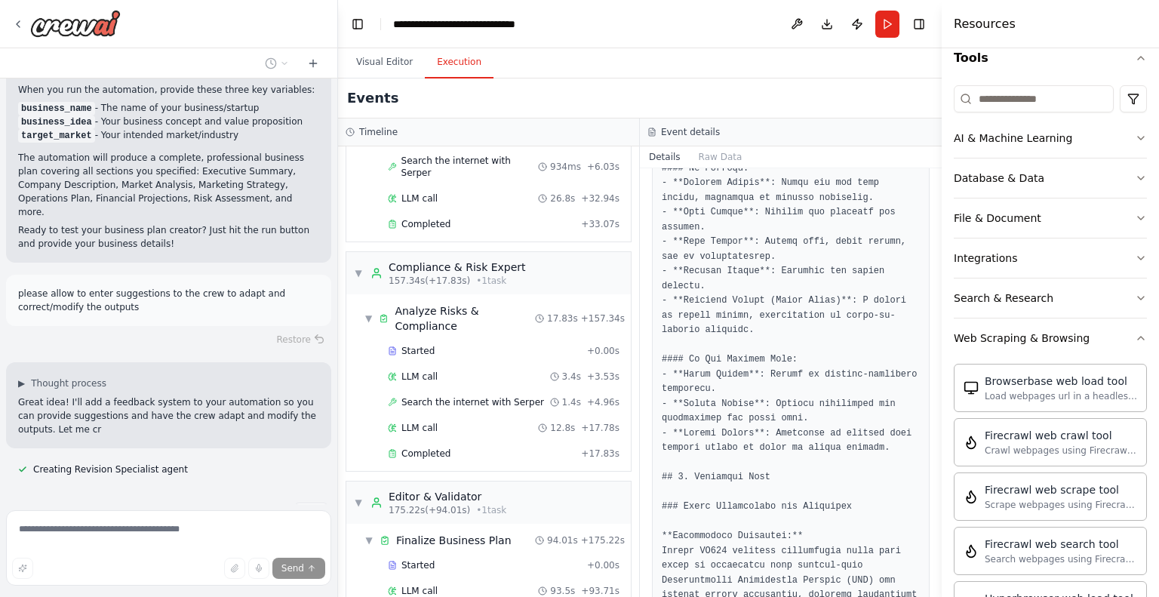
scroll to position [2913, 0]
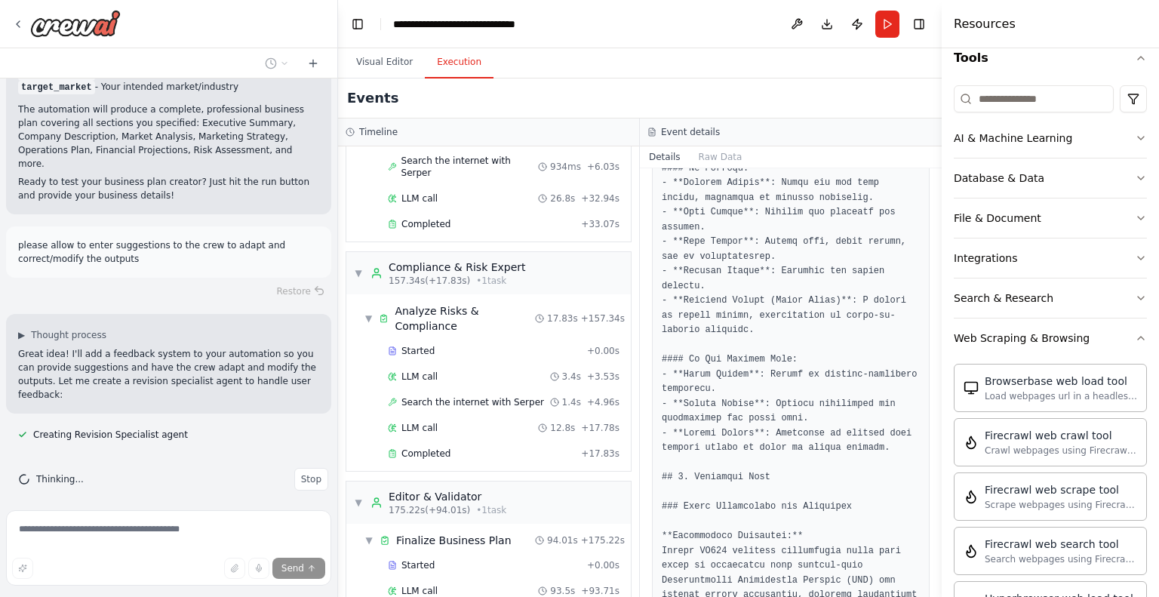
click at [212, 371] on div "🚀 CrewAI Project: Autonomous Business Plan Creator 🧠 Objective Build an autonom…" at bounding box center [168, 291] width 337 height 426
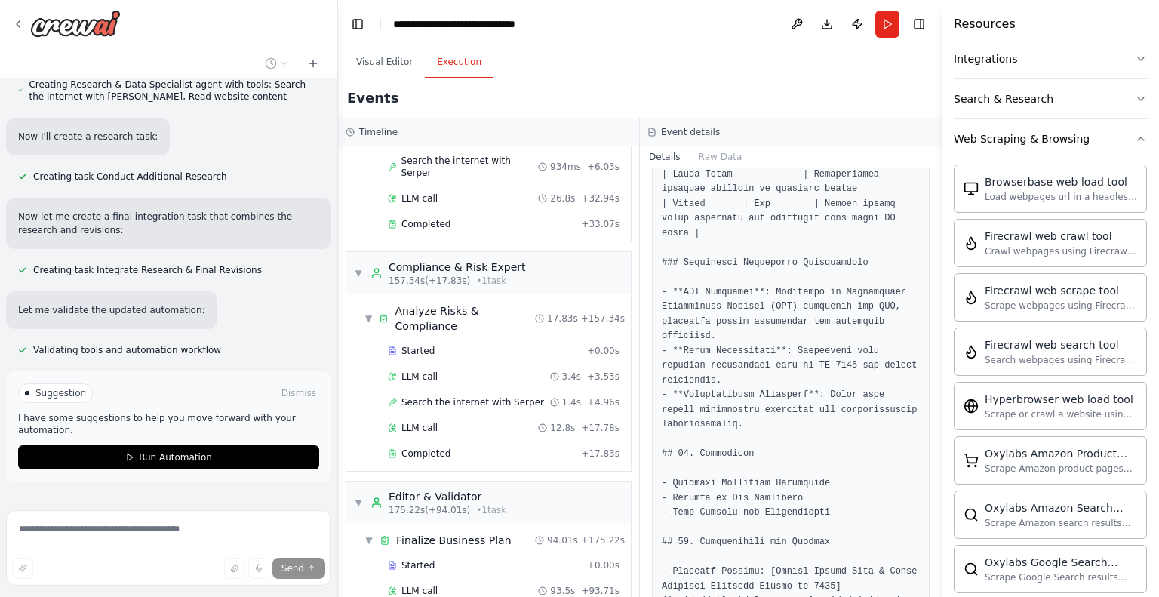
scroll to position [3475, 0]
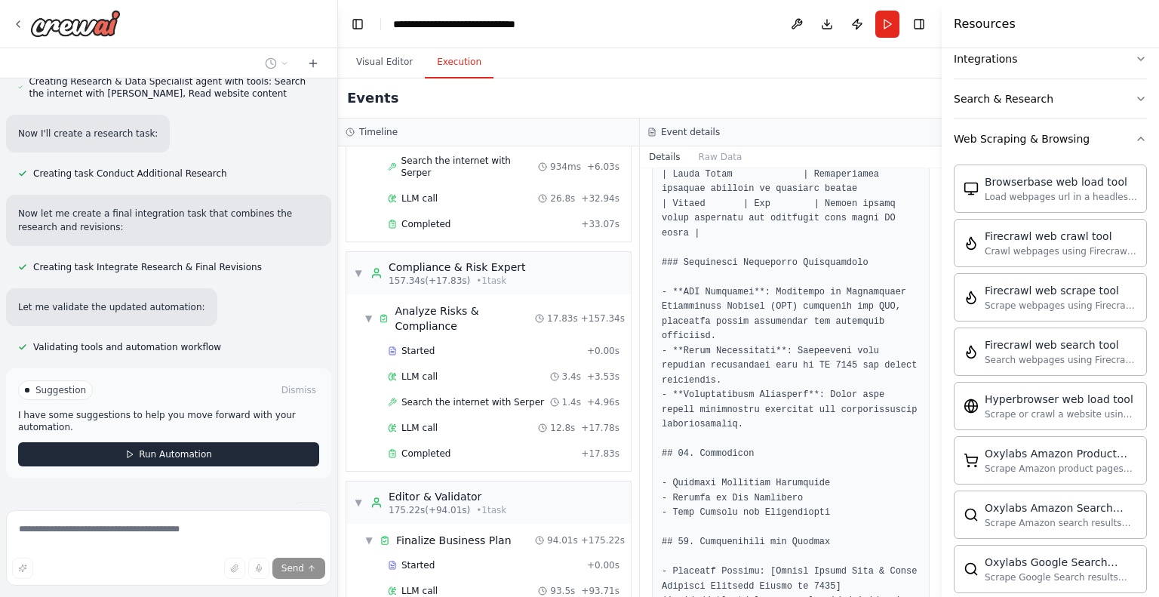
click at [122, 442] on button "Run Automation" at bounding box center [168, 454] width 301 height 24
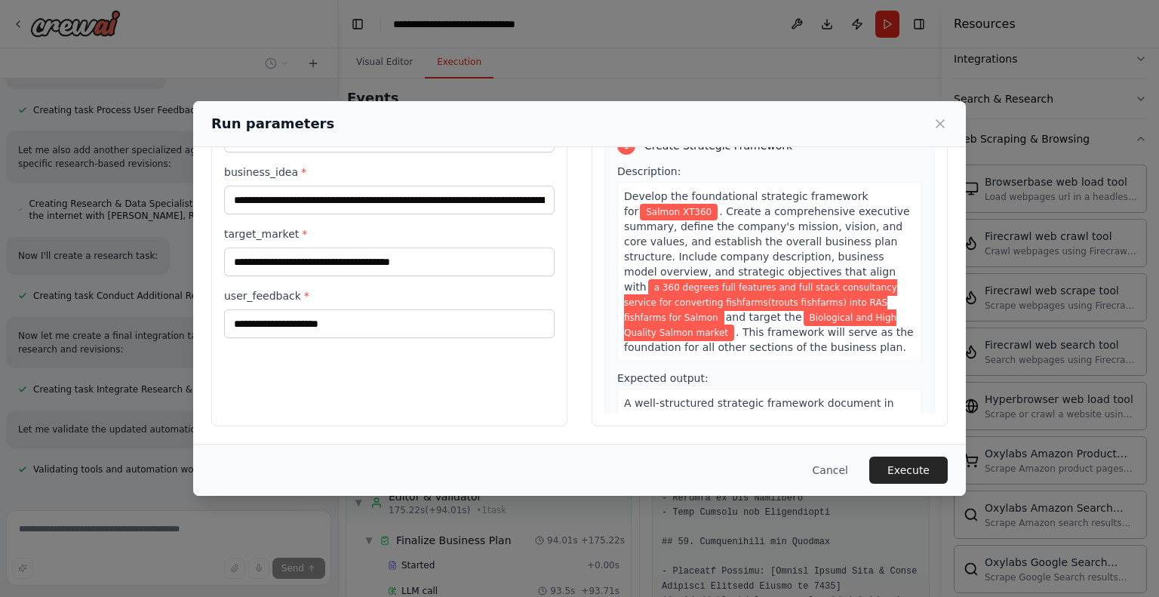
scroll to position [97, 0]
click at [376, 325] on input "user_feedback *" at bounding box center [389, 323] width 331 height 29
type input "*****"
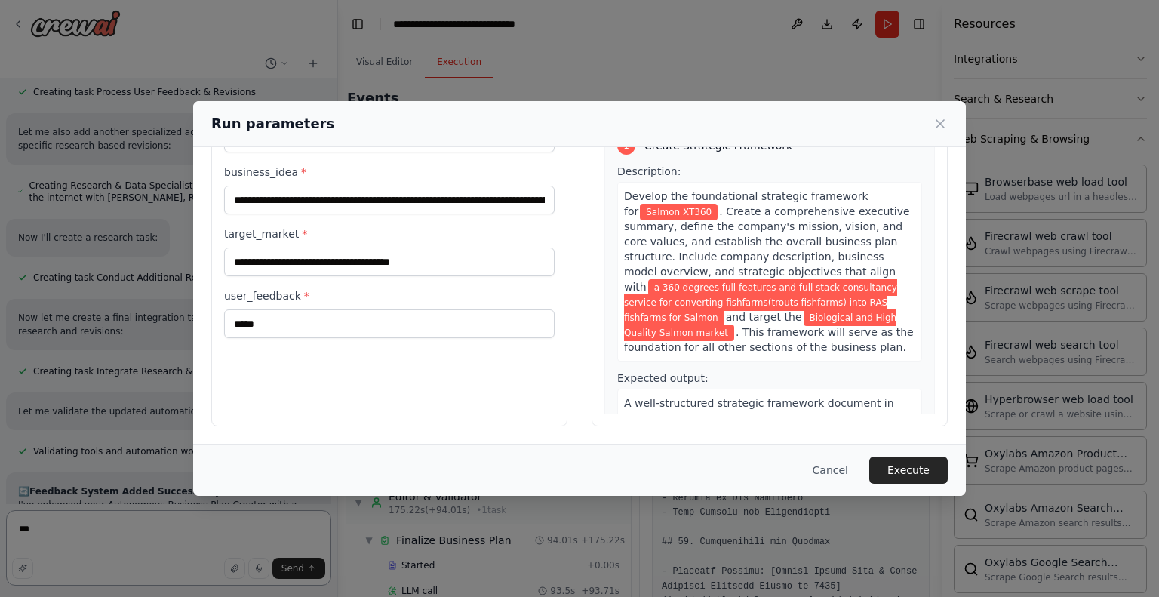
type textarea "***"
click at [321, 325] on input "*****" at bounding box center [389, 323] width 331 height 29
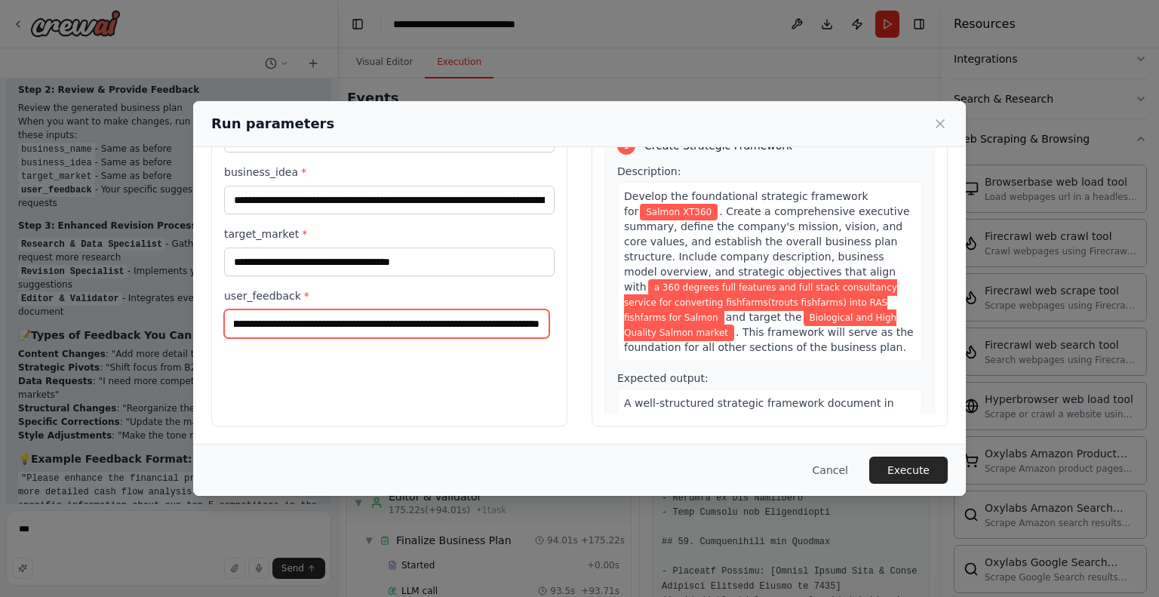
scroll to position [0, 1261]
type input "**********"
click at [321, 325] on input "**********" at bounding box center [386, 323] width 325 height 29
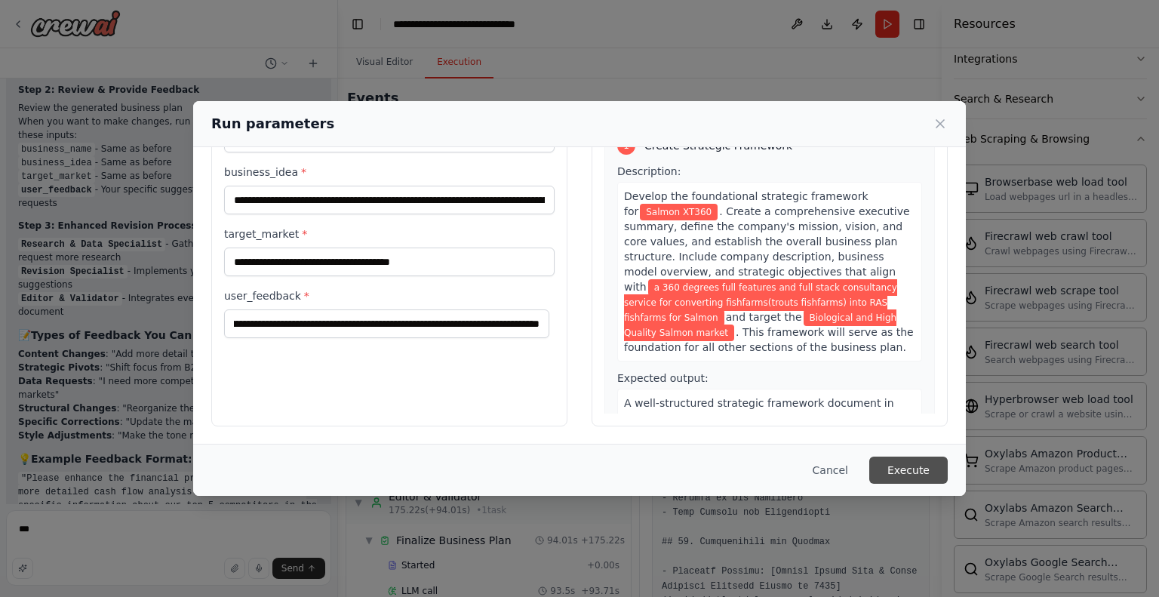
scroll to position [0, 0]
click at [929, 477] on button "Execute" at bounding box center [908, 470] width 78 height 27
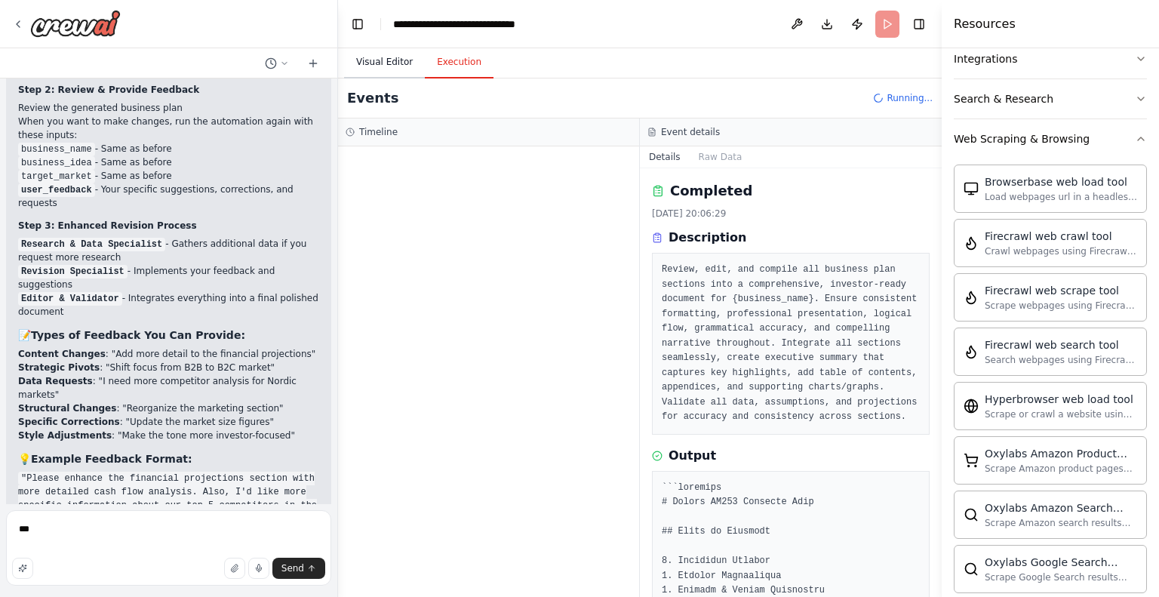
click at [373, 67] on button "Visual Editor" at bounding box center [384, 63] width 81 height 32
click at [432, 61] on button "Execution" at bounding box center [459, 63] width 69 height 32
click at [708, 156] on button "Raw Data" at bounding box center [721, 156] width 62 height 21
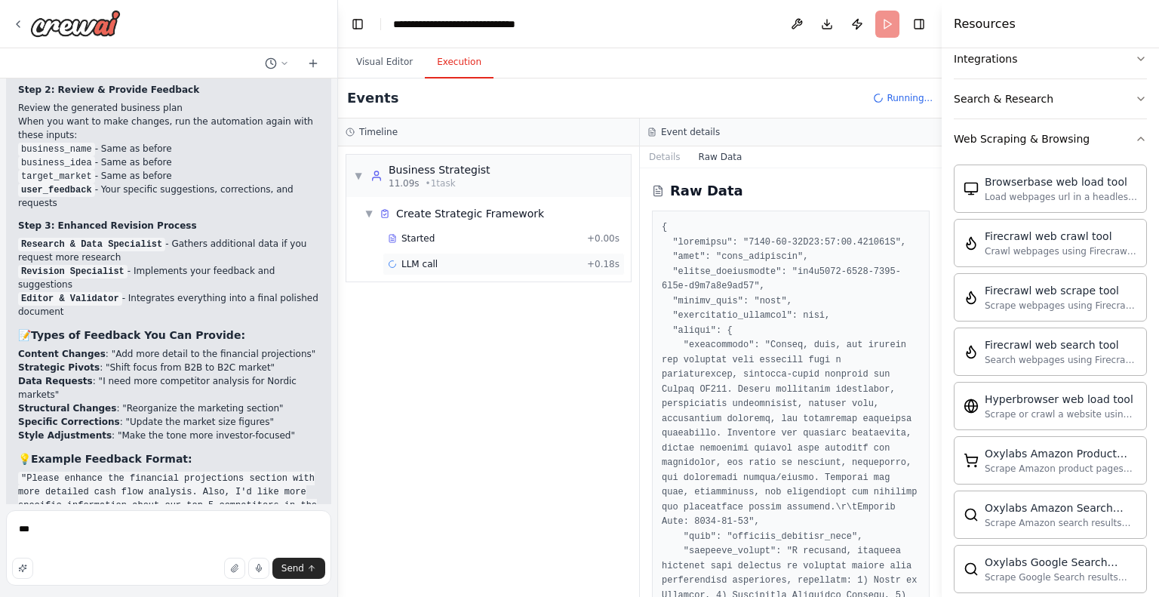
click at [426, 268] on span "LLM call" at bounding box center [420, 264] width 36 height 12
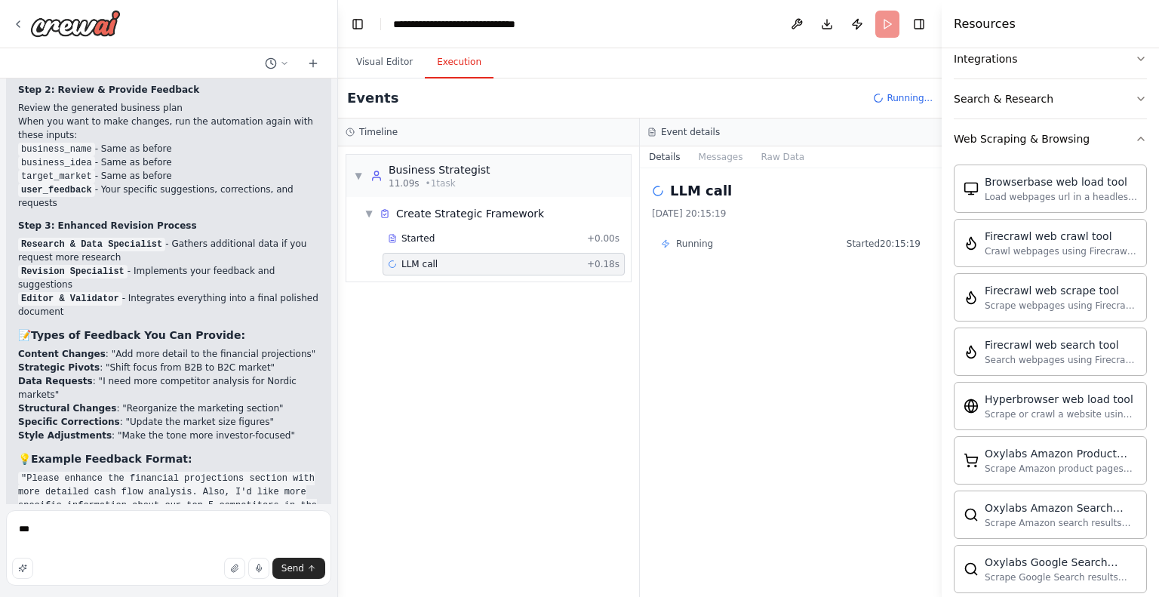
click at [454, 265] on div "LLM call + 0.18s" at bounding box center [504, 264] width 232 height 12
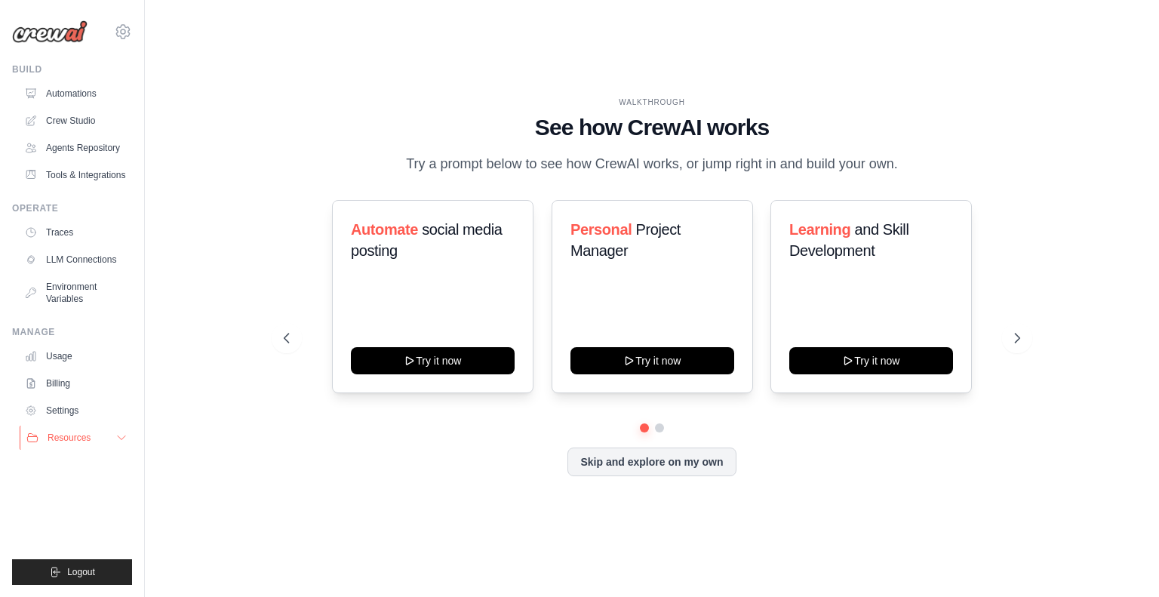
click at [69, 436] on span "Resources" at bounding box center [69, 438] width 43 height 12
click at [83, 532] on span "Video Tutorials" at bounding box center [84, 534] width 60 height 12
